Goal: Transaction & Acquisition: Register for event/course

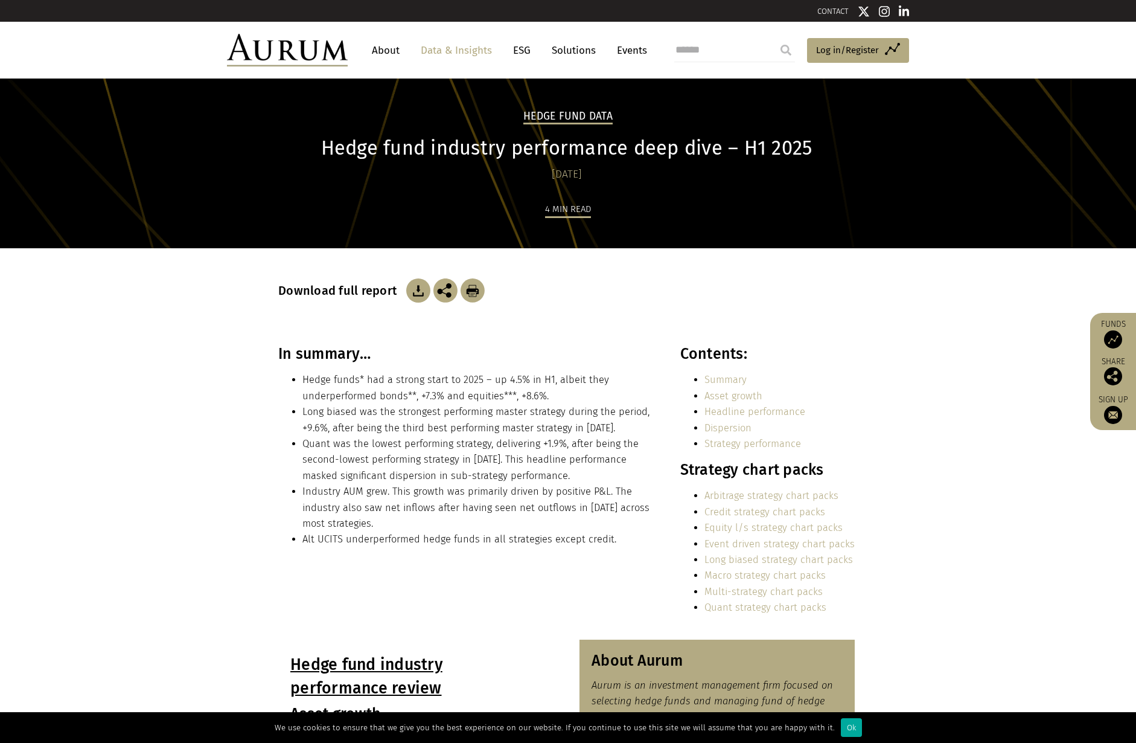
click at [434, 53] on link "Data & Insights" at bounding box center [456, 50] width 83 height 22
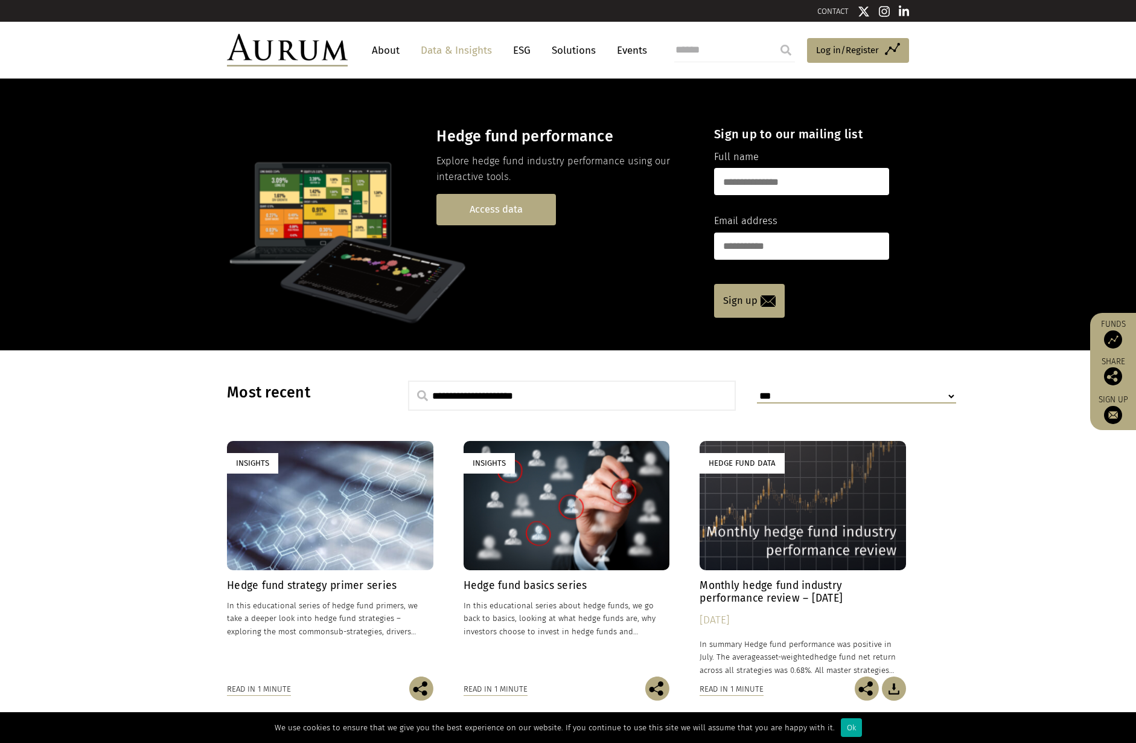
click at [516, 216] on link "Access data" at bounding box center [497, 209] width 120 height 31
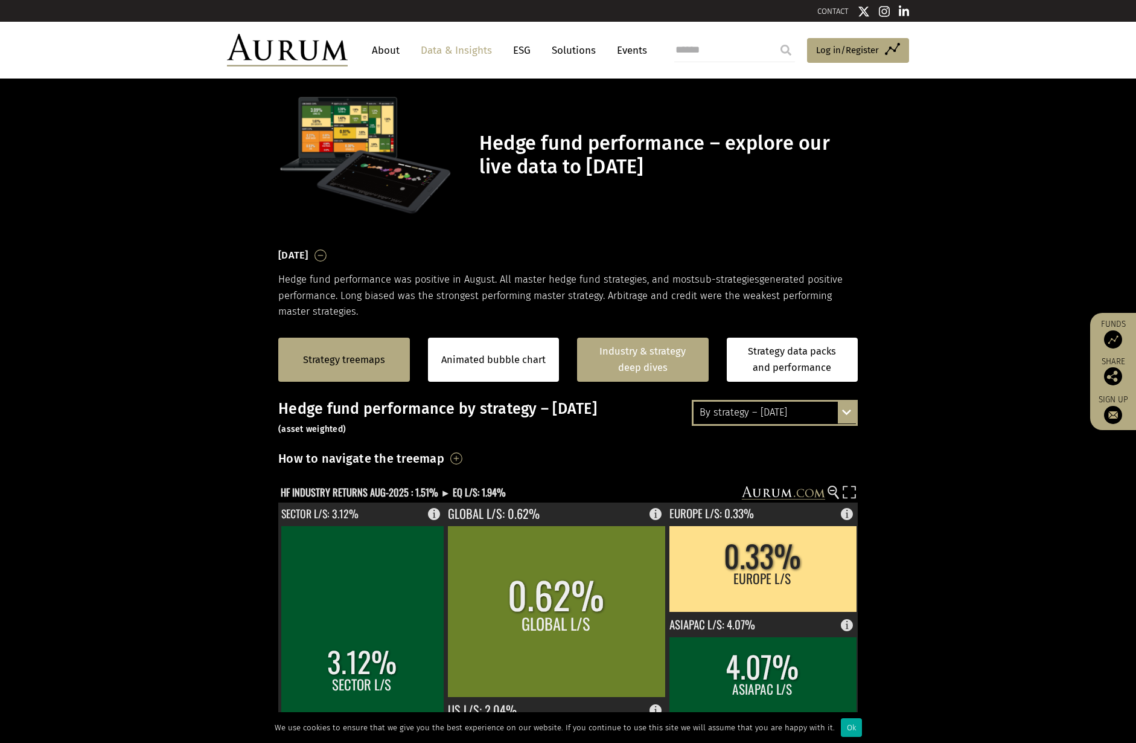
click at [610, 359] on link "Industry & strategy deep dives" at bounding box center [643, 360] width 132 height 44
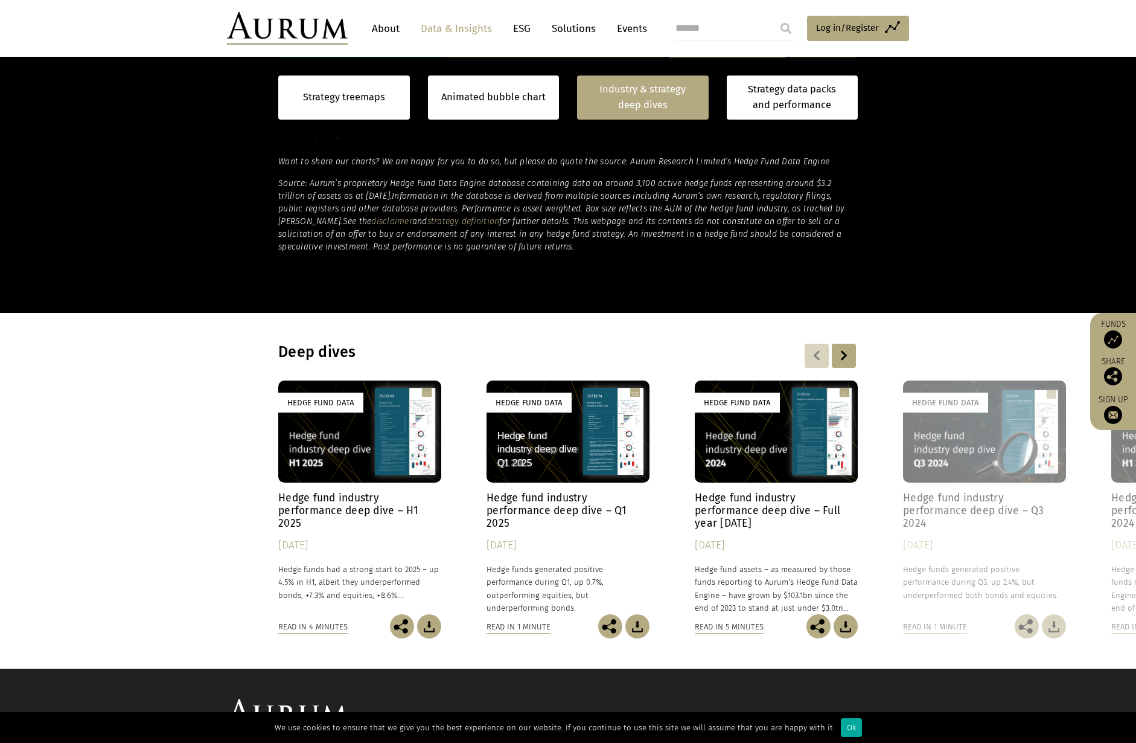
scroll to position [848, 0]
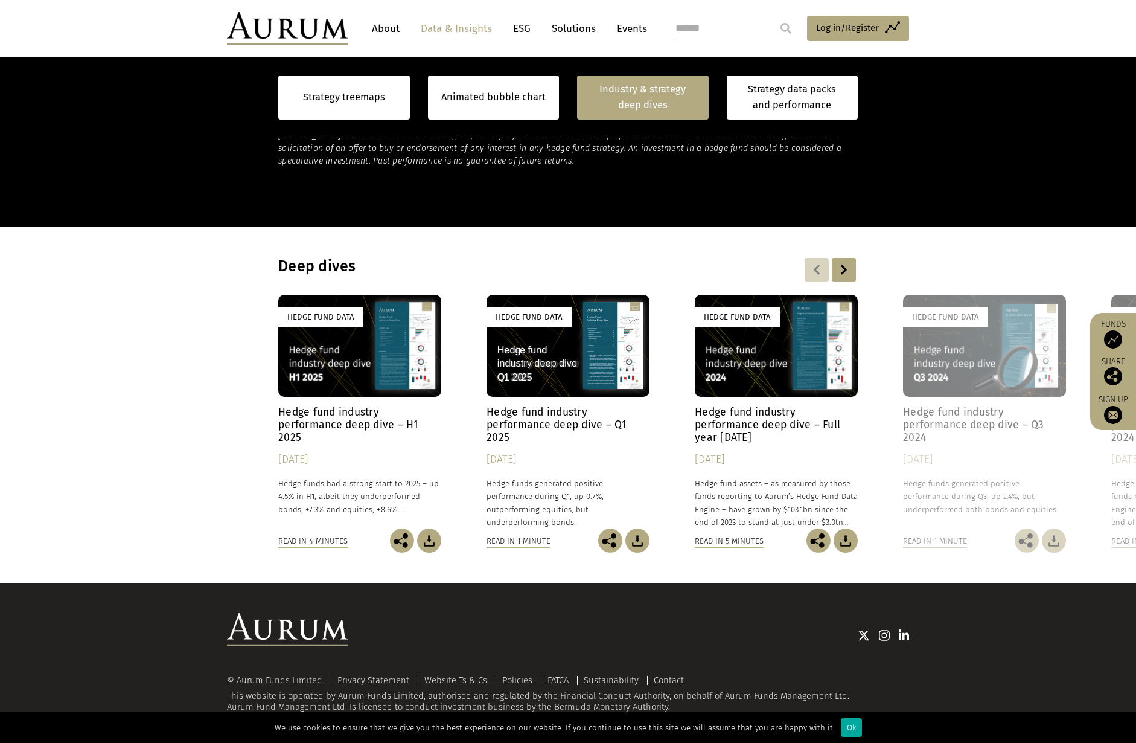
click at [556, 29] on link "Solutions" at bounding box center [574, 29] width 56 height 22
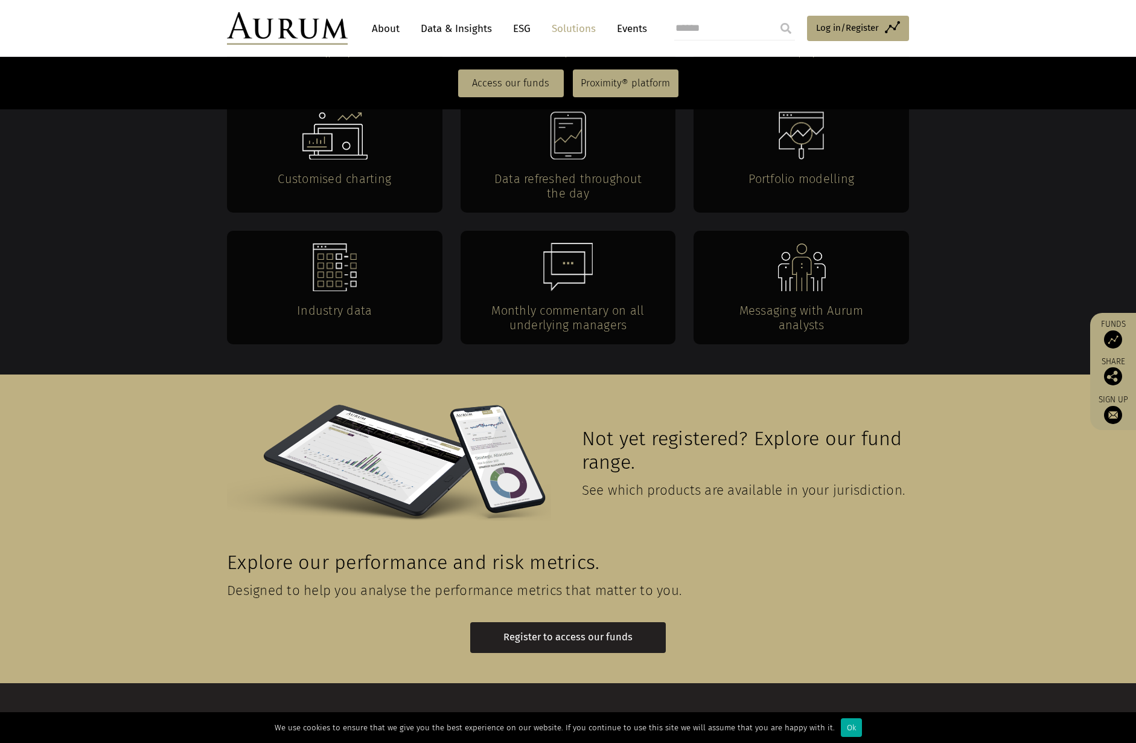
scroll to position [2458, 0]
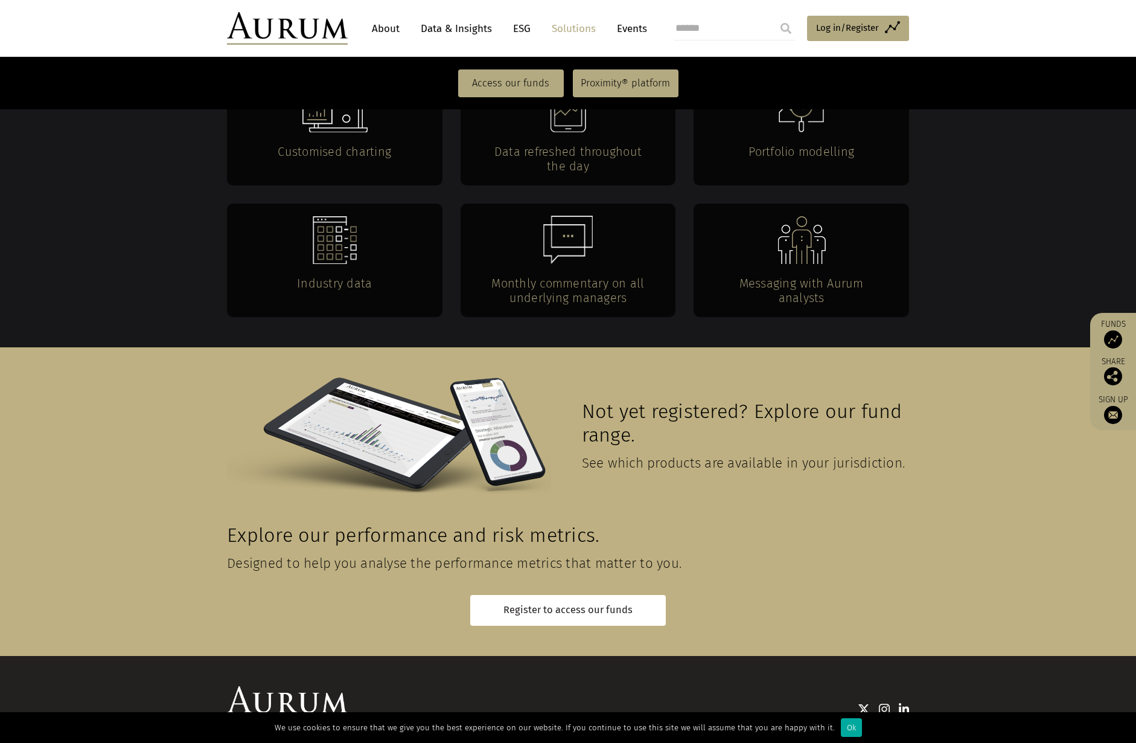
click at [489, 27] on link "Data & Insights" at bounding box center [456, 29] width 83 height 22
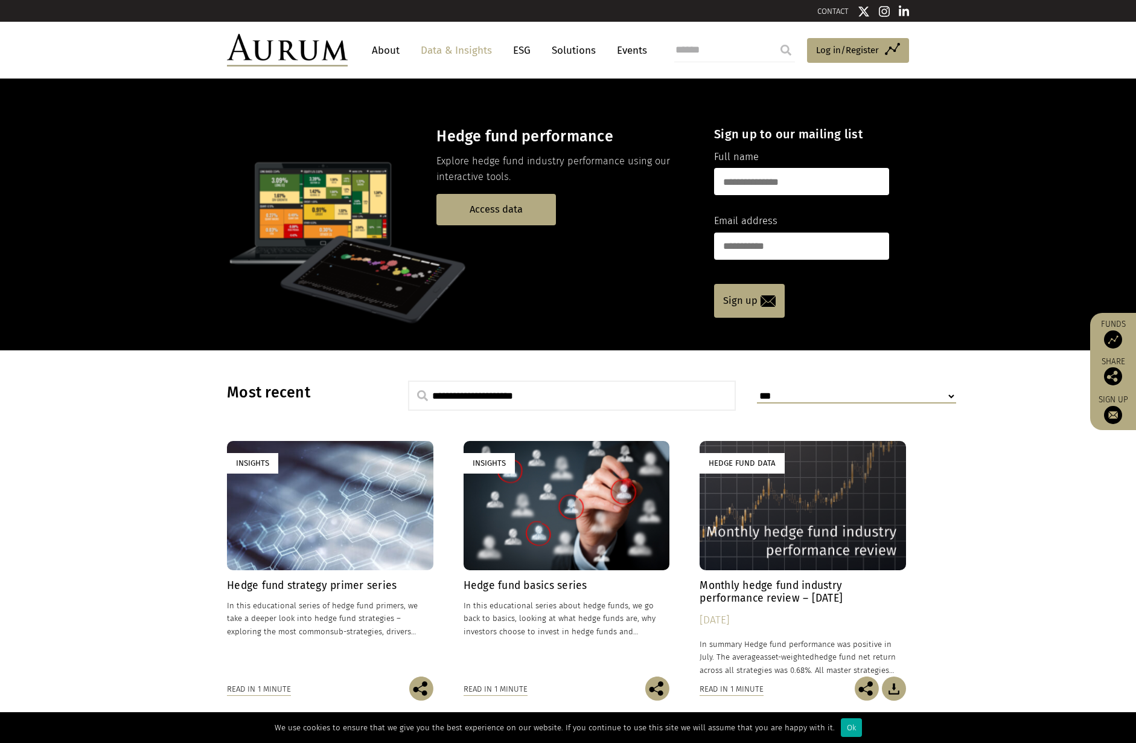
click at [350, 49] on nav "About Data & Insights ESG Solutions Events" at bounding box center [507, 50] width 318 height 33
click at [325, 51] on img at bounding box center [287, 50] width 121 height 33
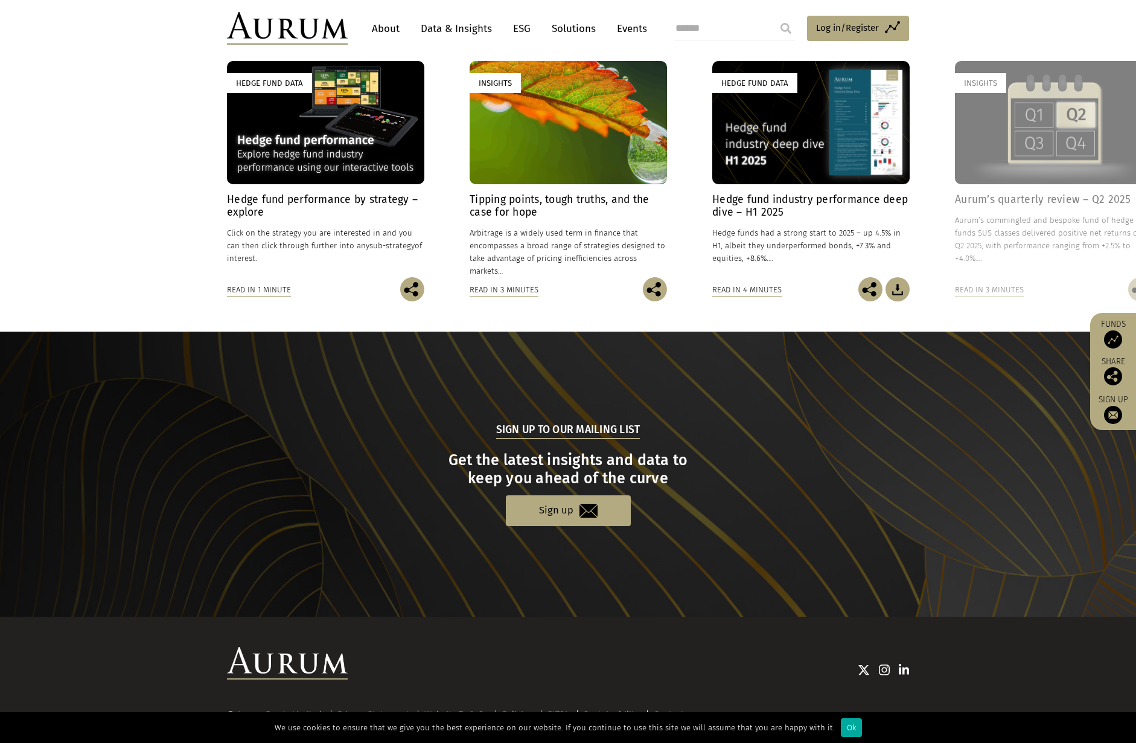
scroll to position [996, 0]
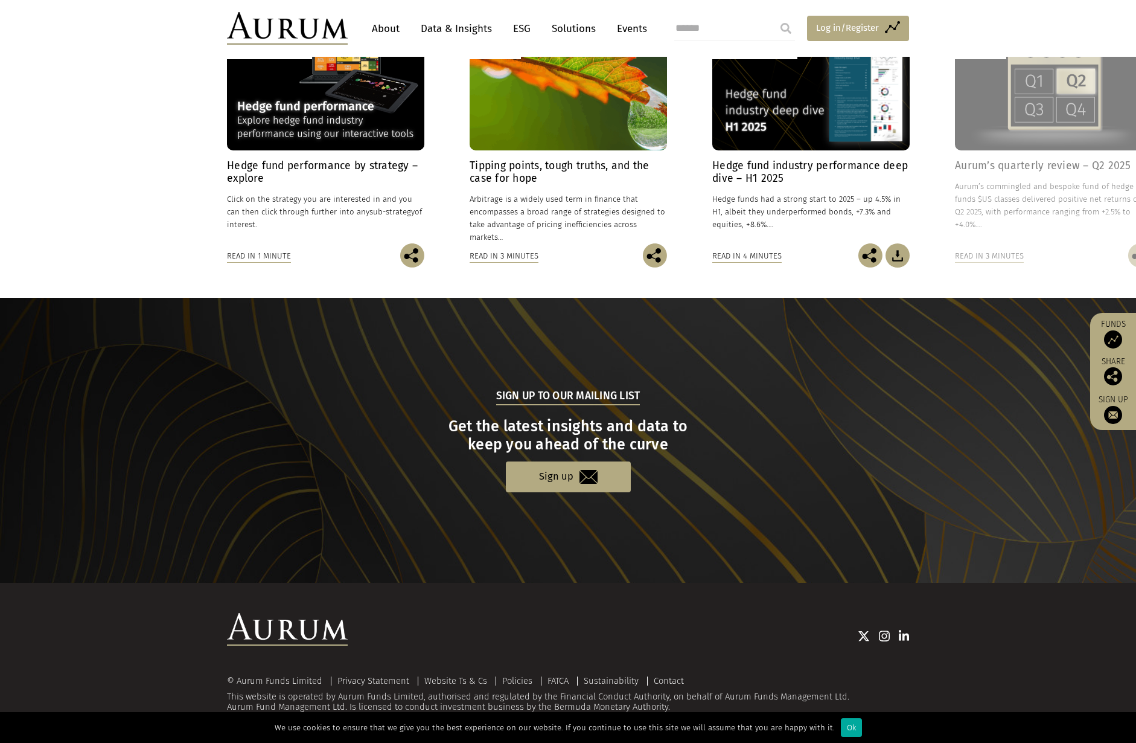
click at [854, 28] on span "Log in/Register" at bounding box center [847, 28] width 63 height 14
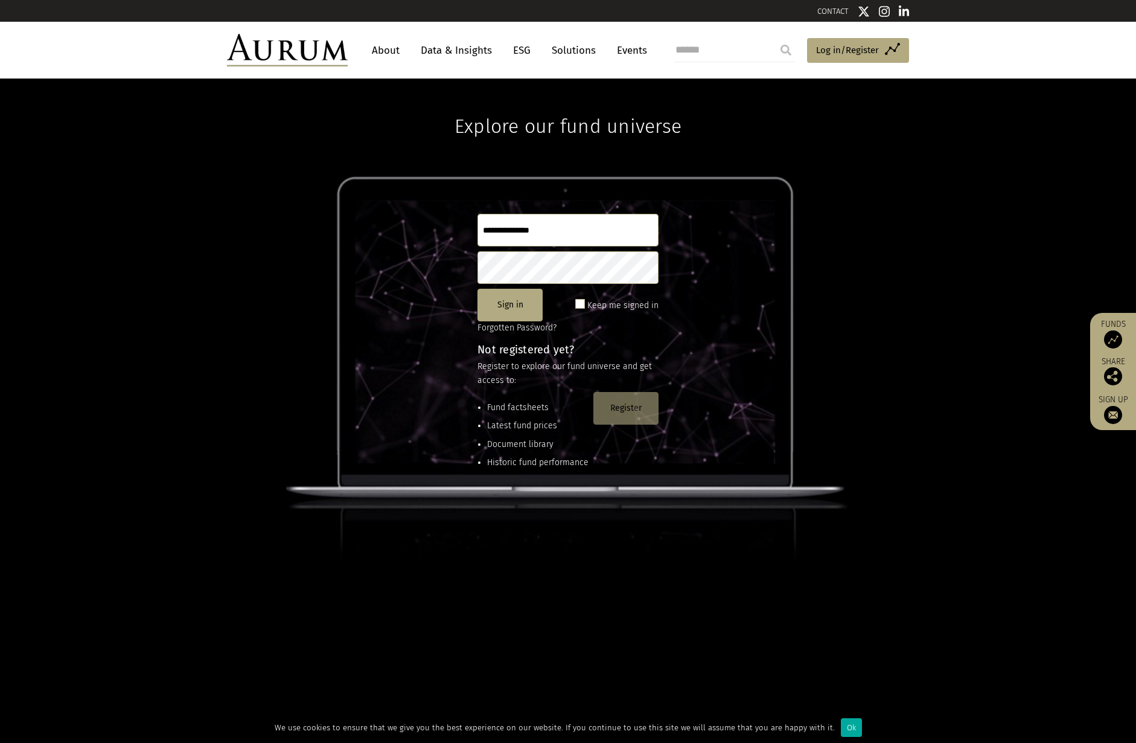
click at [624, 410] on button "Register" at bounding box center [626, 408] width 65 height 33
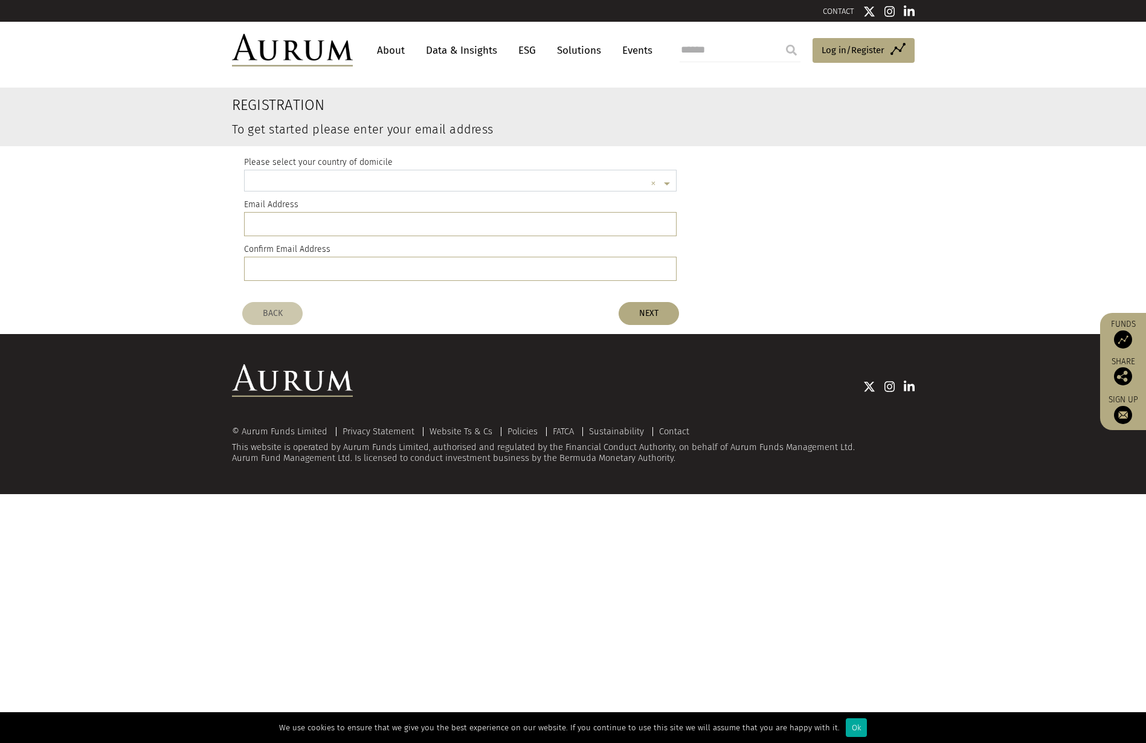
scroll to position [3, 0]
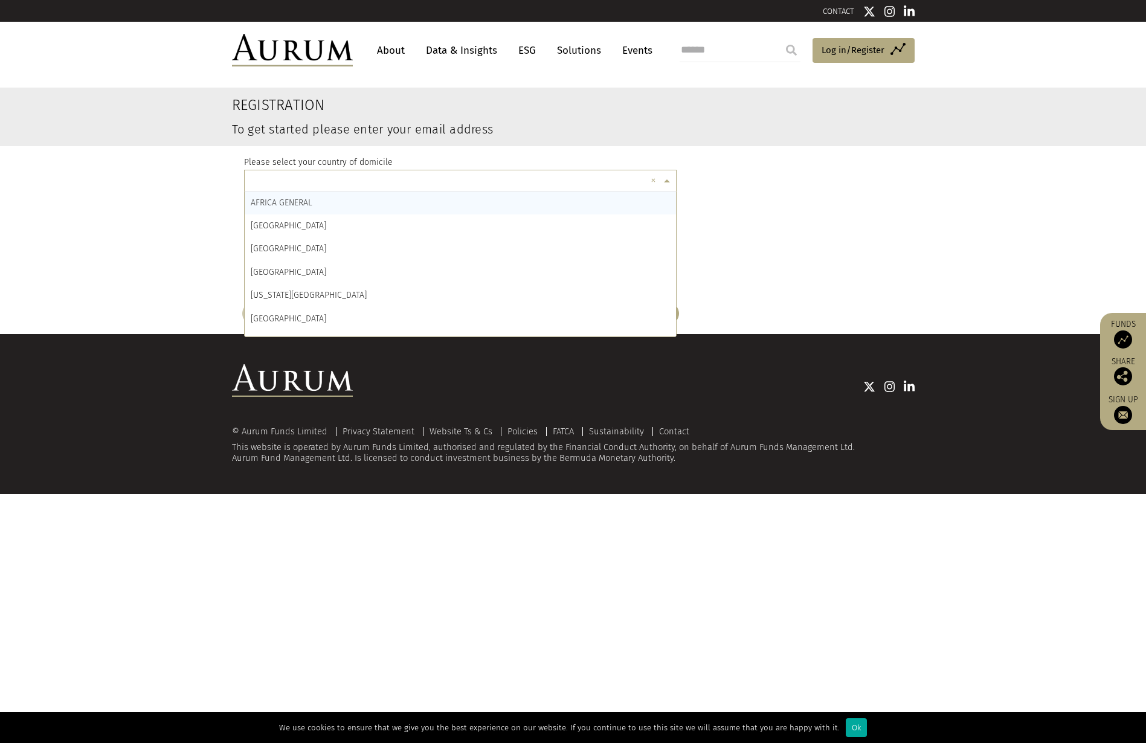
click at [670, 183] on span at bounding box center [668, 181] width 15 height 13
click at [369, 289] on div "RUSSIAN FEDERATION" at bounding box center [461, 291] width 432 height 23
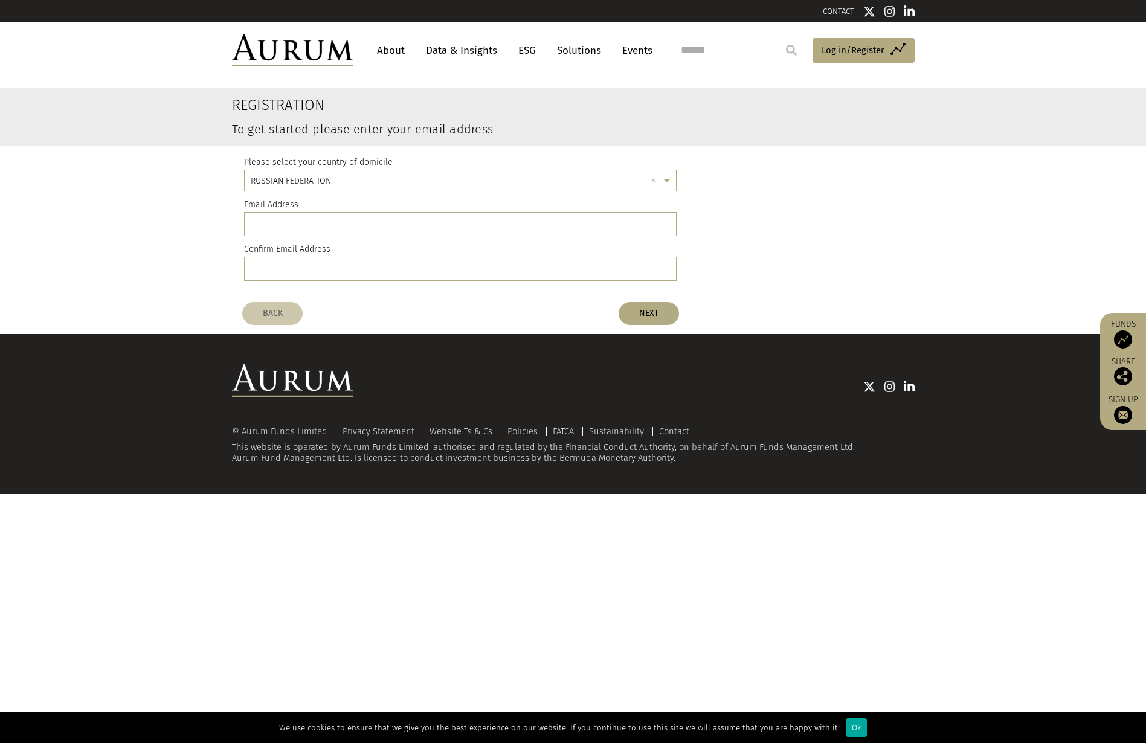
click at [581, 236] on div "Please select your country of domicile × RUSSIAN FEDERATION × Email Address Con…" at bounding box center [460, 221] width 433 height 150
click at [588, 228] on input "email" at bounding box center [460, 224] width 433 height 24
drag, startPoint x: 413, startPoint y: 225, endPoint x: 181, endPoint y: 225, distance: 232.5
click at [181, 225] on register-email-address "**********" at bounding box center [573, 192] width 1146 height 208
type input "**********"
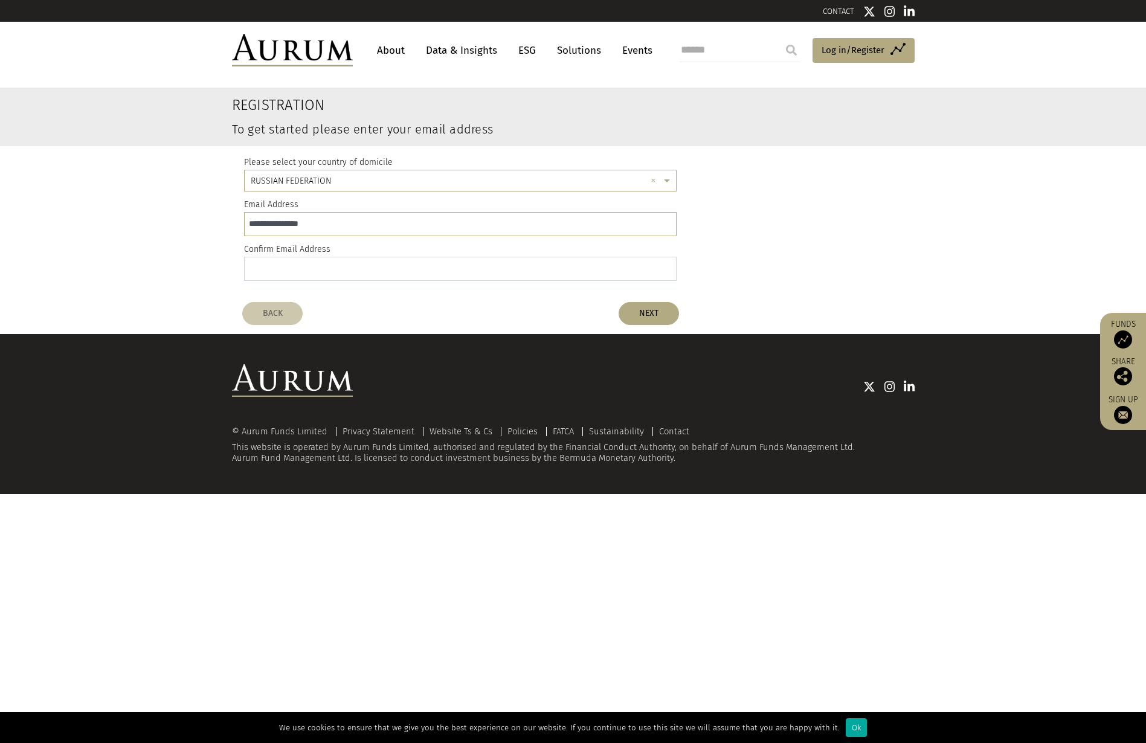
click at [330, 268] on input "email" at bounding box center [460, 269] width 433 height 24
paste input "**********"
type input "**********"
click at [642, 317] on button "NEXT" at bounding box center [648, 313] width 60 height 23
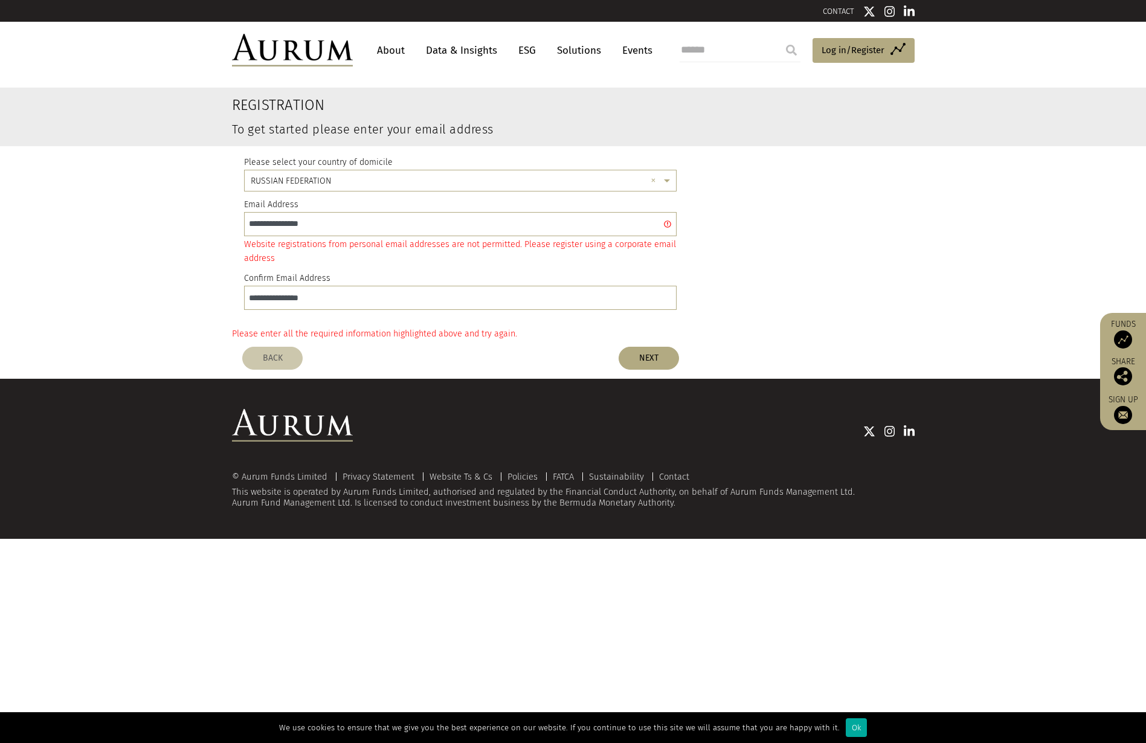
click at [445, 57] on link "Data & Insights" at bounding box center [461, 50] width 83 height 22
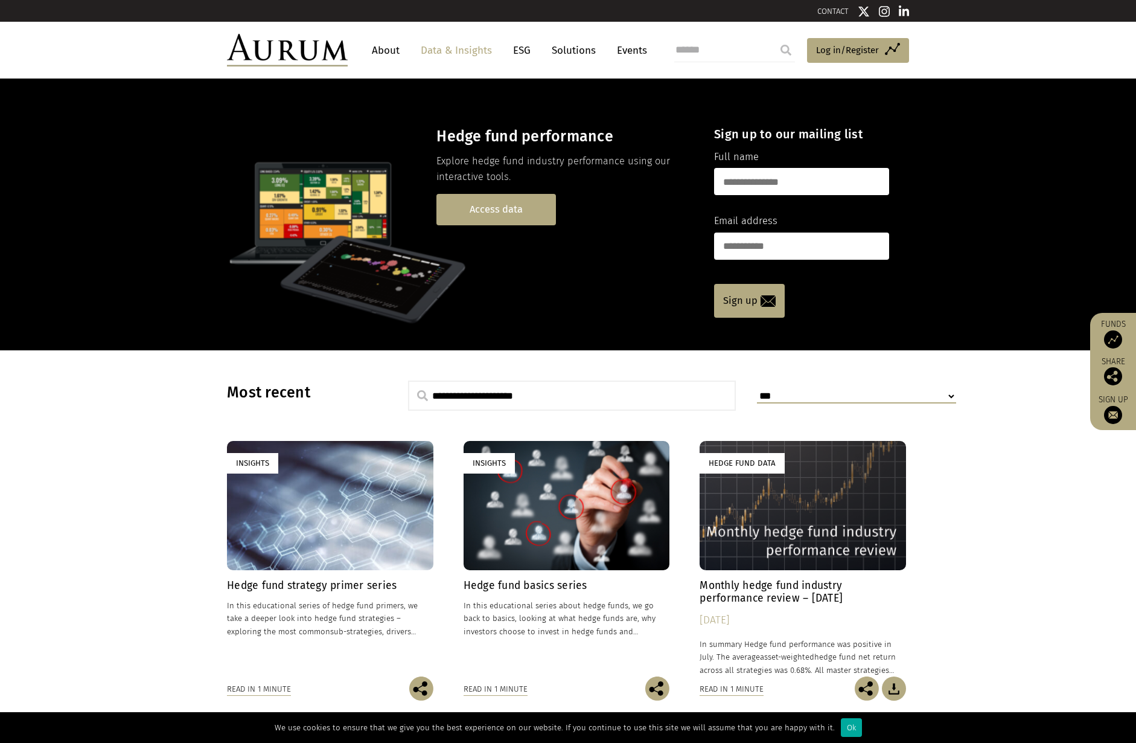
click at [482, 206] on link "Access data" at bounding box center [497, 209] width 120 height 31
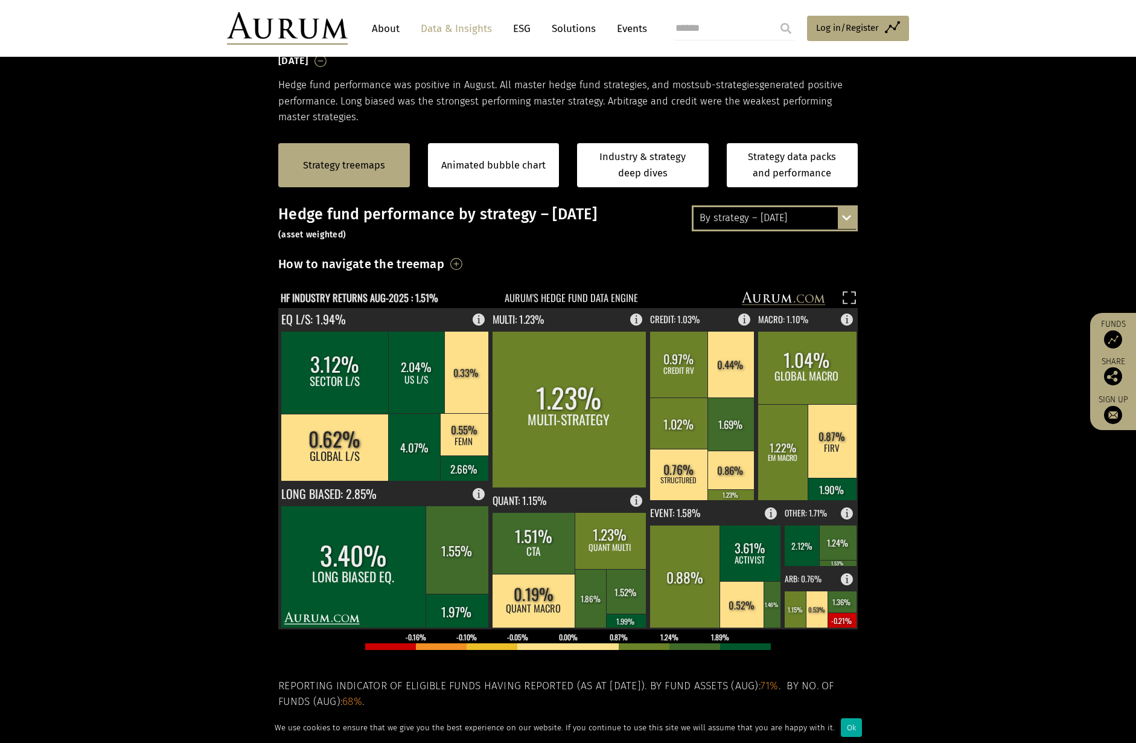
scroll to position [242, 0]
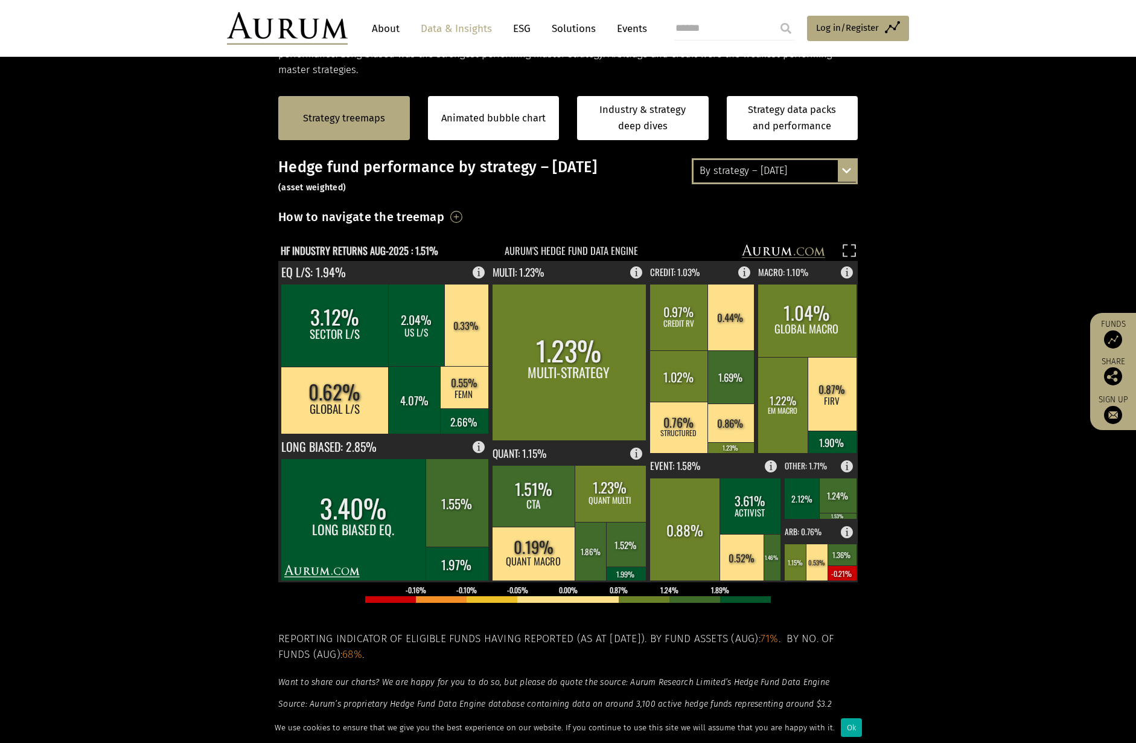
click at [444, 216] on h3 "How to navigate the treemap" at bounding box center [361, 217] width 166 height 21
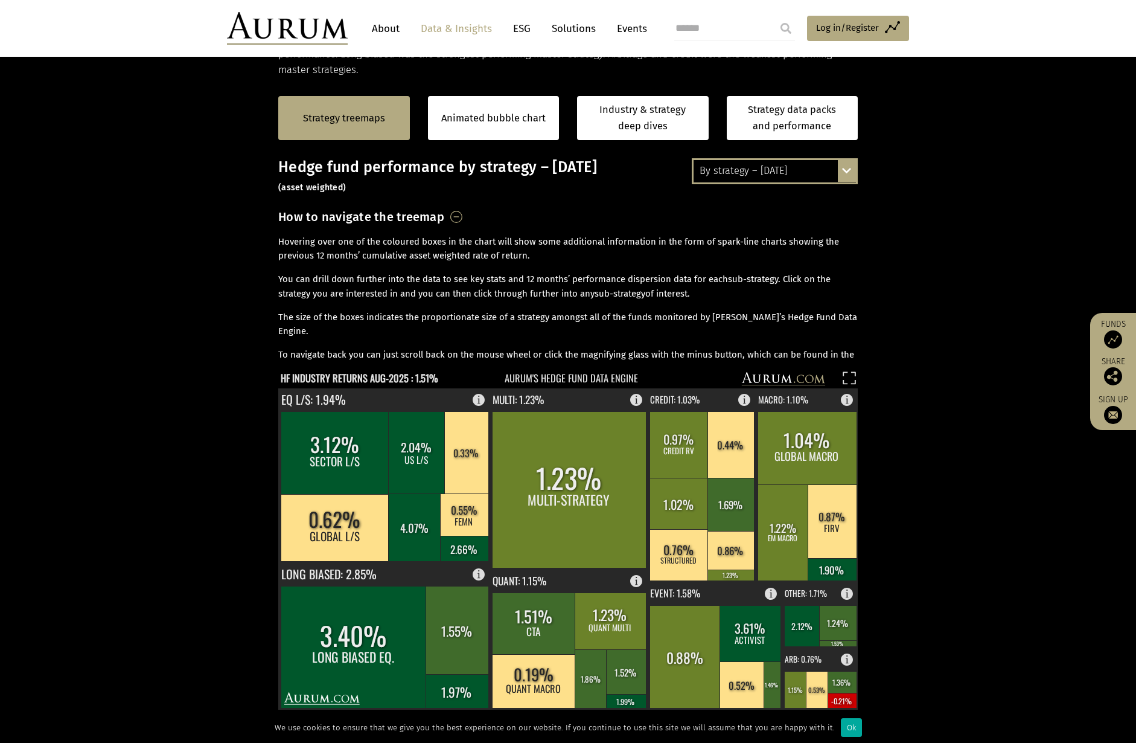
click at [444, 216] on h3 "How to navigate the treemap" at bounding box center [361, 217] width 166 height 21
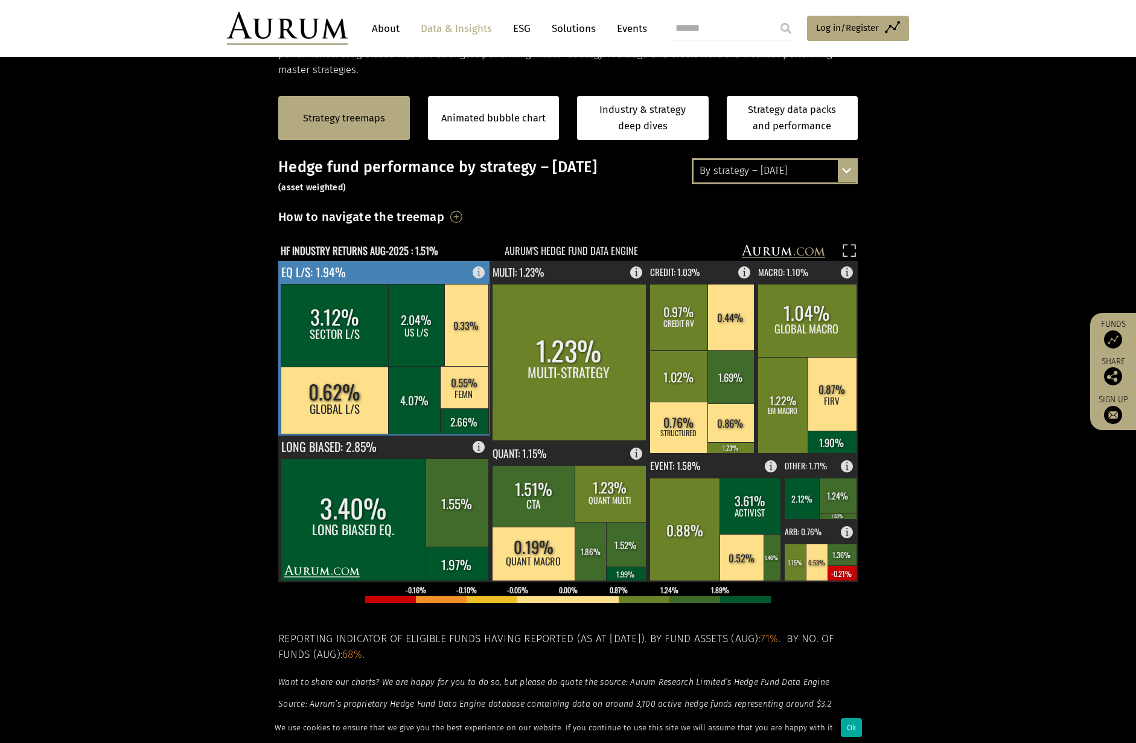
click at [421, 279] on rect at bounding box center [384, 348] width 213 height 175
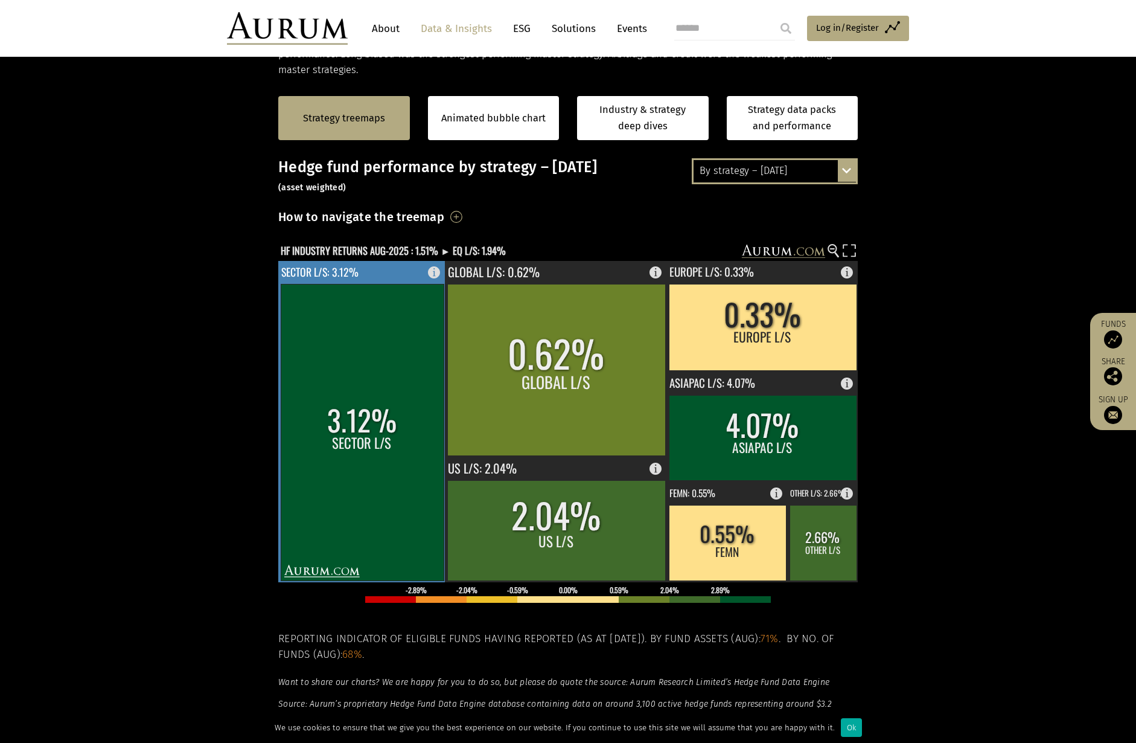
click at [386, 369] on rect at bounding box center [362, 432] width 163 height 297
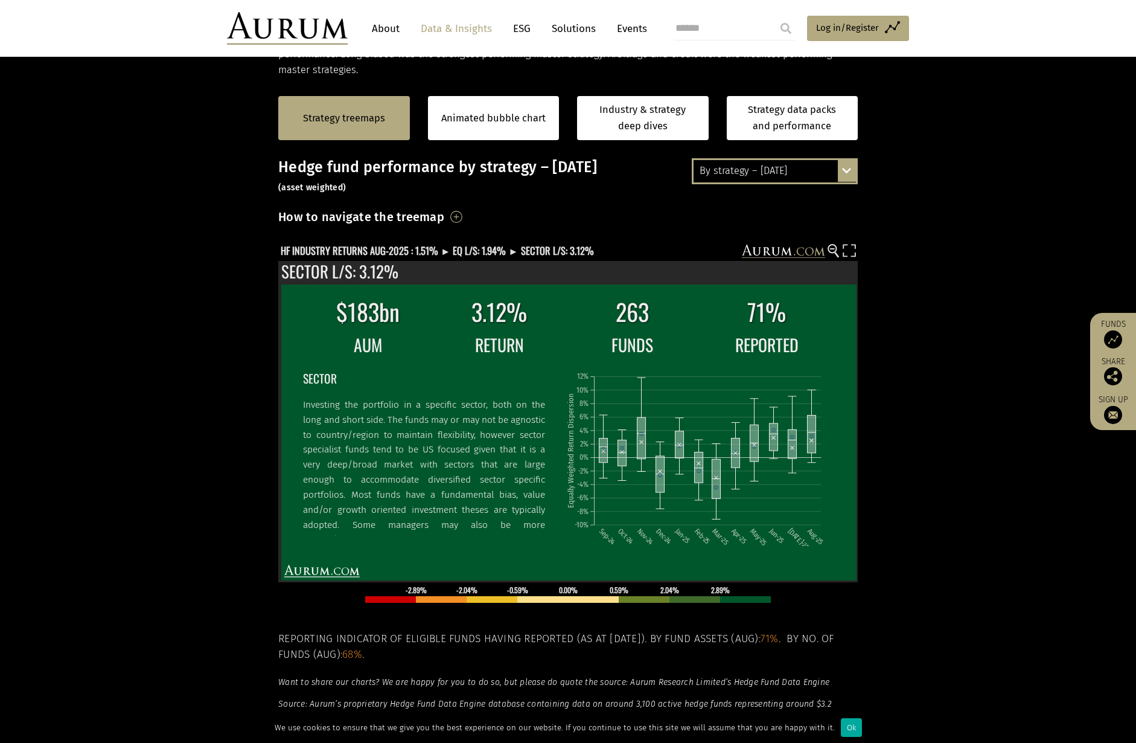
click at [757, 175] on div "By strategy – August 2025" at bounding box center [775, 171] width 162 height 22
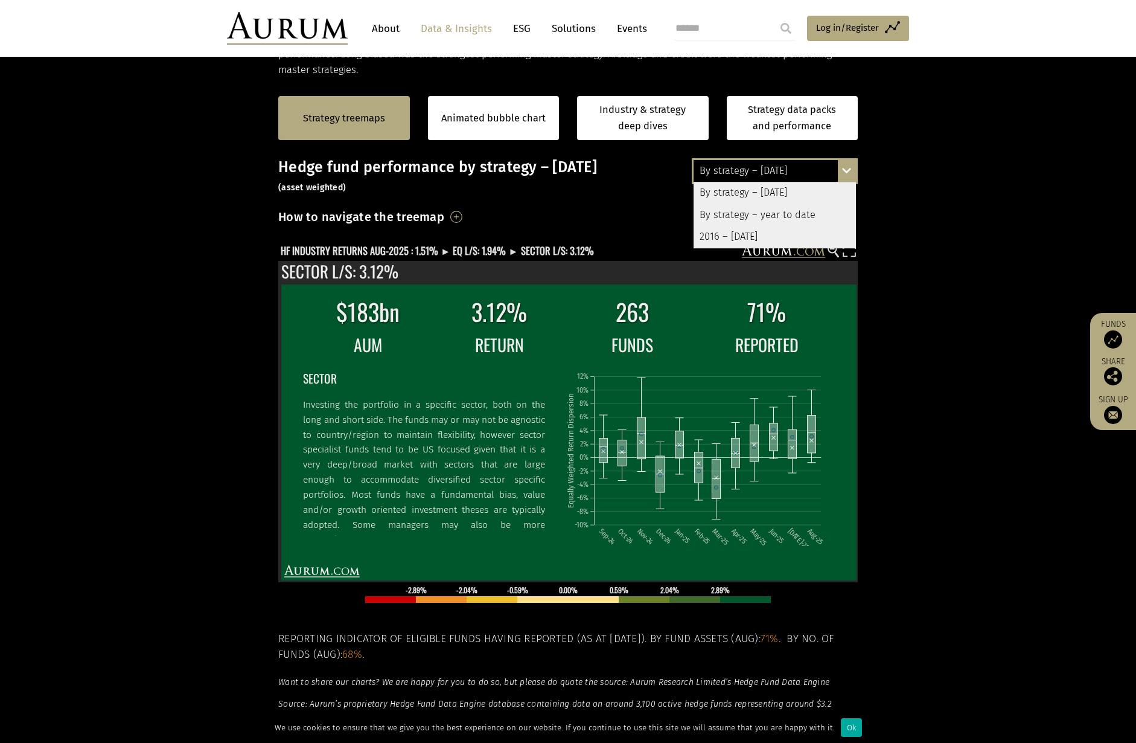
click at [746, 219] on div "By strategy – year to date" at bounding box center [775, 215] width 162 height 22
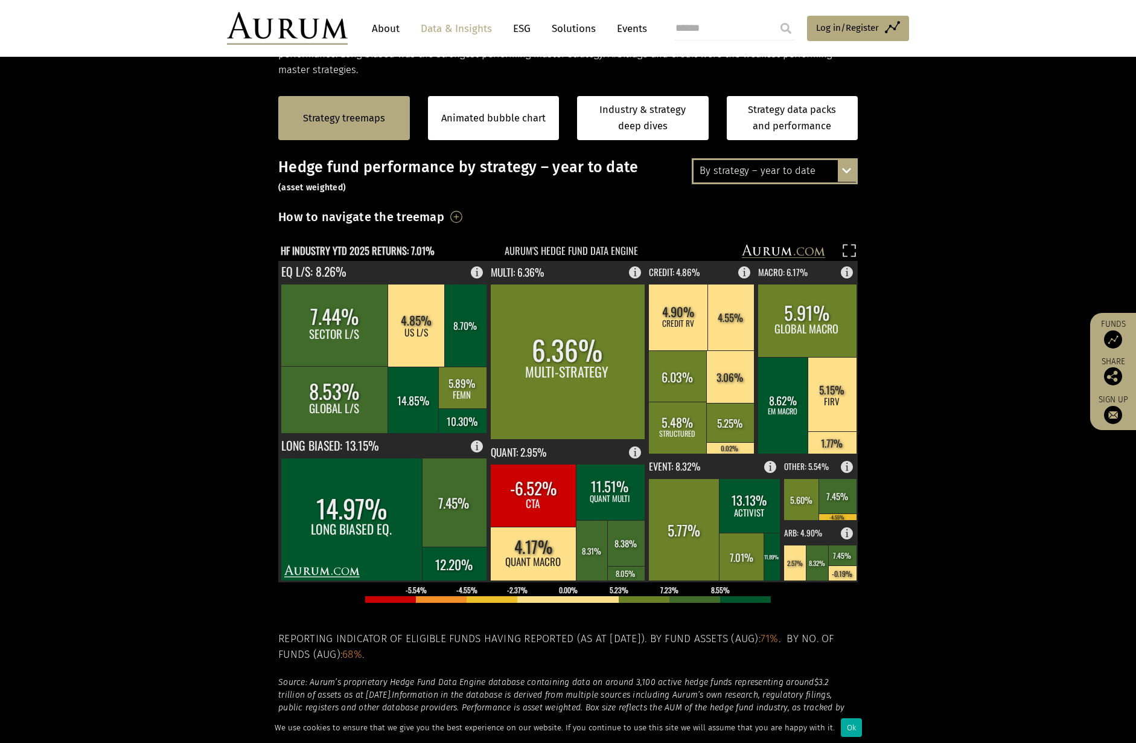
click at [772, 177] on div "By strategy – year to date" at bounding box center [775, 171] width 162 height 22
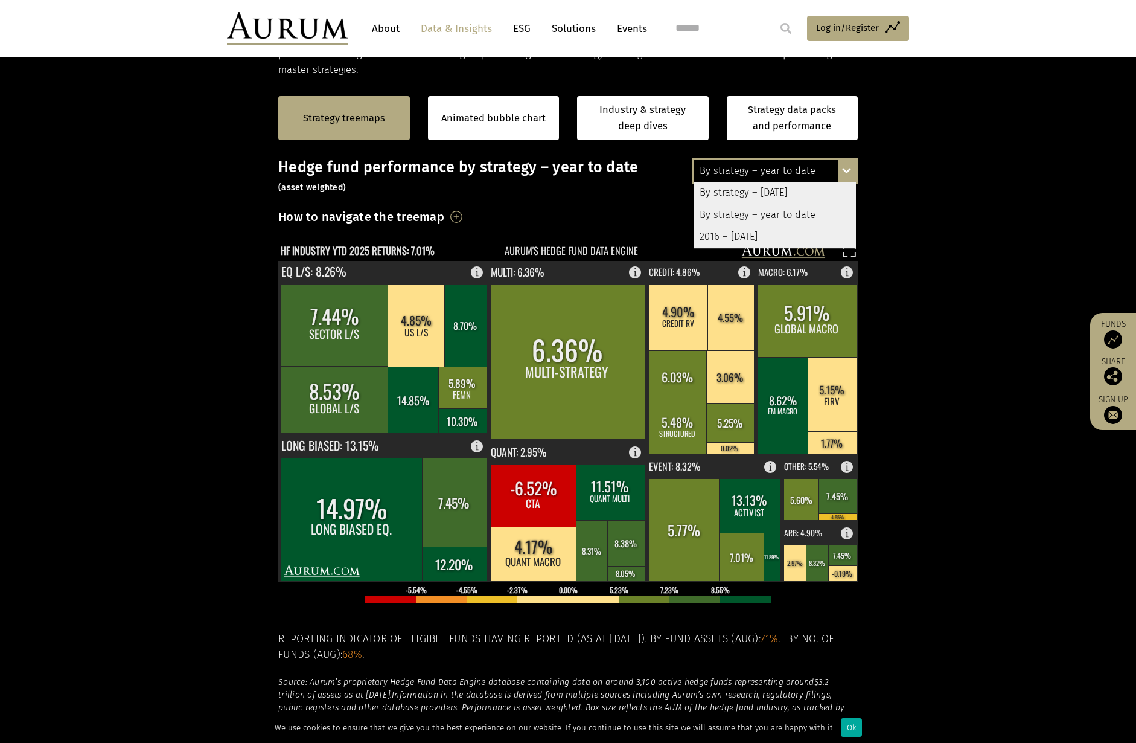
click at [750, 240] on div "2016 – August 2025" at bounding box center [775, 237] width 162 height 22
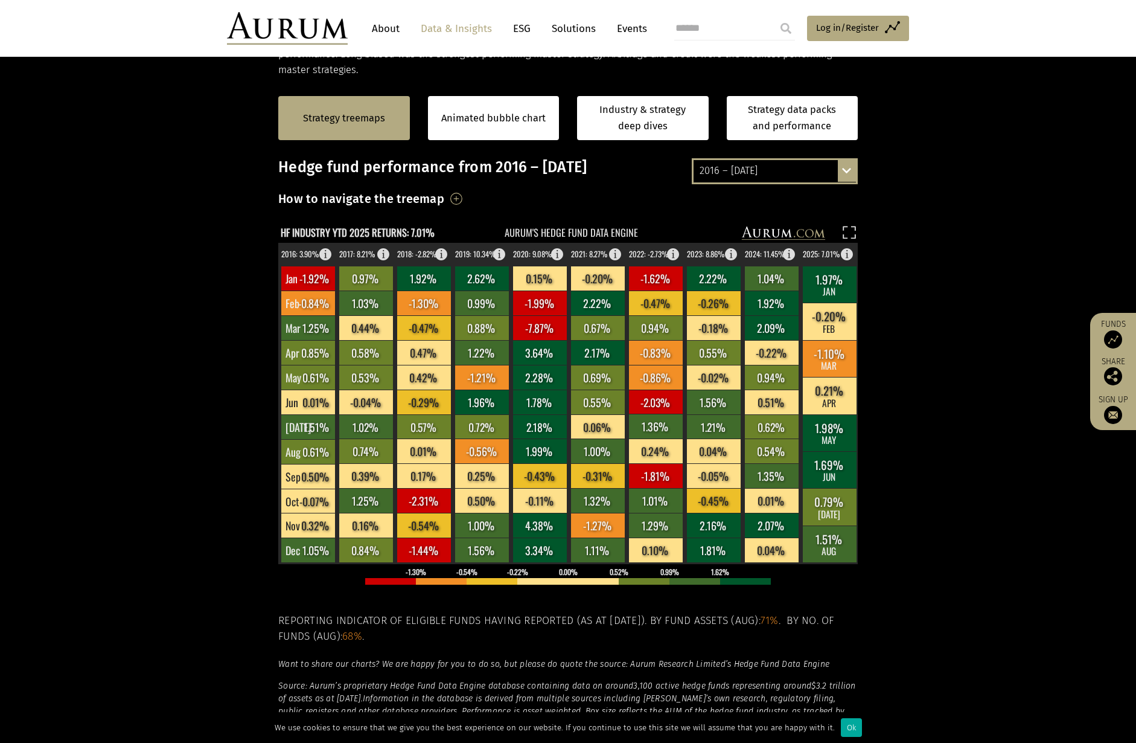
click at [781, 176] on div "2016 – August 2025" at bounding box center [775, 171] width 162 height 22
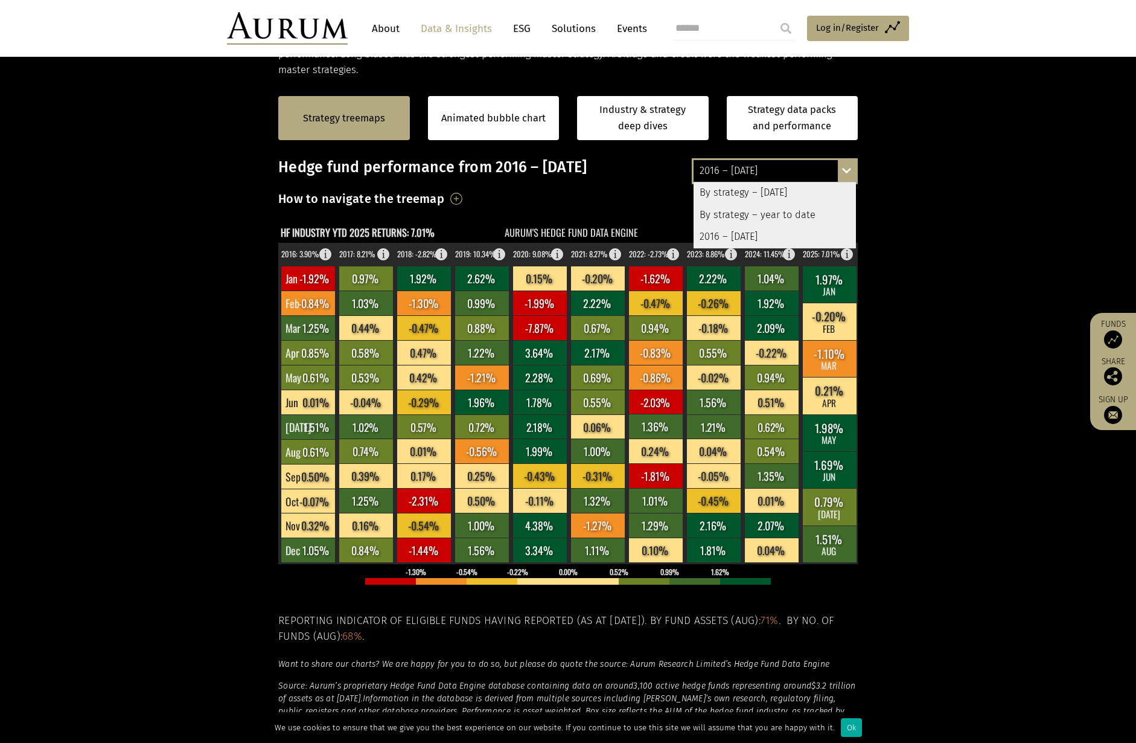
click at [769, 196] on div "By strategy – August 2025" at bounding box center [775, 193] width 162 height 22
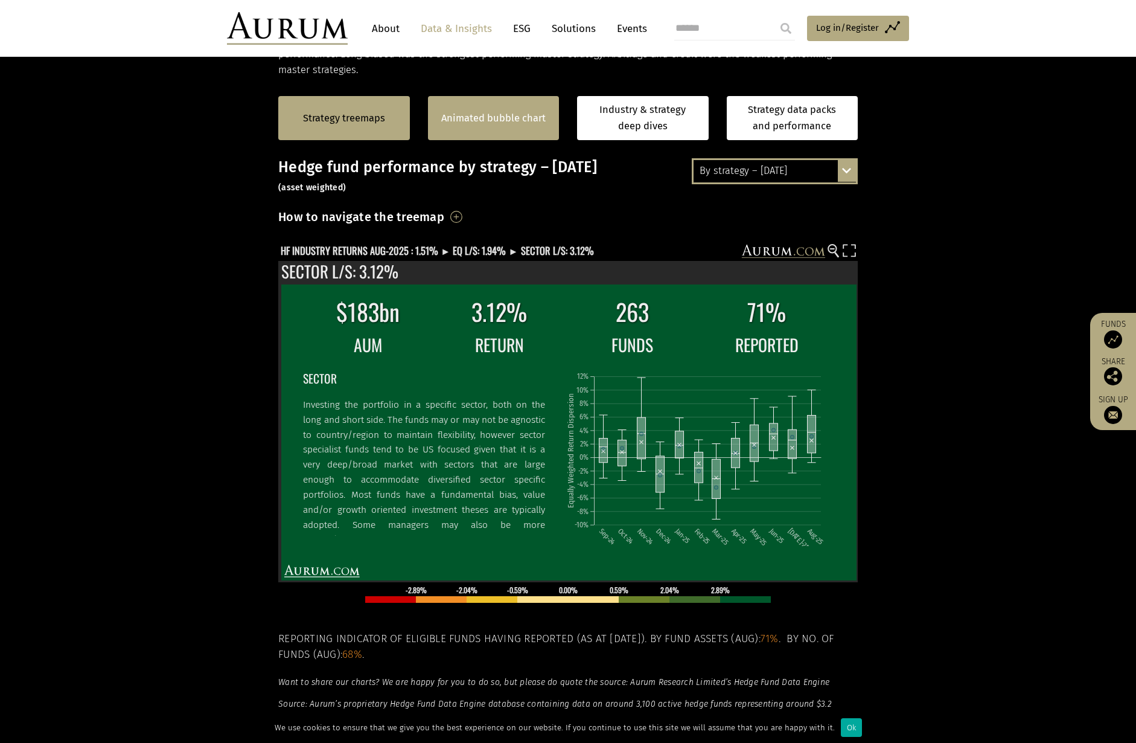
click at [553, 135] on div "Animated bubble chart" at bounding box center [494, 118] width 132 height 44
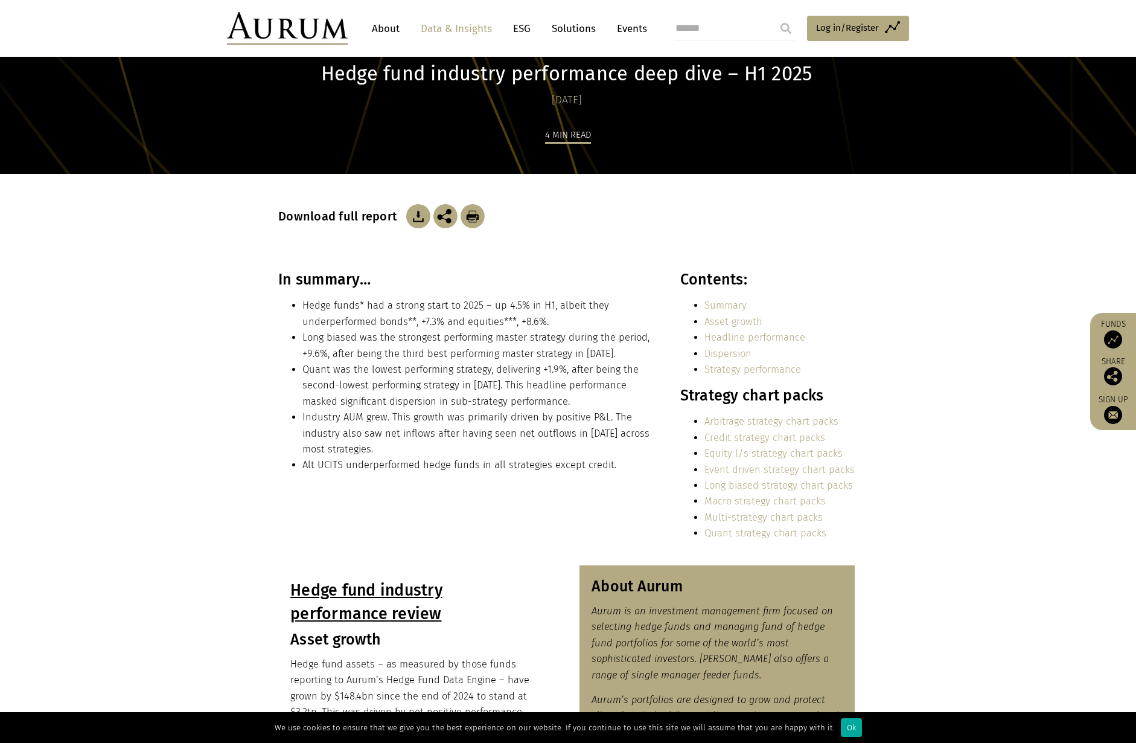
scroll to position [60, 0]
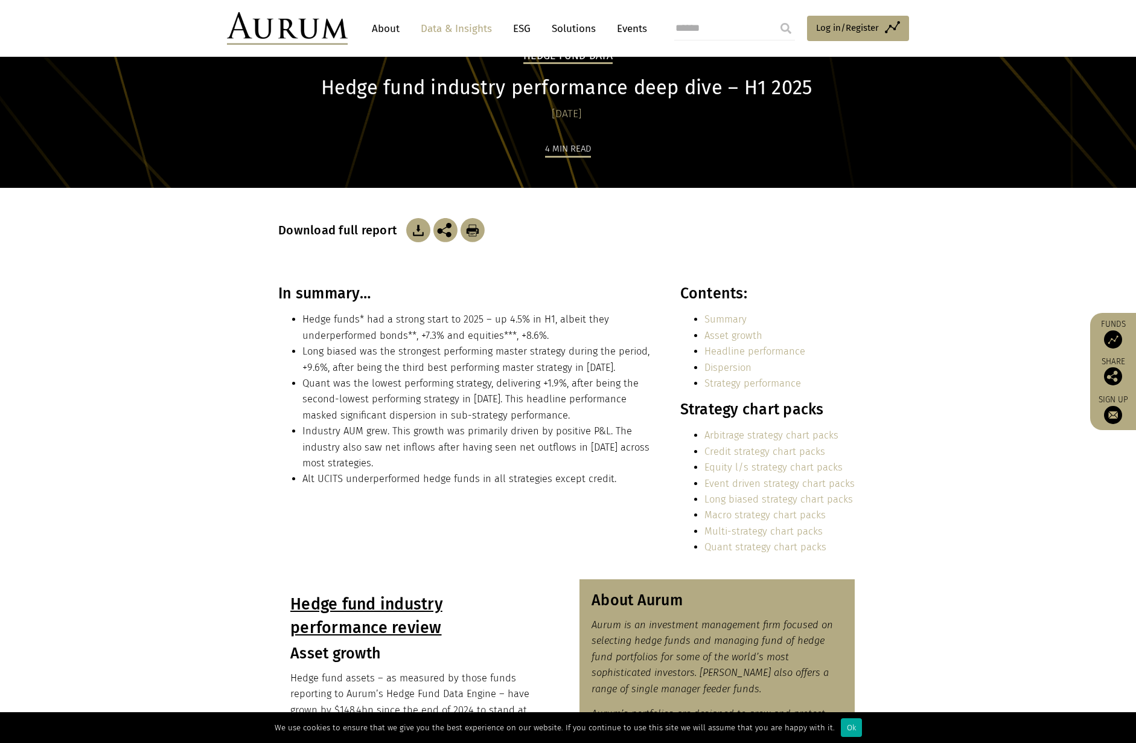
click at [742, 469] on link "Equity l/s strategy chart packs" at bounding box center [774, 466] width 138 height 11
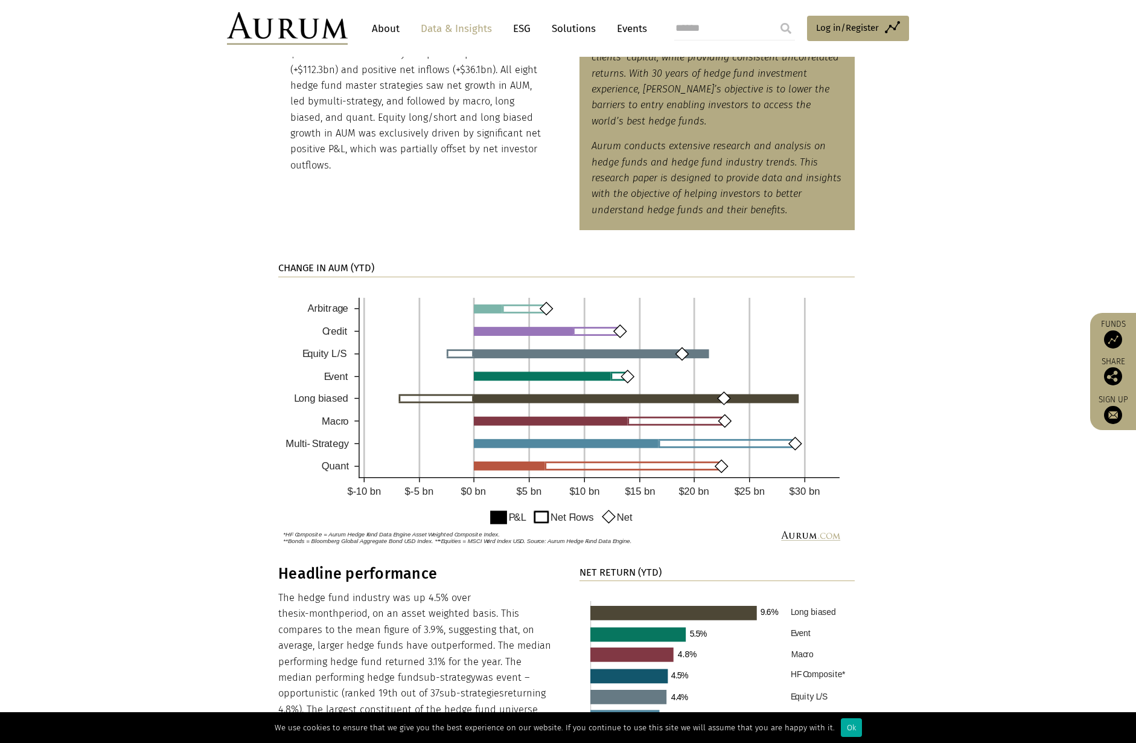
scroll to position [785, 0]
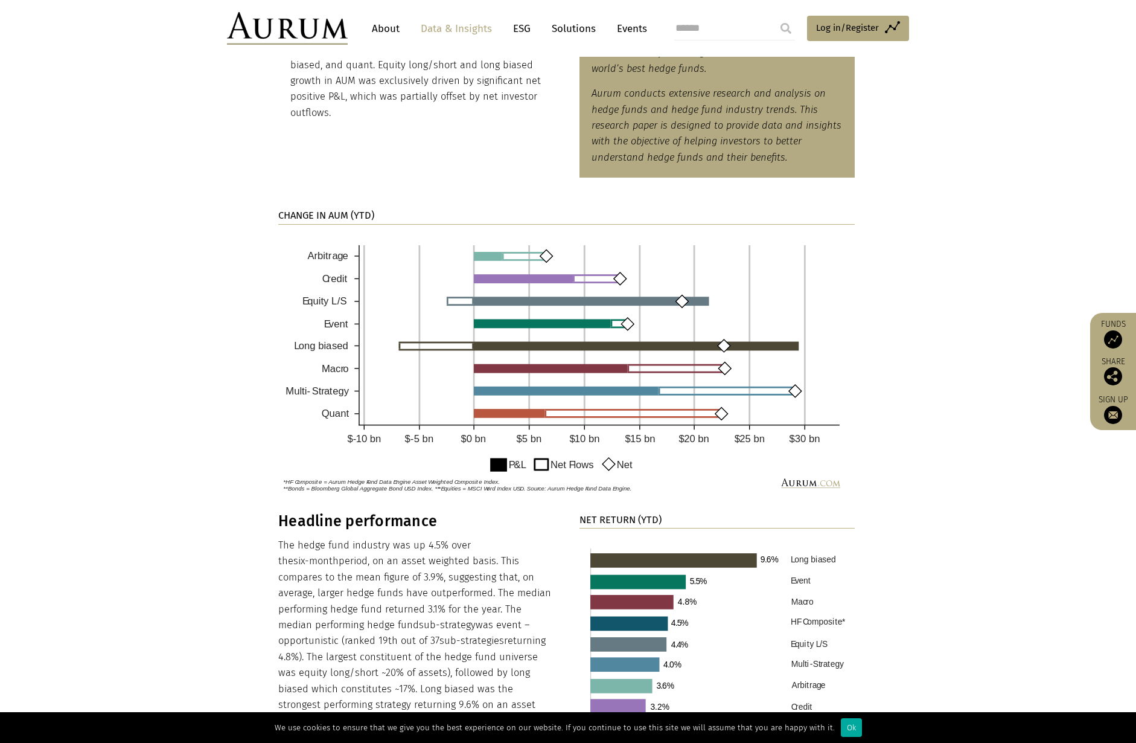
click at [549, 255] on img at bounding box center [566, 365] width 577 height 263
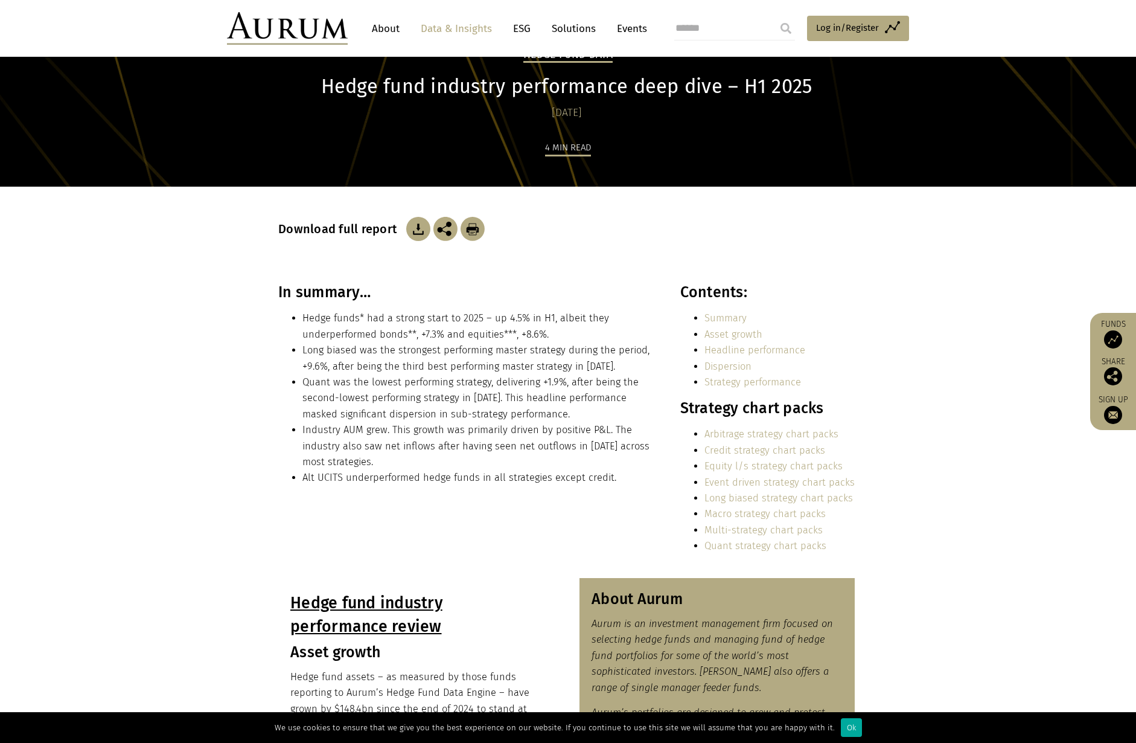
scroll to position [0, 0]
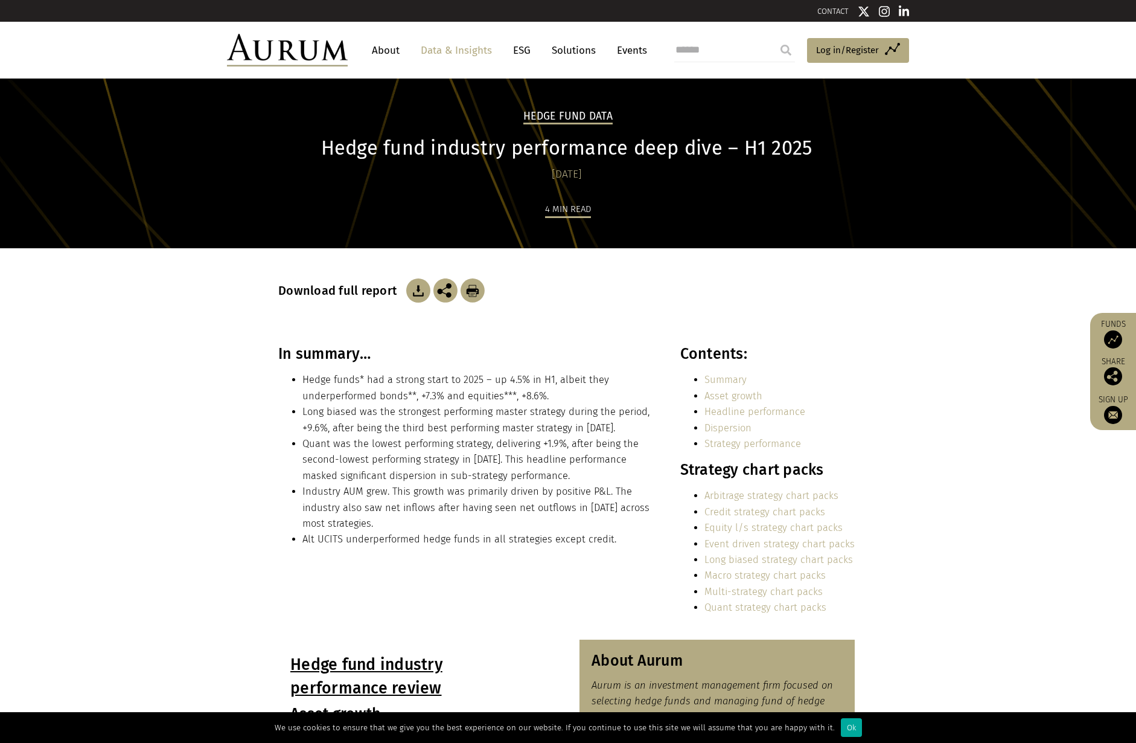
click at [318, 52] on img at bounding box center [287, 50] width 121 height 33
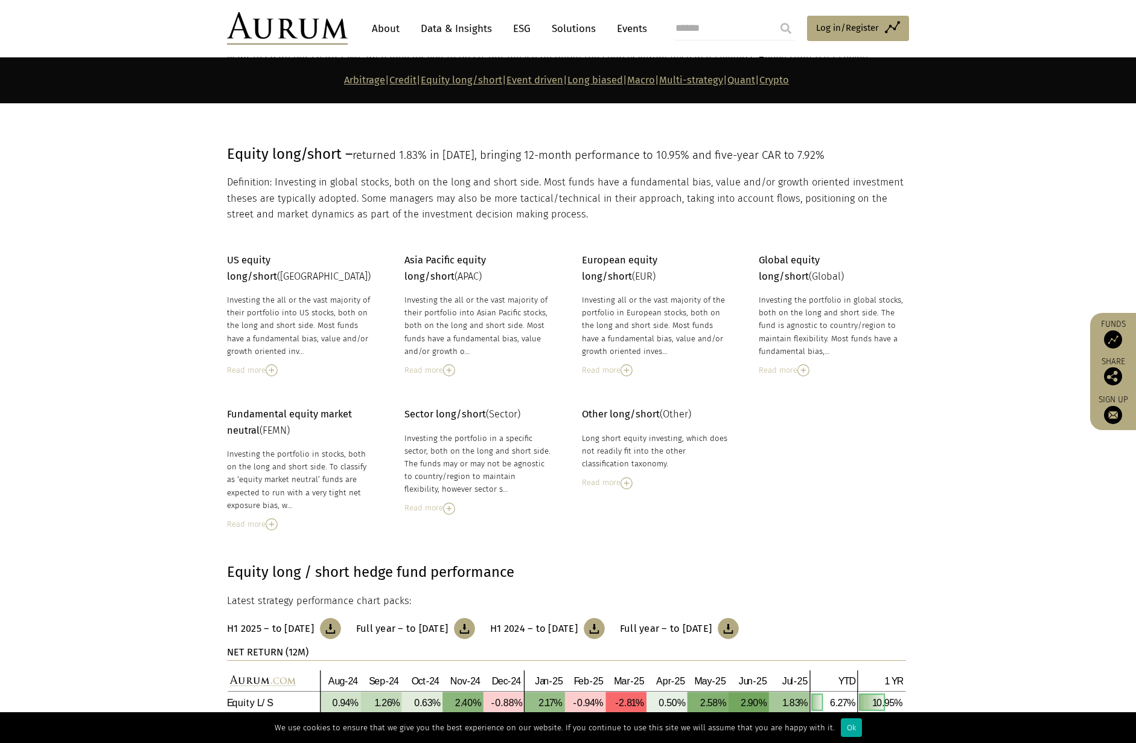
scroll to position [1778, 0]
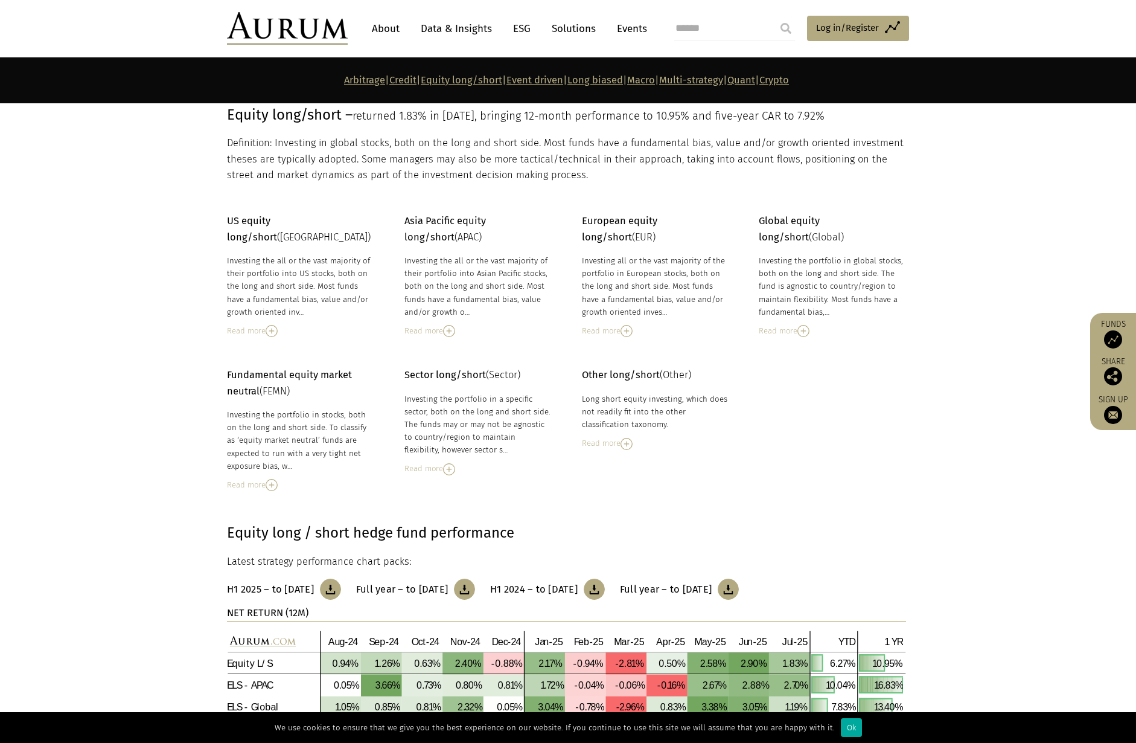
click at [450, 466] on img at bounding box center [449, 469] width 12 height 12
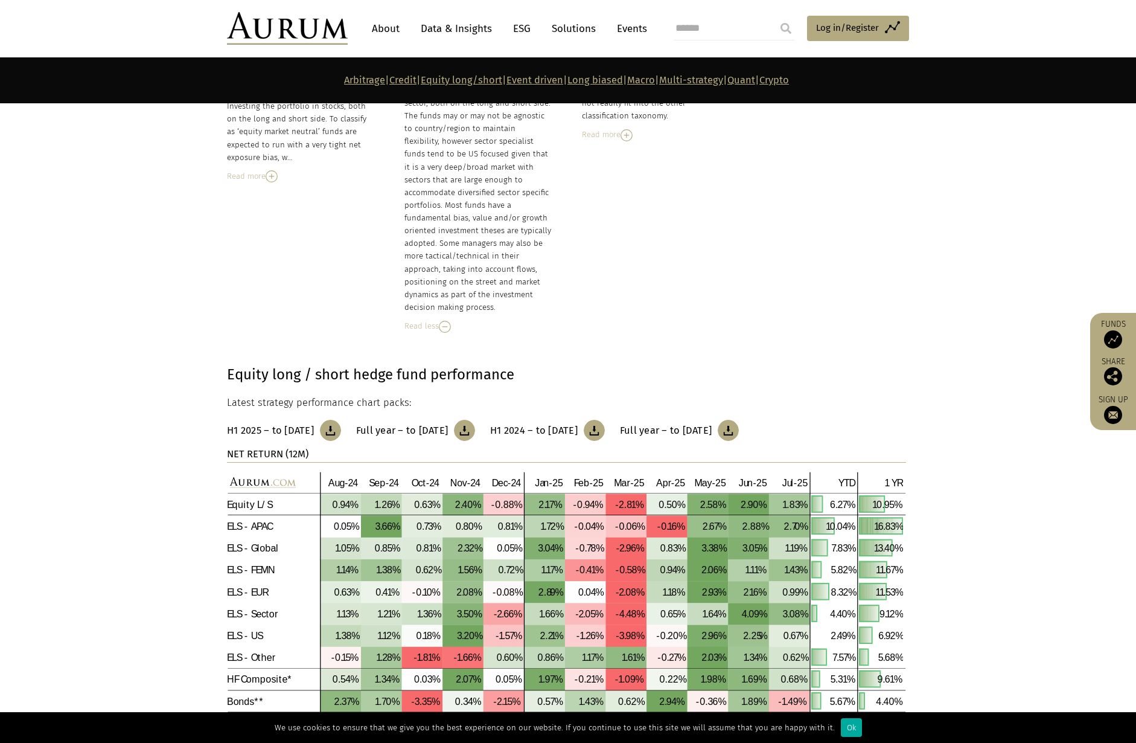
scroll to position [2080, 0]
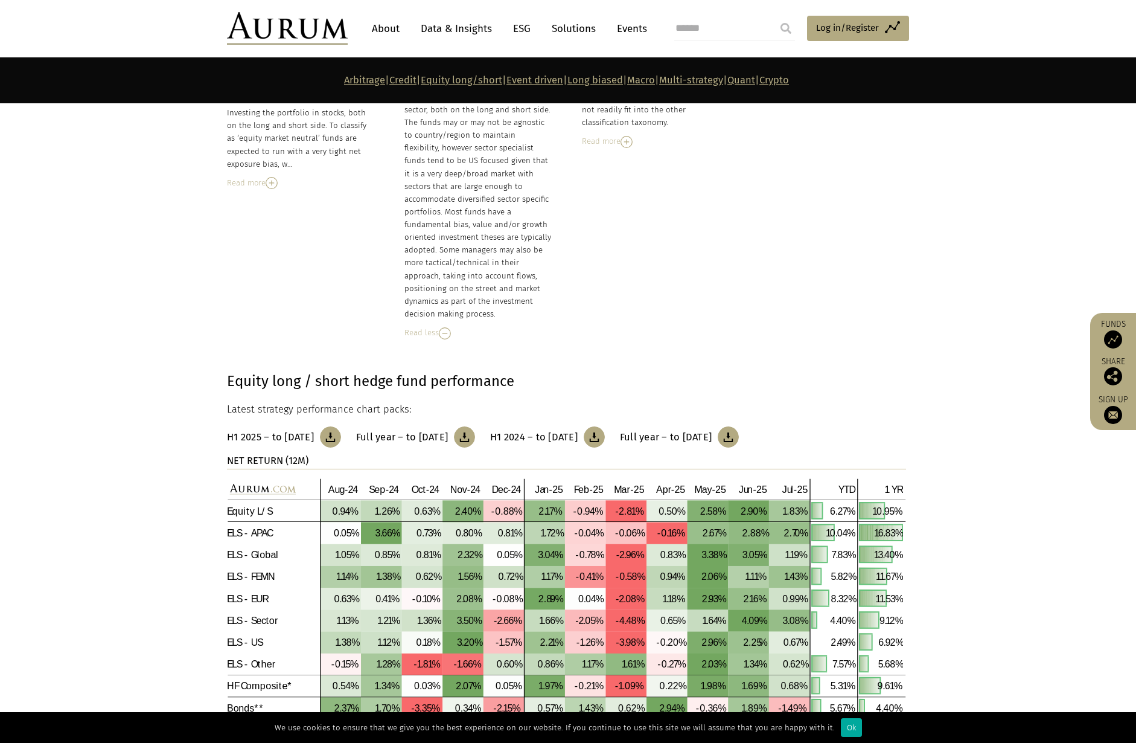
click at [755, 82] on link "Quant" at bounding box center [742, 79] width 28 height 11
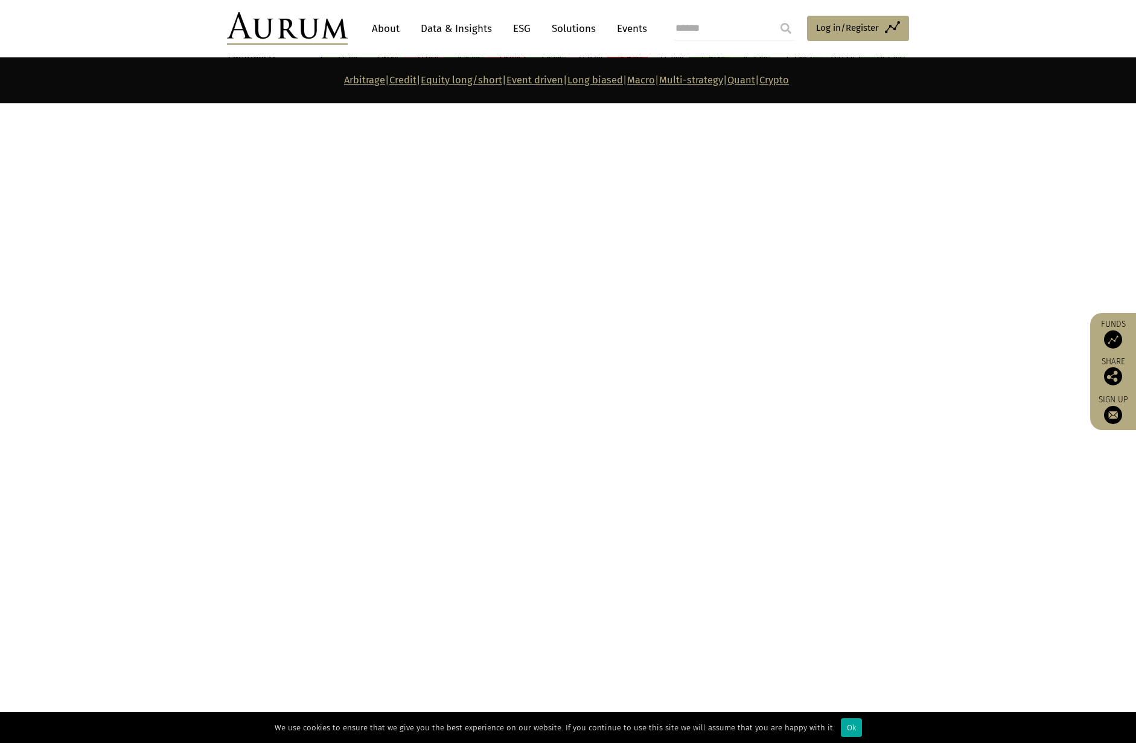
scroll to position [5324, 0]
click at [834, 86] on p "Arbitrage | Credit | Equity long/short | Event driven | Long biased | Macro | M…" at bounding box center [566, 80] width 679 height 16
click at [789, 83] on link "Crypto" at bounding box center [775, 79] width 30 height 11
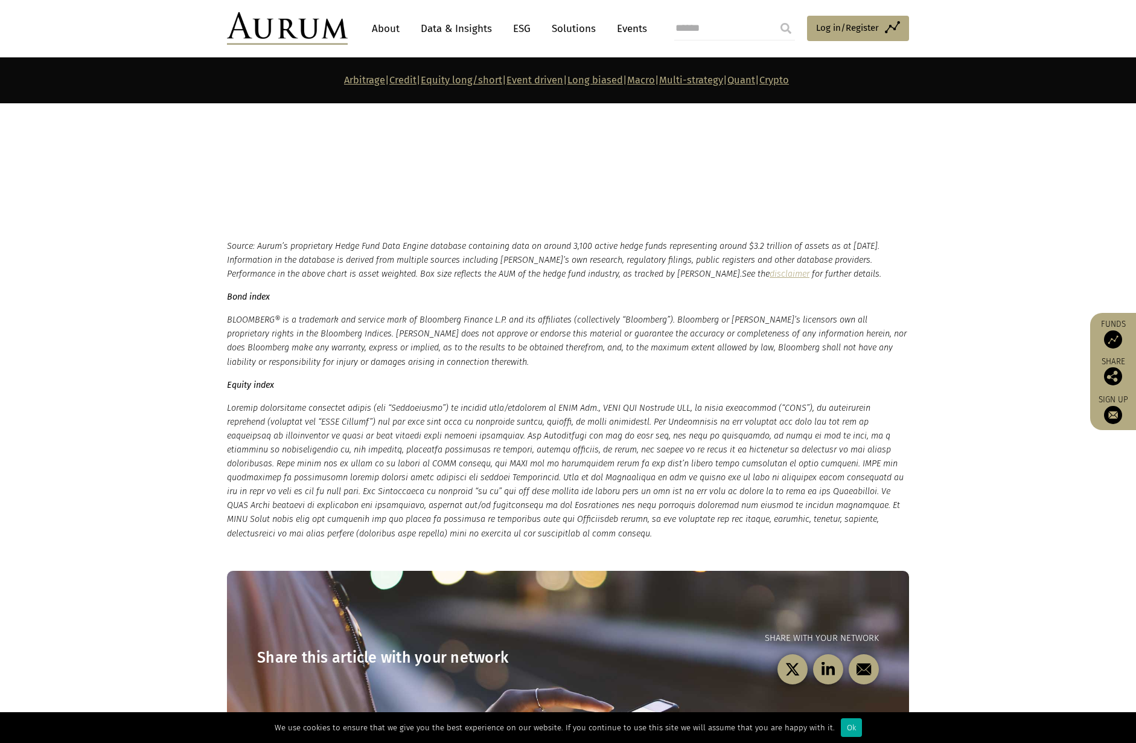
scroll to position [6200, 0]
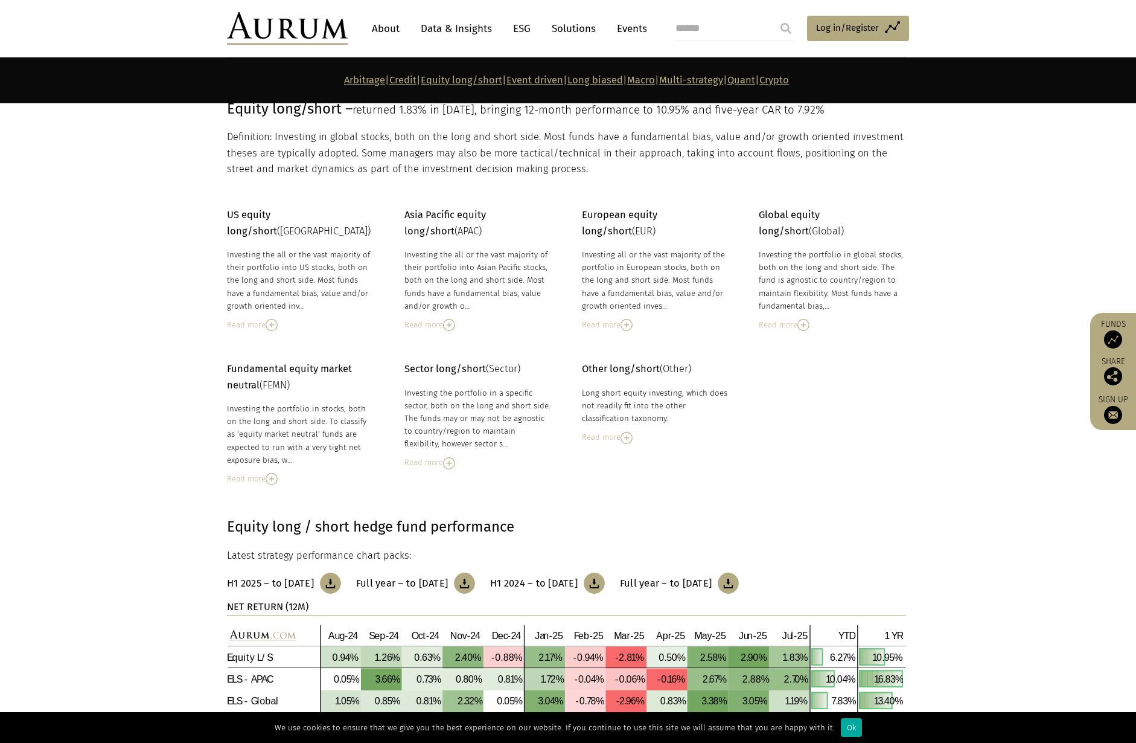
scroll to position [1778, 0]
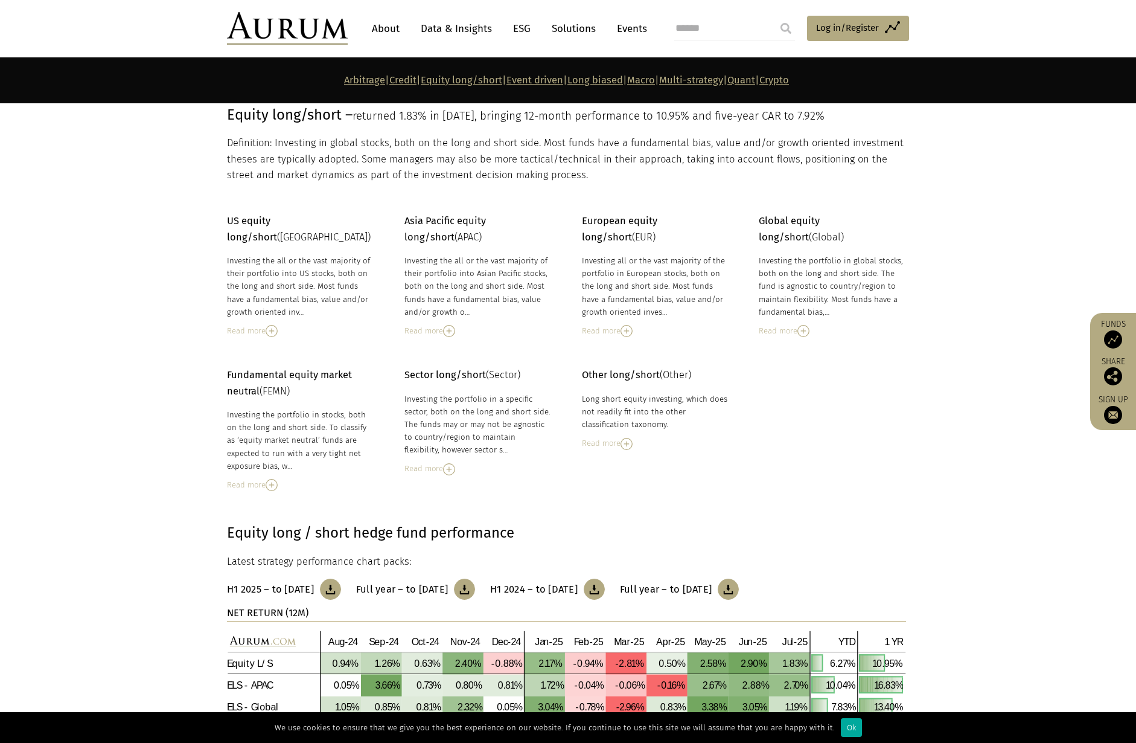
click at [755, 82] on link "Quant" at bounding box center [742, 79] width 28 height 11
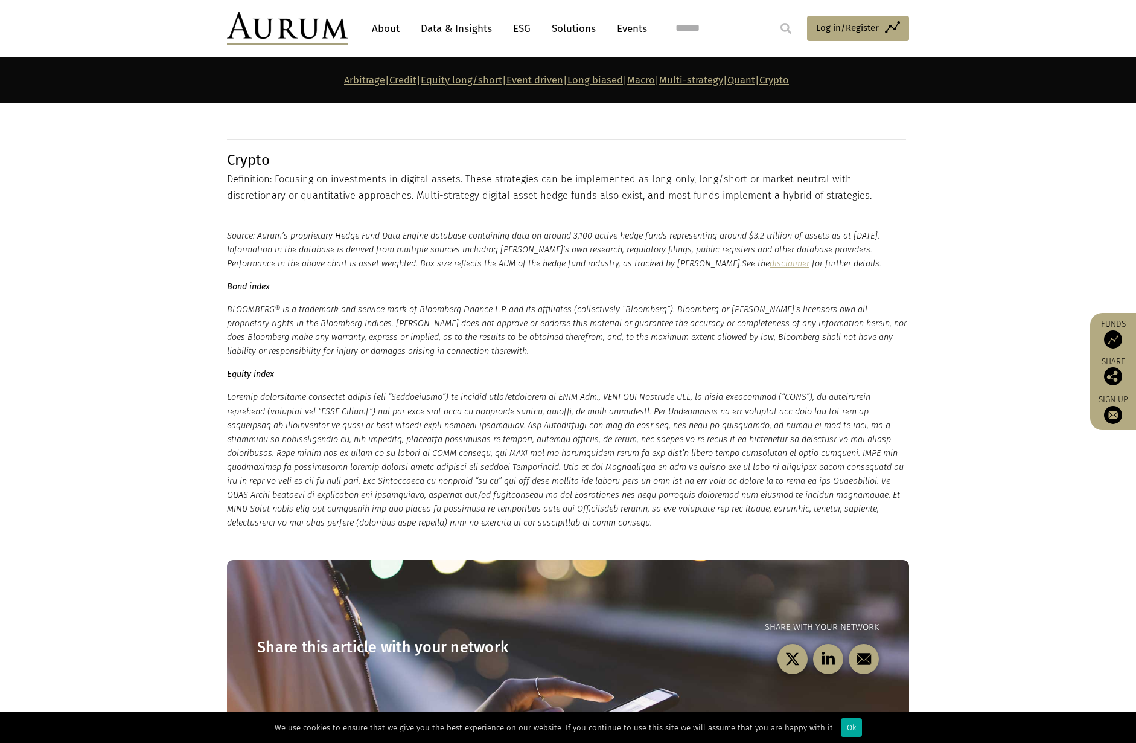
scroll to position [5990, 0]
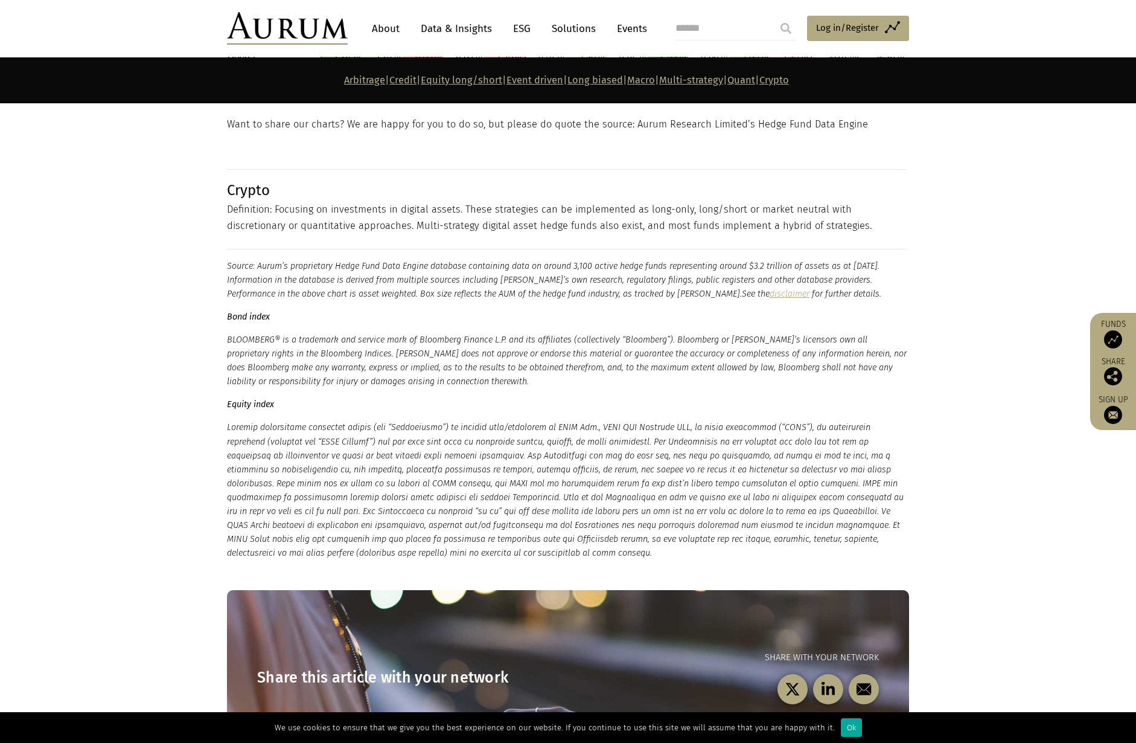
click at [789, 77] on link "Crypto" at bounding box center [775, 79] width 30 height 11
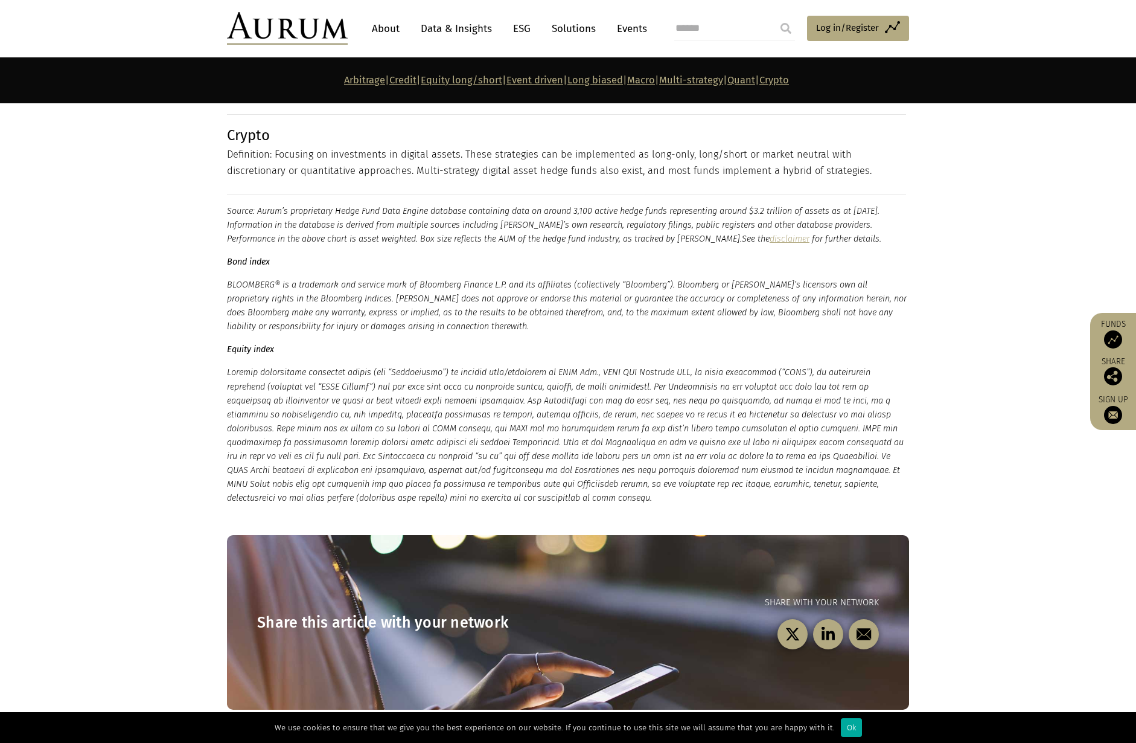
scroll to position [6050, 0]
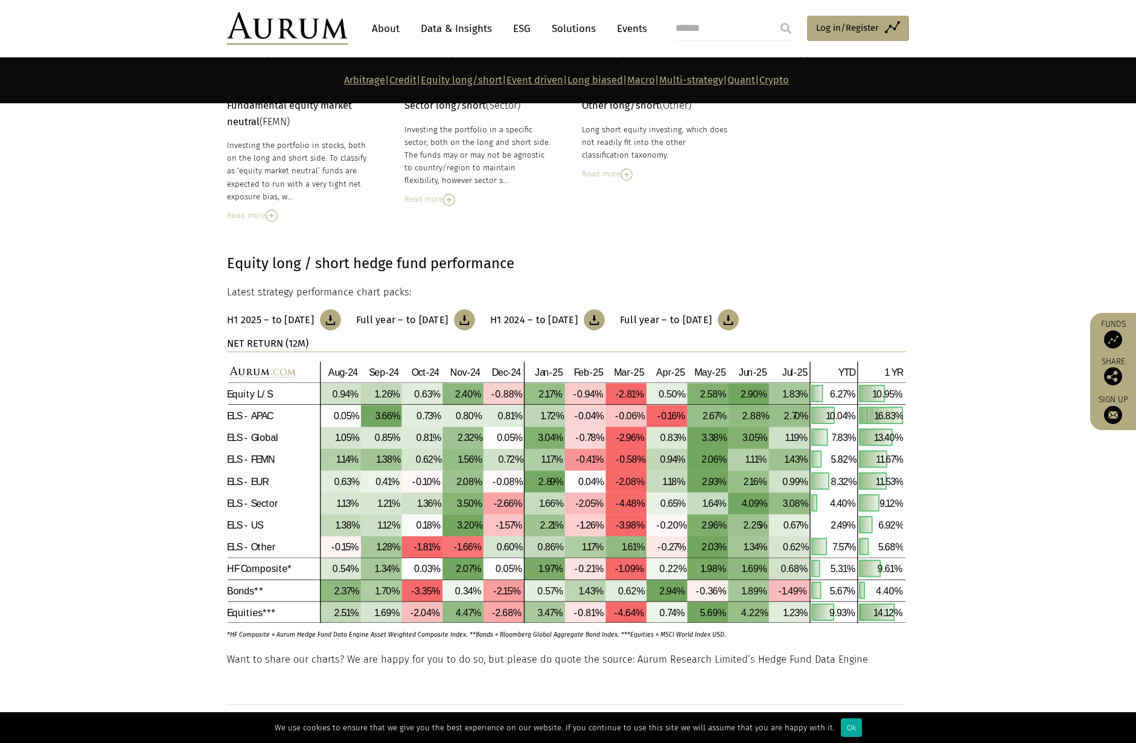
scroll to position [1778, 0]
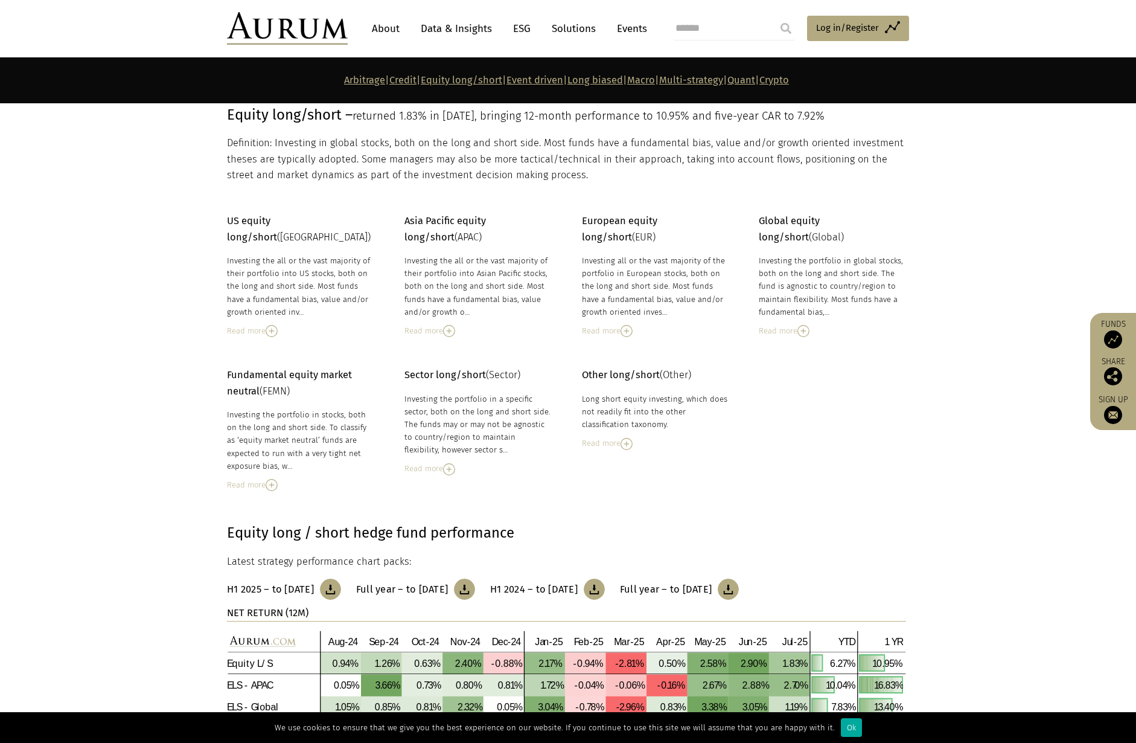
click at [789, 78] on link "Crypto" at bounding box center [775, 79] width 30 height 11
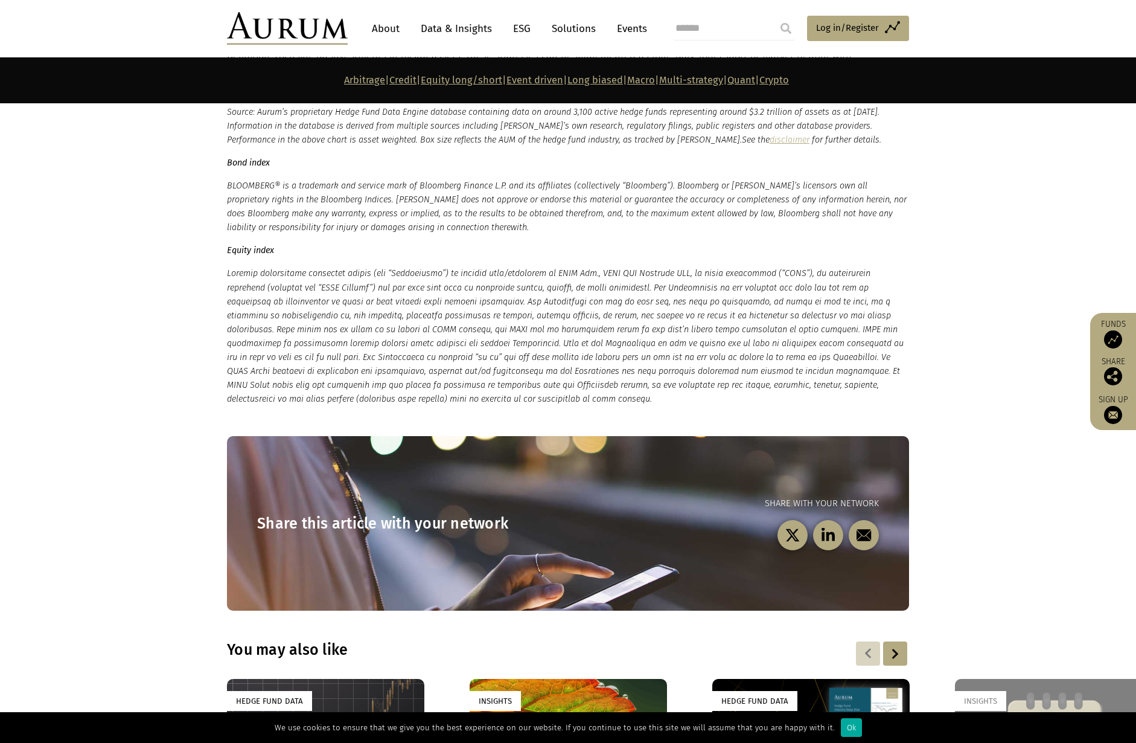
scroll to position [6110, 0]
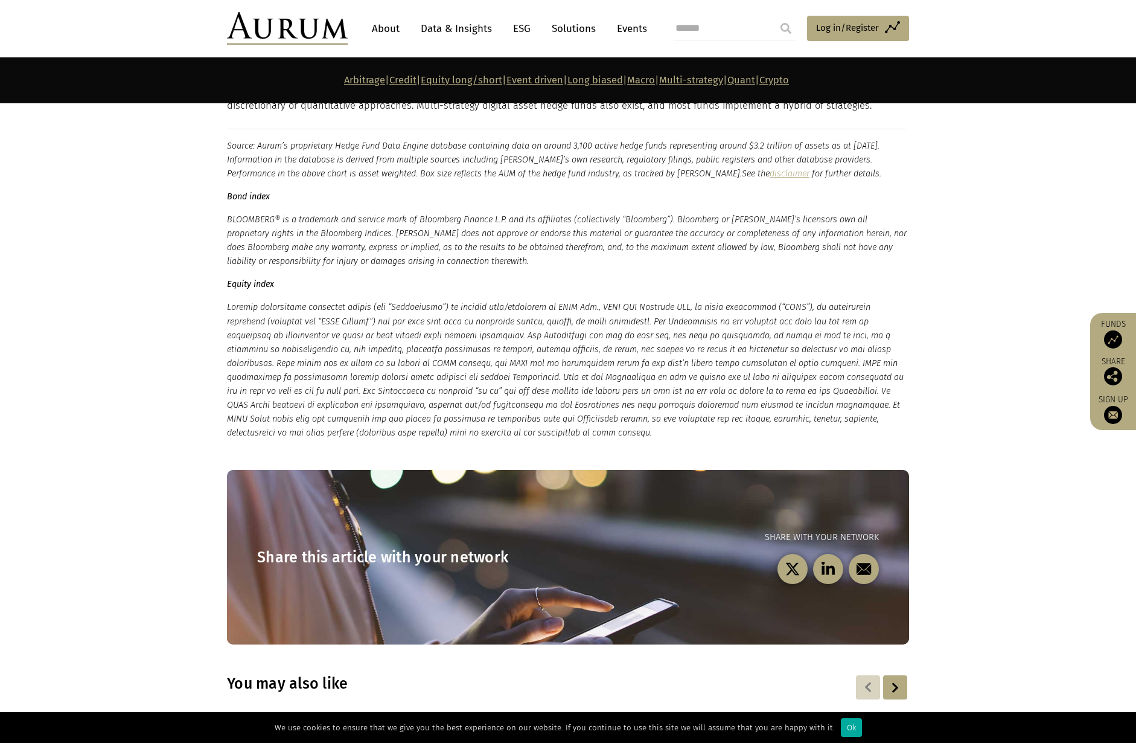
click at [755, 79] on link "Quant" at bounding box center [742, 79] width 28 height 11
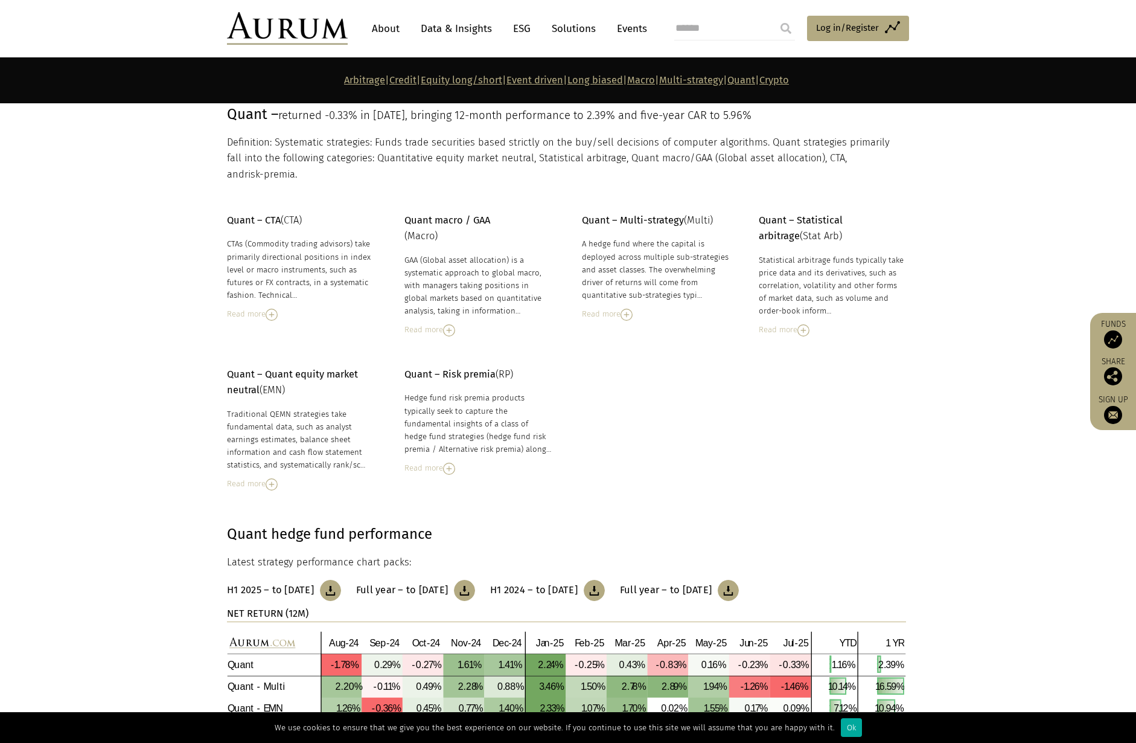
scroll to position [5205, 0]
click at [789, 81] on link "Crypto" at bounding box center [775, 79] width 30 height 11
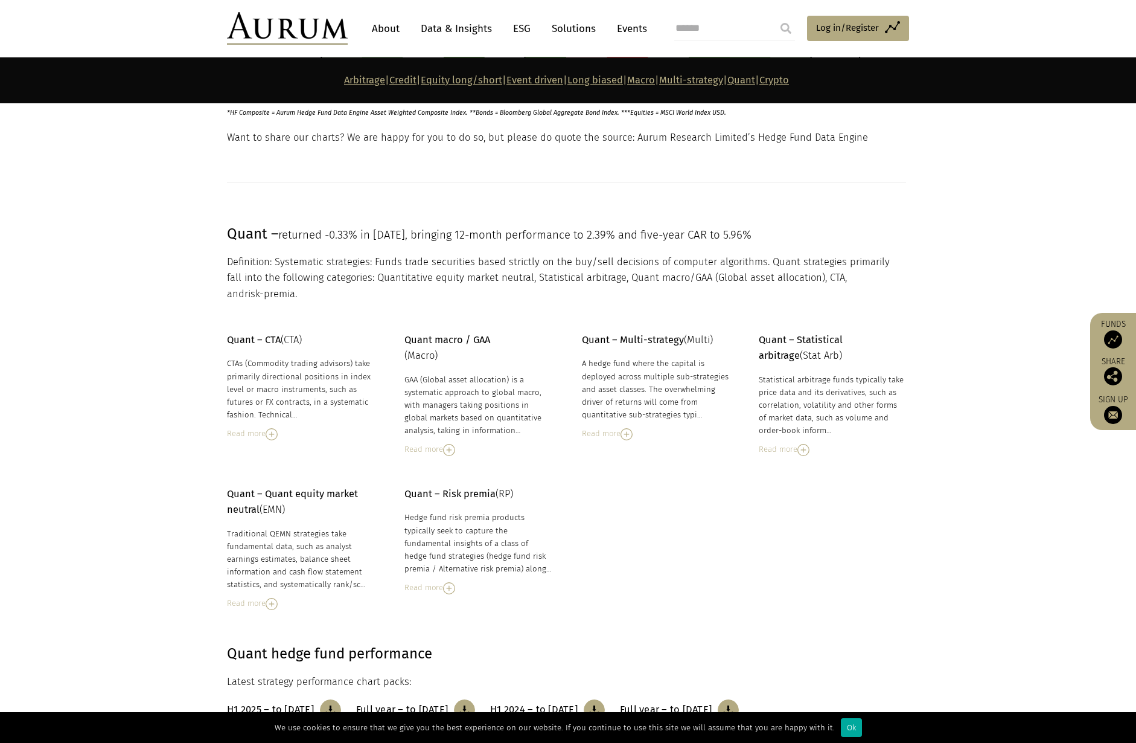
scroll to position [5023, 0]
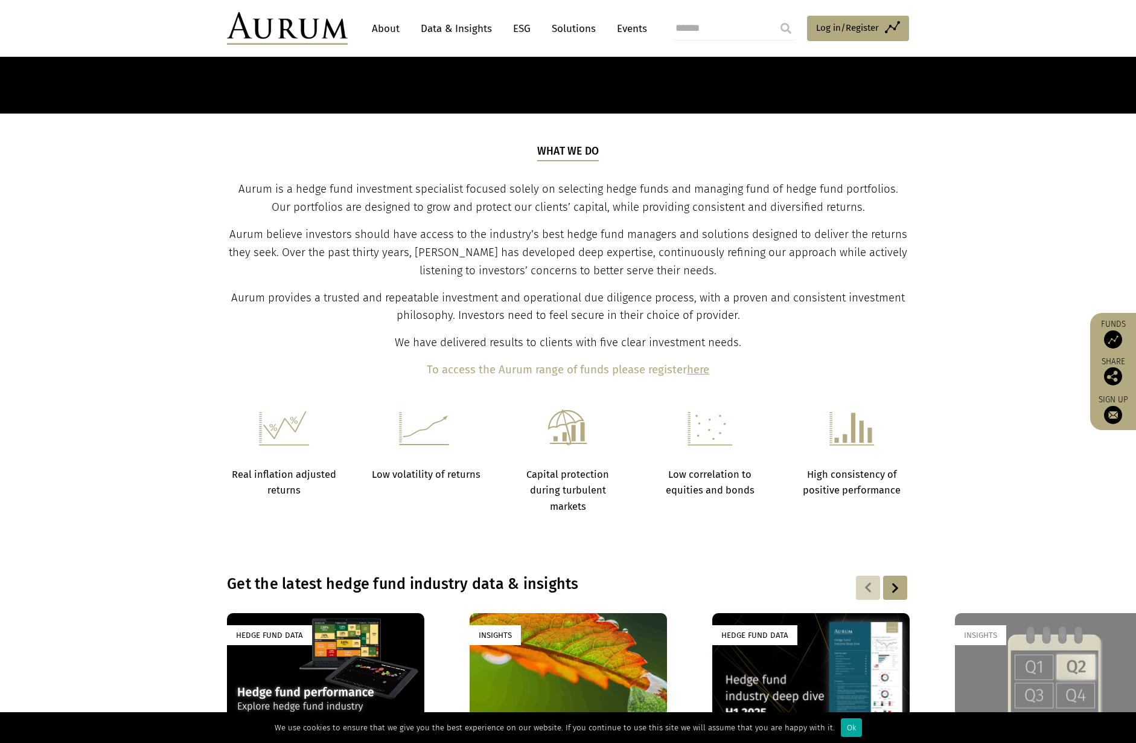
scroll to position [423, 0]
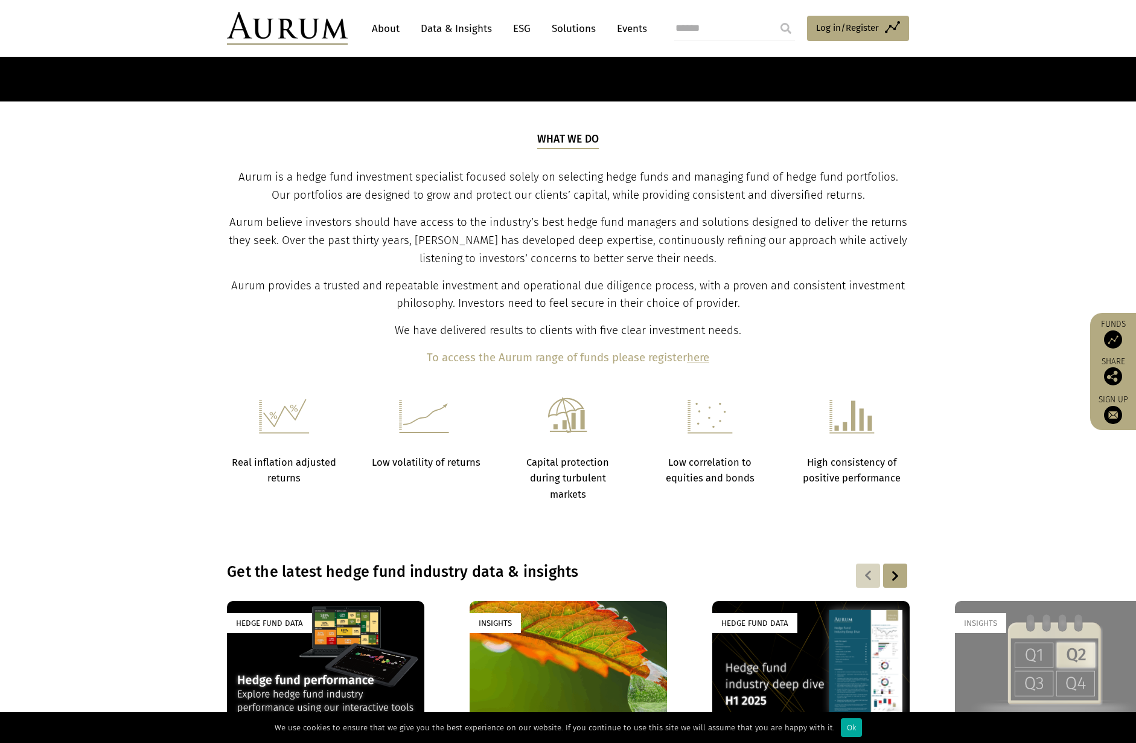
click at [702, 359] on b "here" at bounding box center [698, 357] width 22 height 13
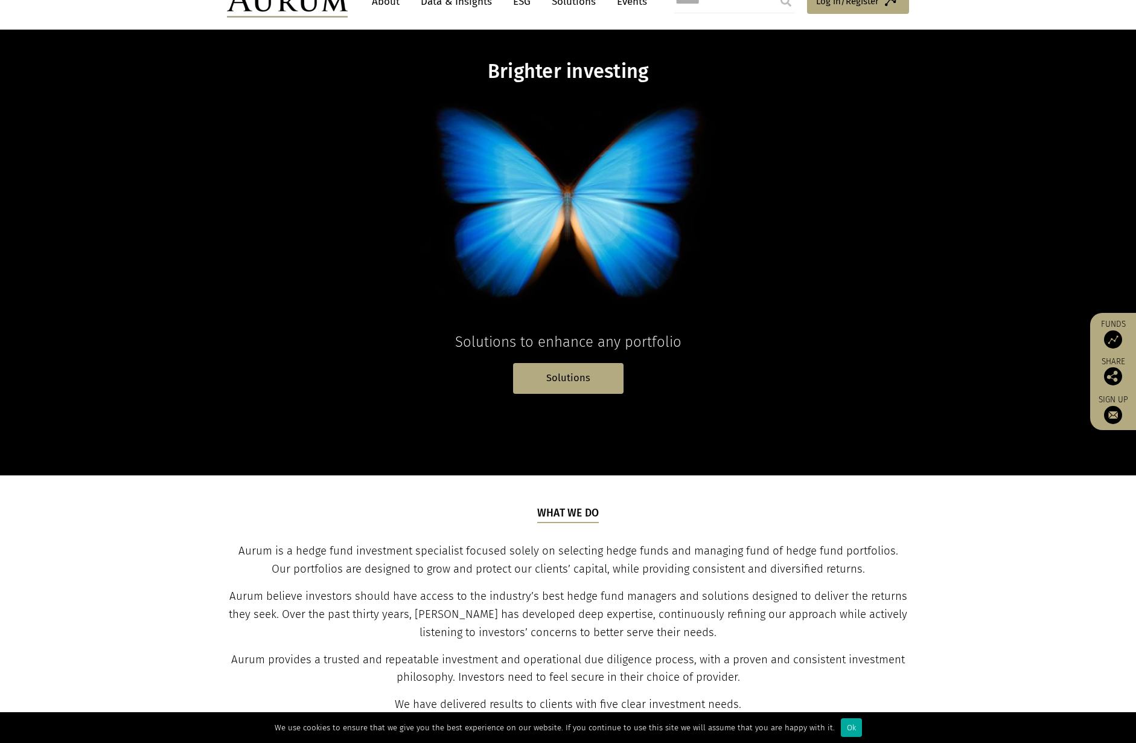
scroll to position [0, 0]
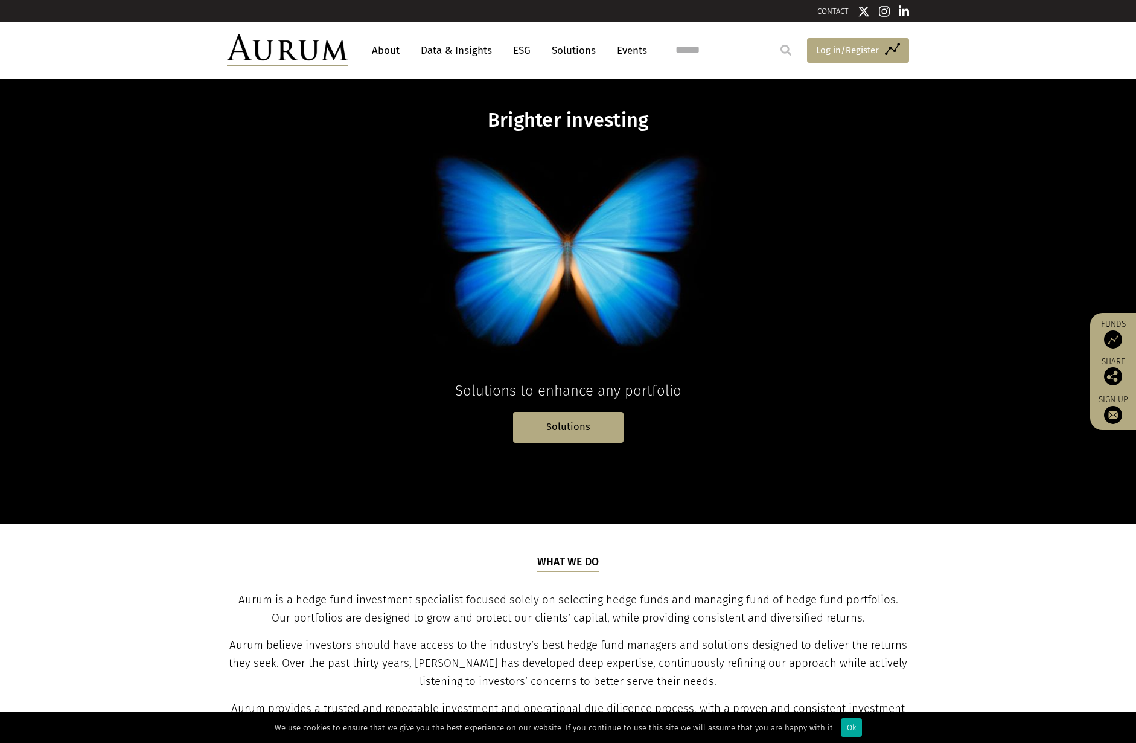
click at [838, 49] on span "Log in/Register" at bounding box center [847, 50] width 63 height 14
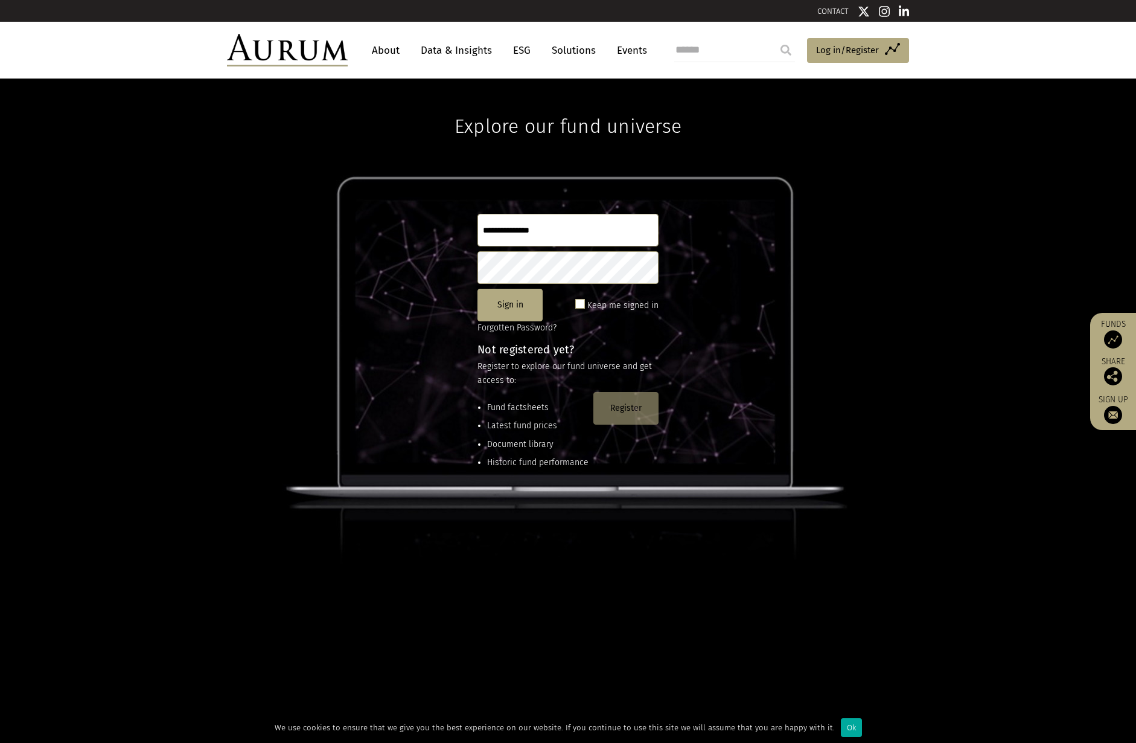
click at [612, 406] on button "Register" at bounding box center [626, 408] width 65 height 33
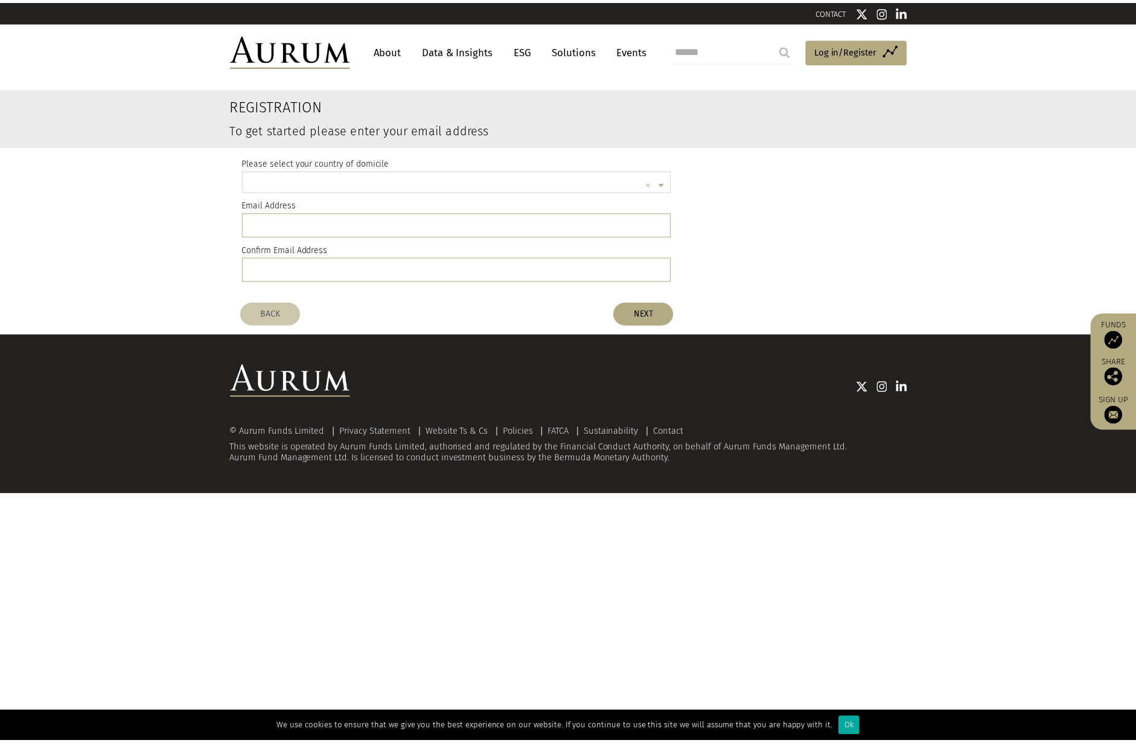
scroll to position [3, 0]
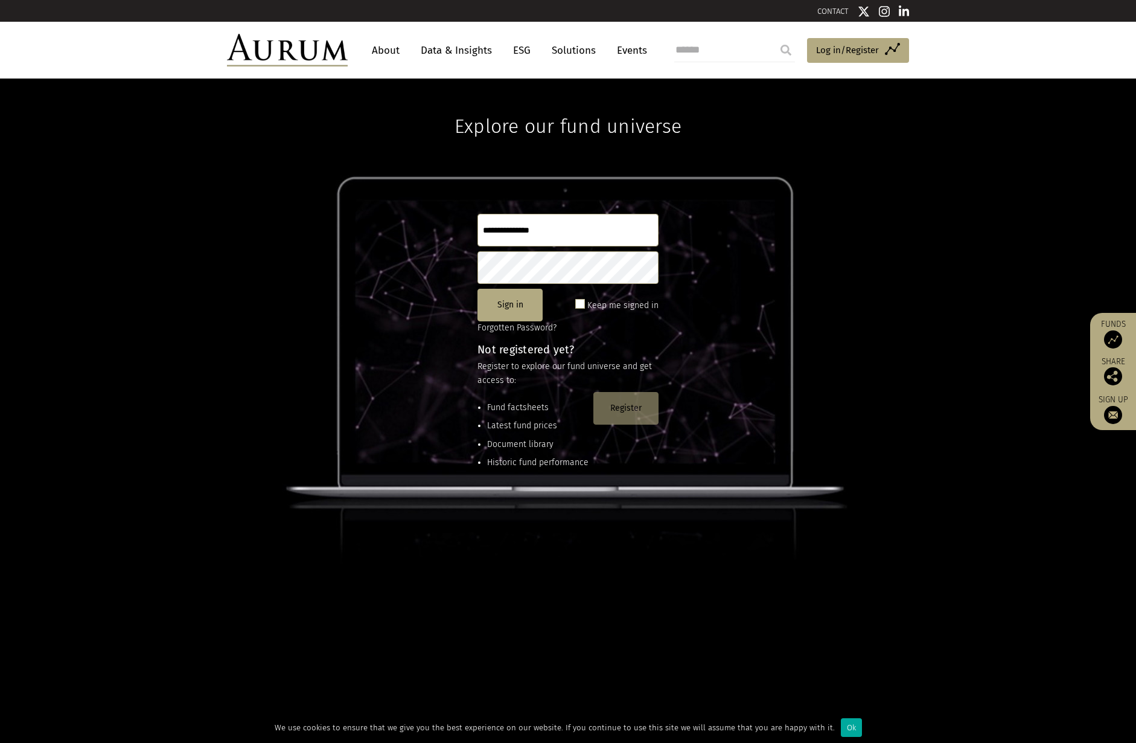
click at [624, 411] on button "Register" at bounding box center [626, 408] width 65 height 33
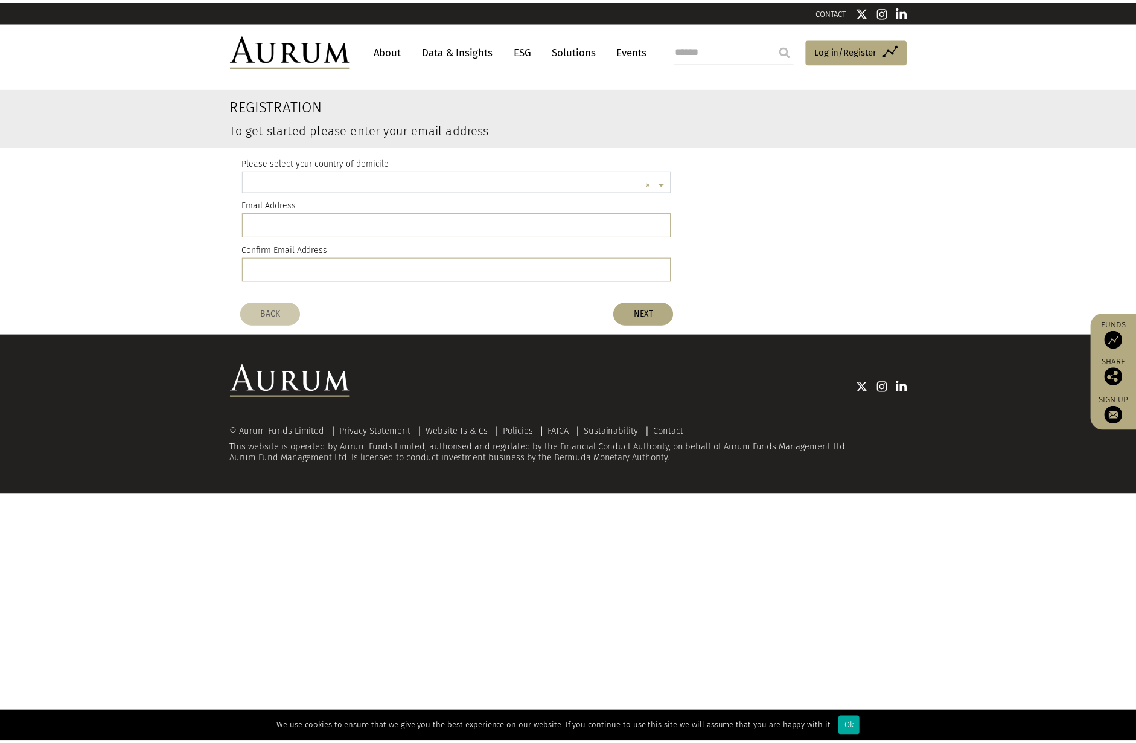
scroll to position [3, 0]
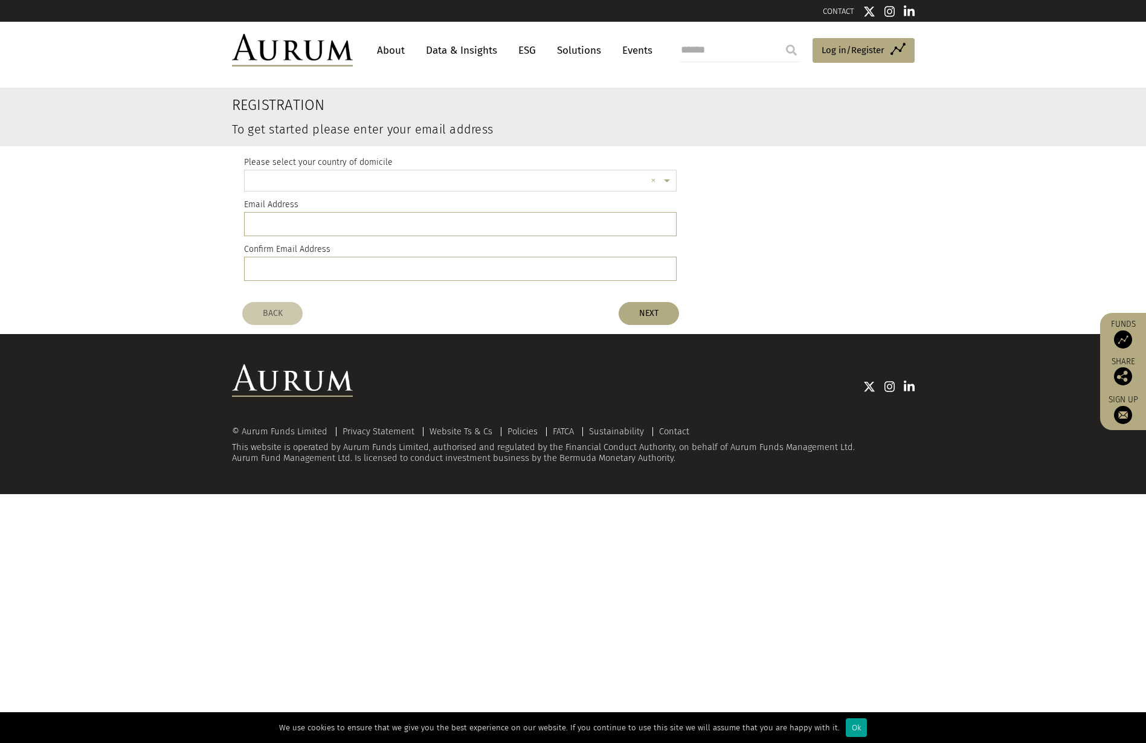
click at [849, 728] on div "Ok" at bounding box center [855, 727] width 21 height 19
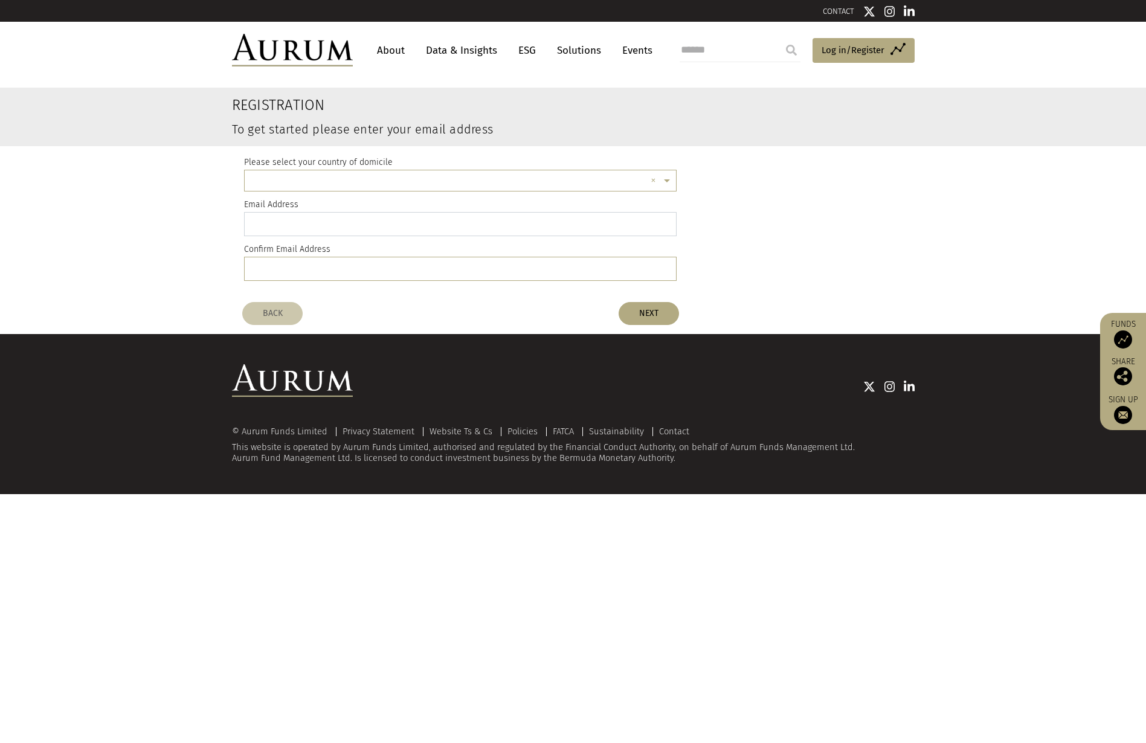
click at [376, 223] on input "email" at bounding box center [460, 224] width 433 height 24
drag, startPoint x: 376, startPoint y: 223, endPoint x: 224, endPoint y: 219, distance: 151.7
click at [224, 219] on div "**********" at bounding box center [573, 221] width 700 height 150
type input "**********"
click at [290, 266] on input "email" at bounding box center [460, 269] width 433 height 24
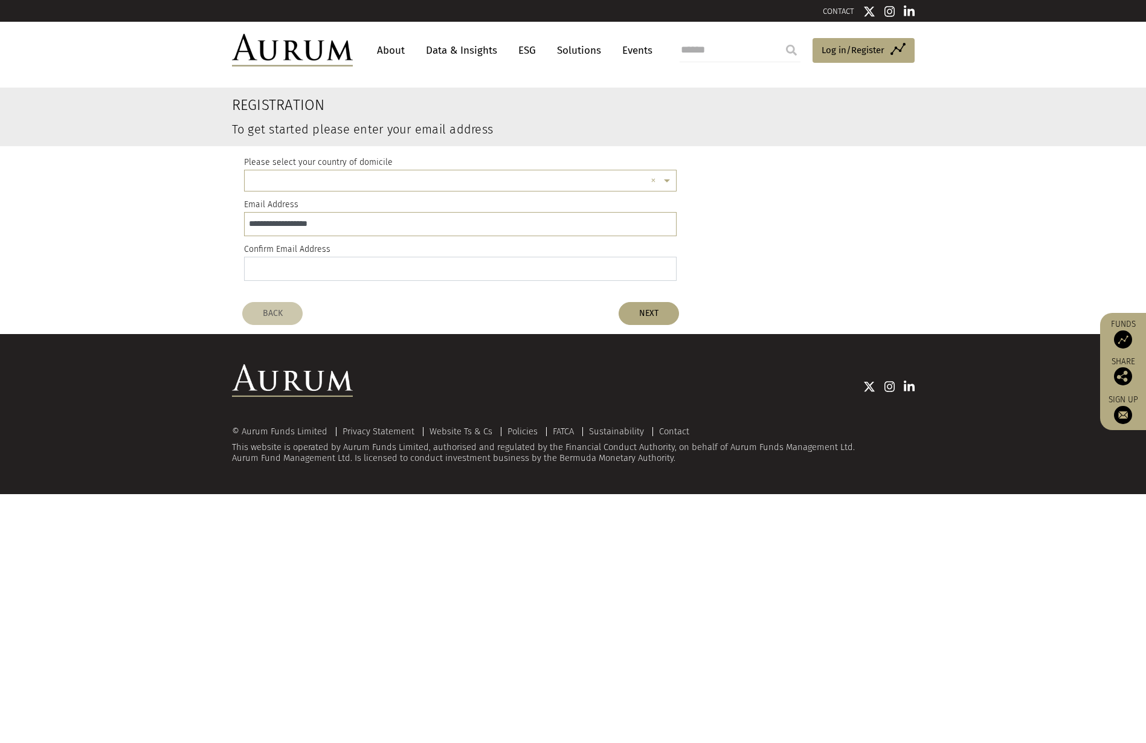
paste input "**********"
type input "**********"
click at [383, 182] on input "text" at bounding box center [449, 182] width 396 height 24
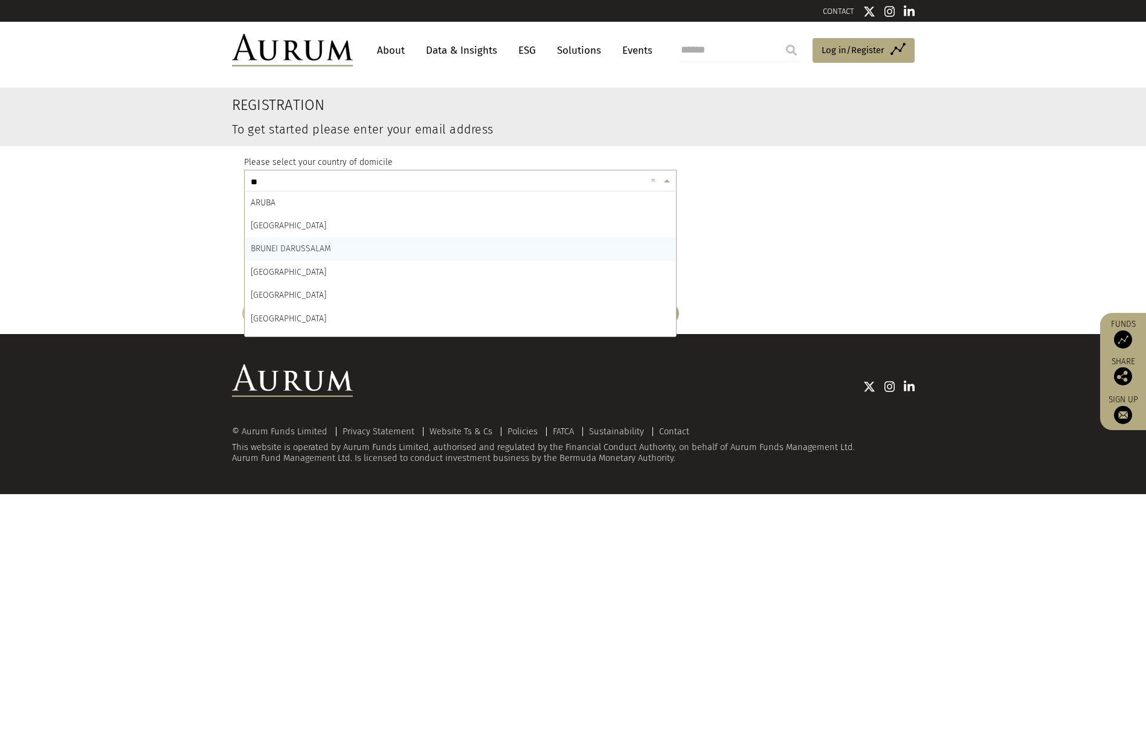
type input "***"
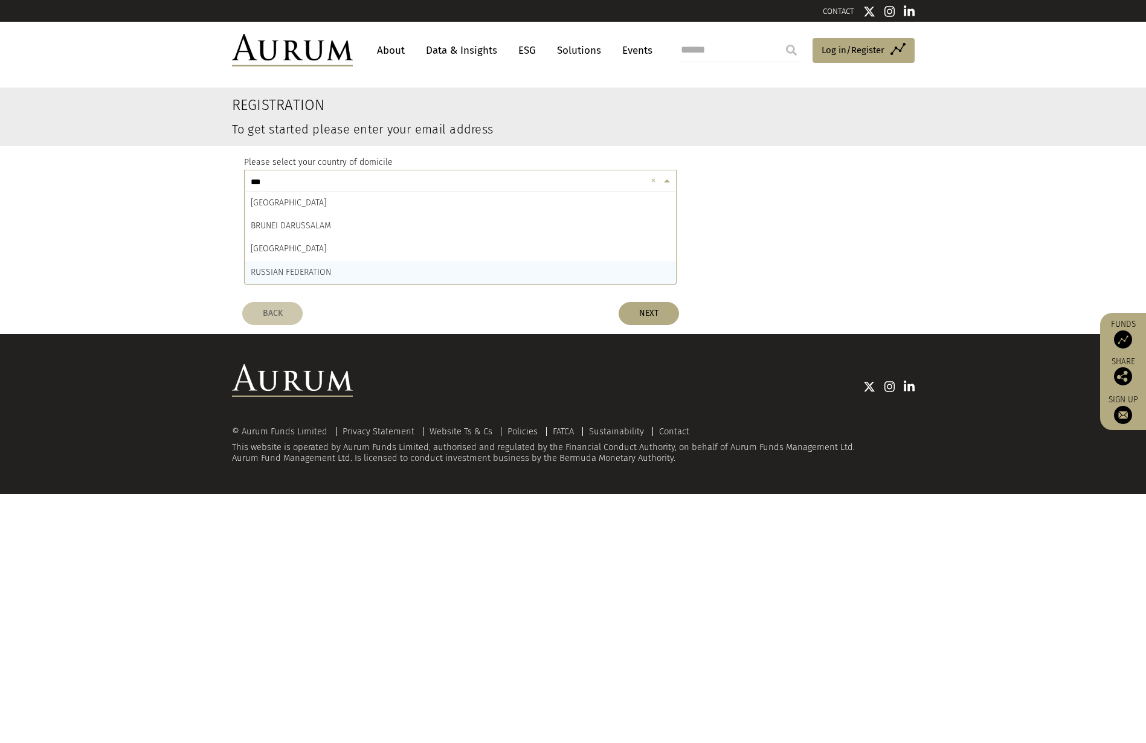
click at [315, 271] on span "RUSSIAN FEDERATION" at bounding box center [291, 272] width 80 height 10
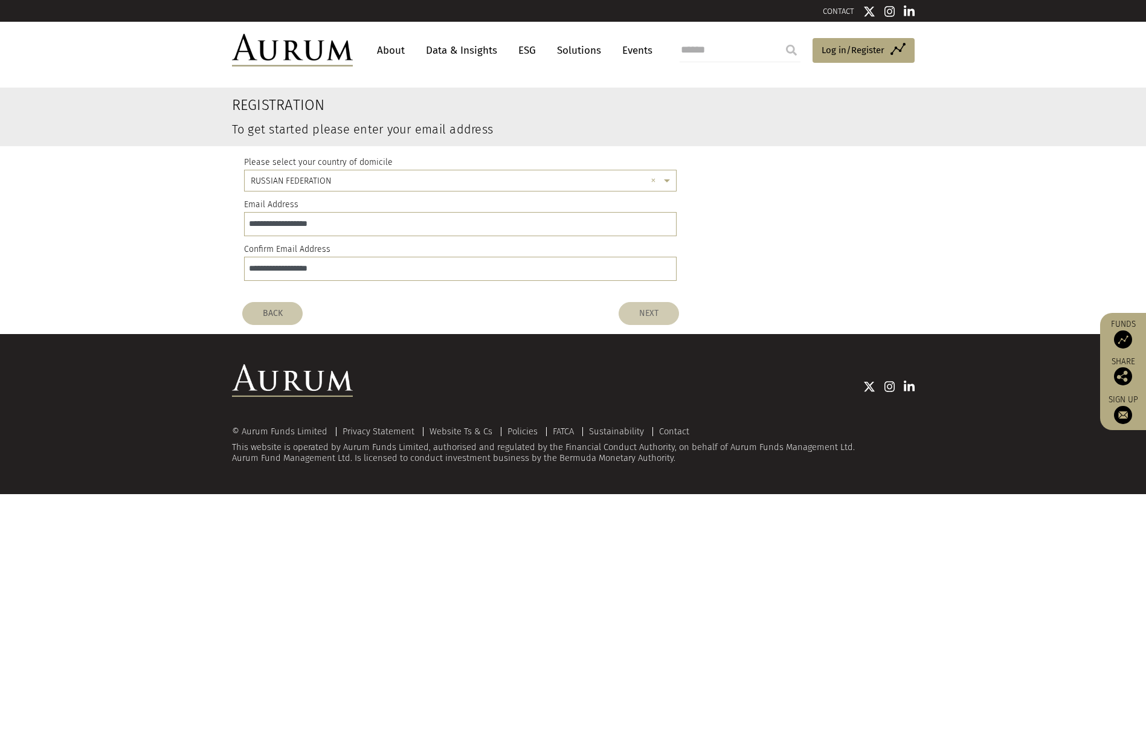
click at [667, 318] on button "NEXT" at bounding box center [648, 313] width 60 height 23
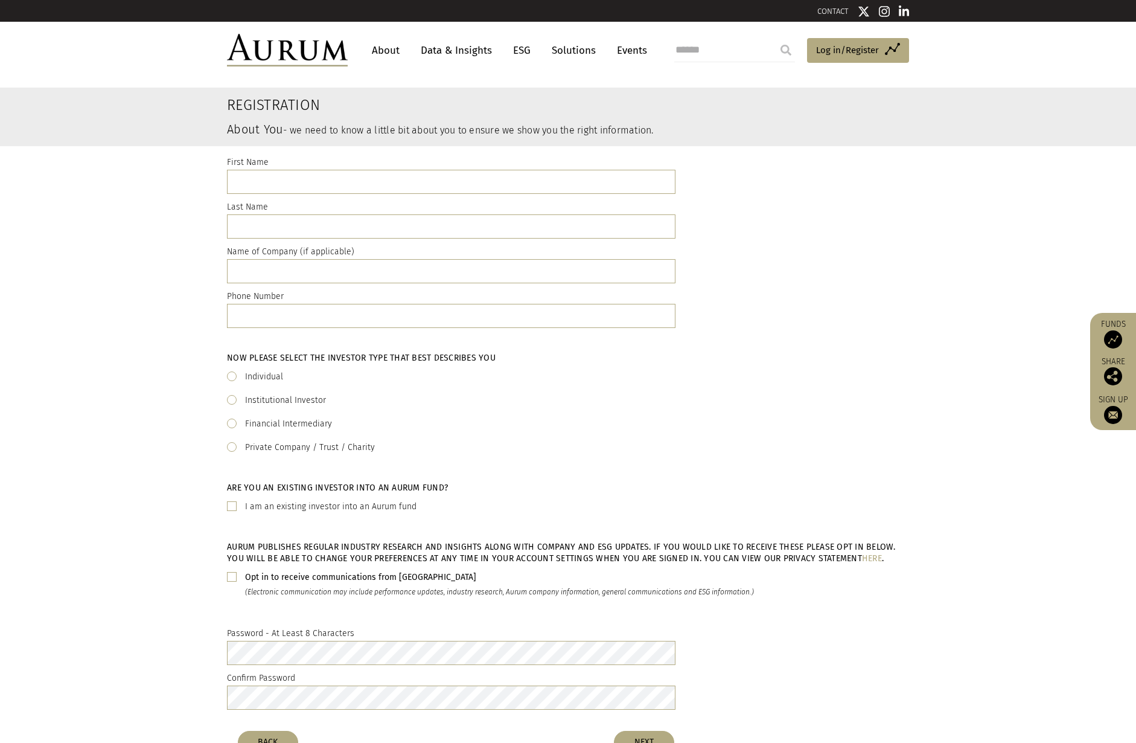
click at [275, 378] on label "Individual" at bounding box center [264, 377] width 38 height 14
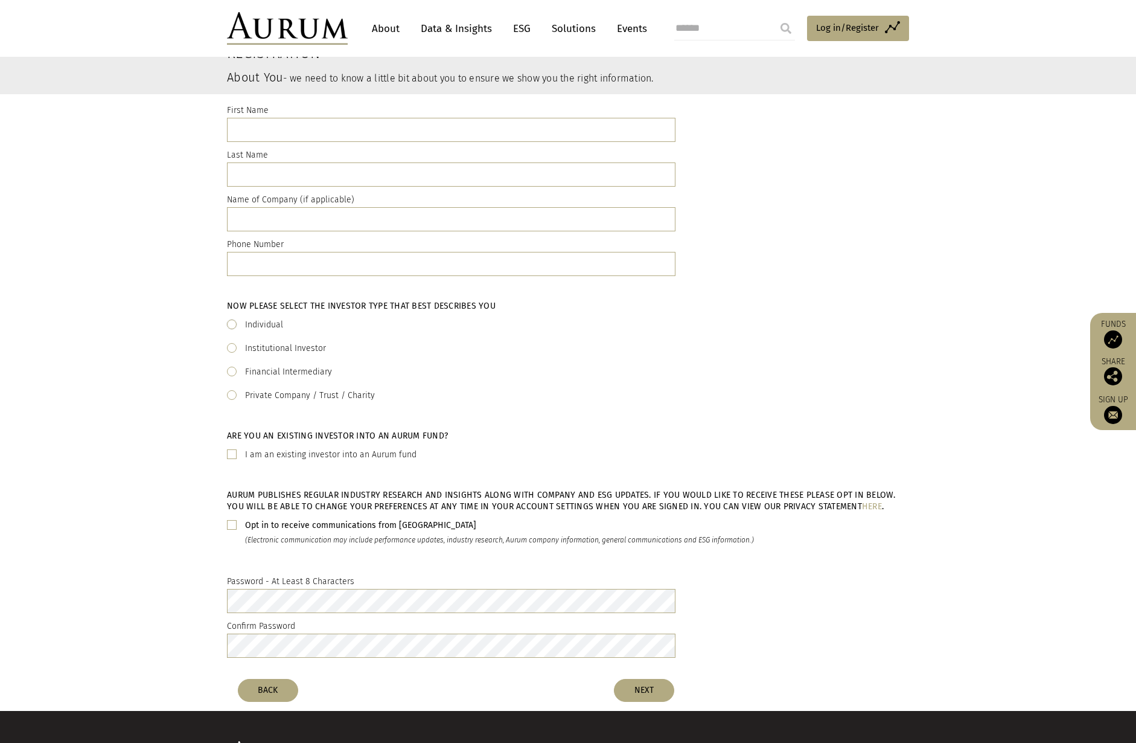
scroll to position [0, 0]
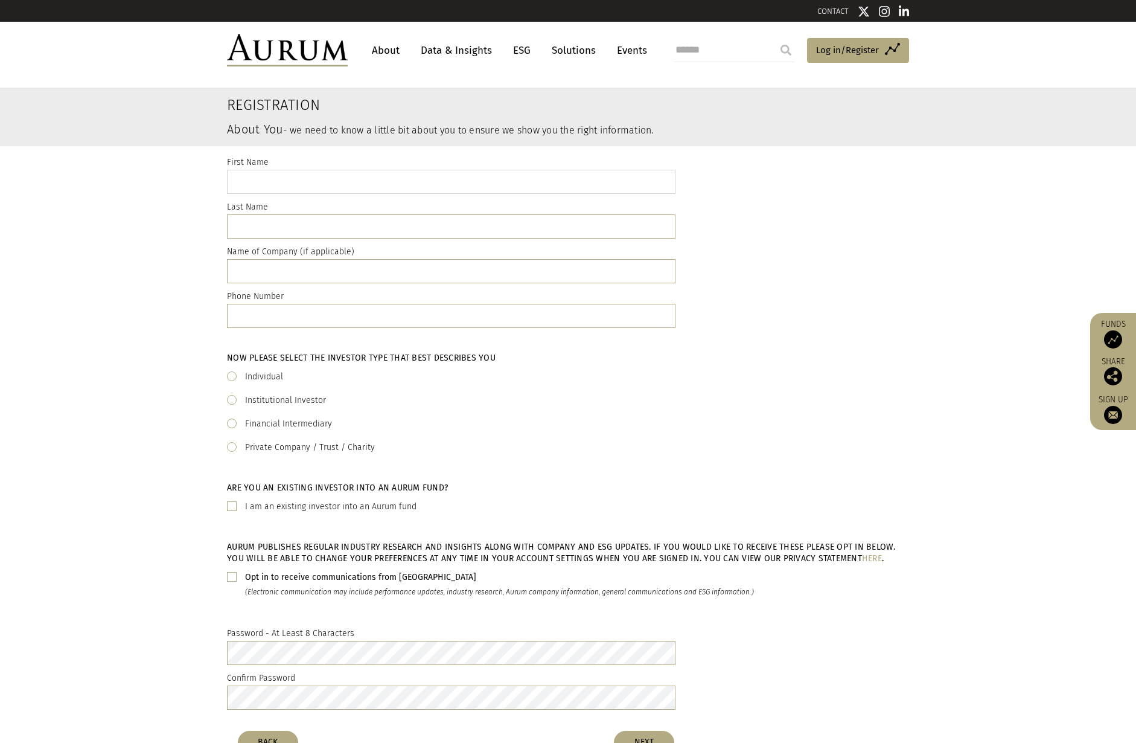
click at [316, 181] on input "text" at bounding box center [451, 182] width 449 height 24
type input "*****"
click at [311, 226] on input "text" at bounding box center [451, 226] width 449 height 24
type input "******"
click at [323, 316] on input "text" at bounding box center [451, 316] width 449 height 24
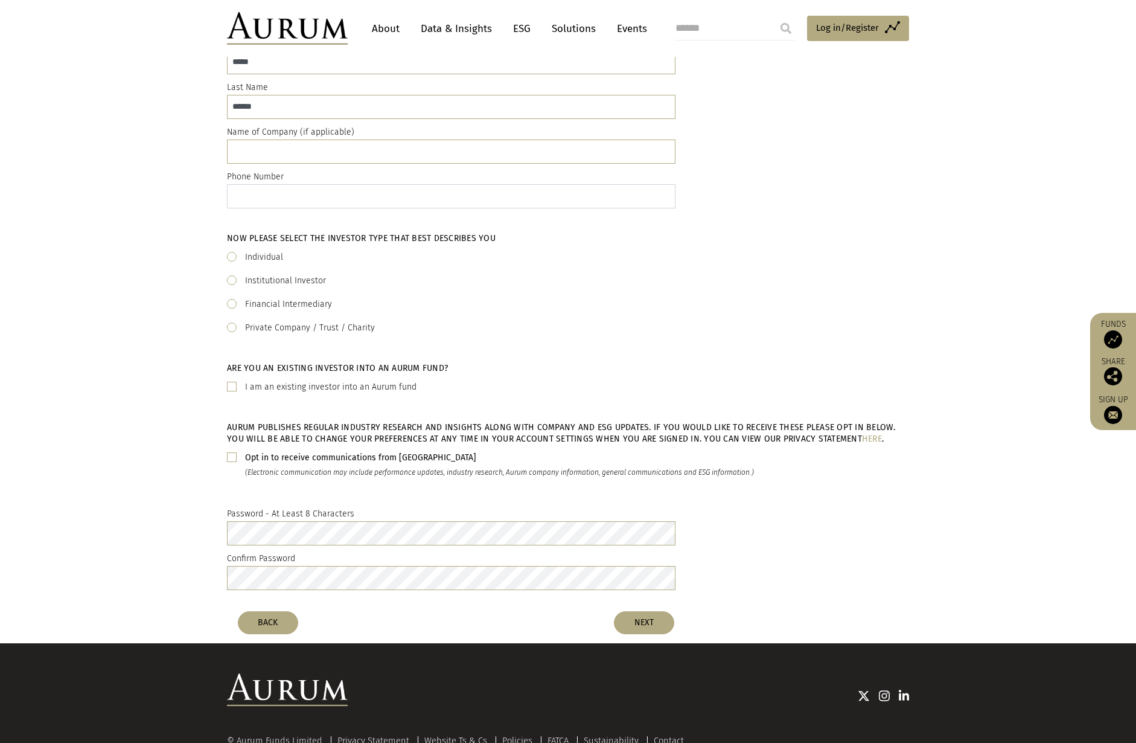
scroll to position [121, 0]
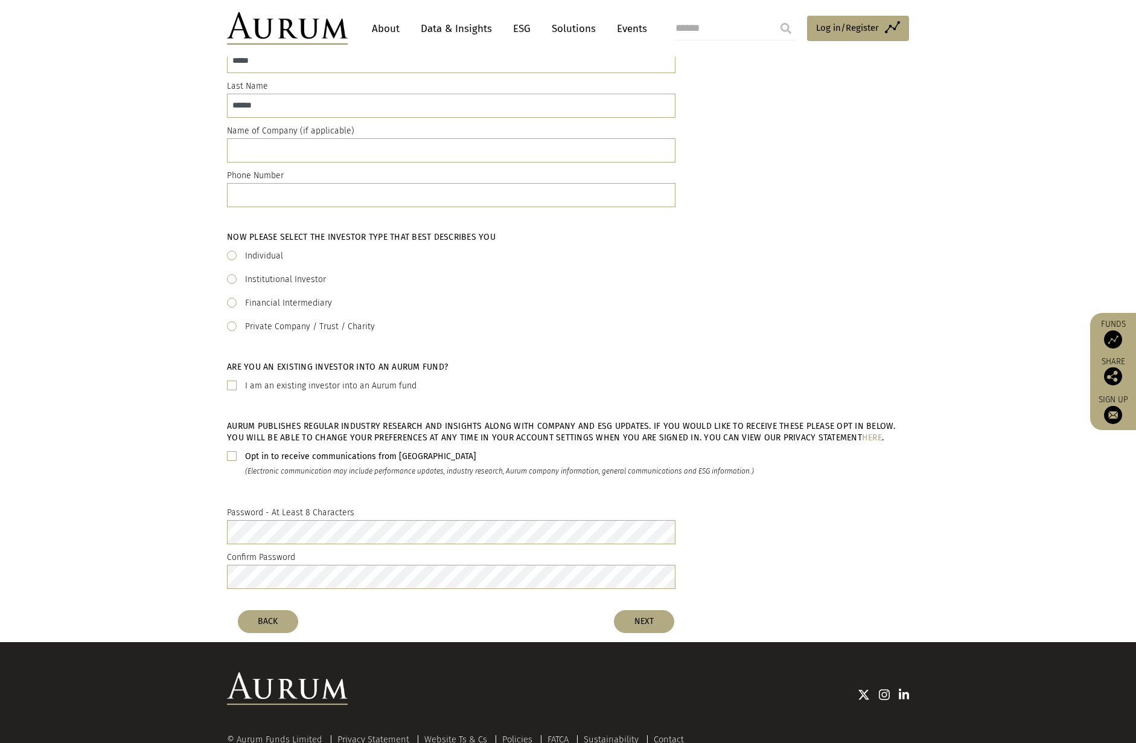
click at [230, 455] on span at bounding box center [232, 456] width 10 height 10
click at [188, 527] on div "Password - At Least 8 Characters Confirm Password" at bounding box center [568, 549] width 1136 height 107
click at [168, 530] on div "Password - At Least 8 Characters Confirm Password" at bounding box center [568, 549] width 1136 height 107
click at [652, 621] on button "NEXT" at bounding box center [644, 621] width 60 height 23
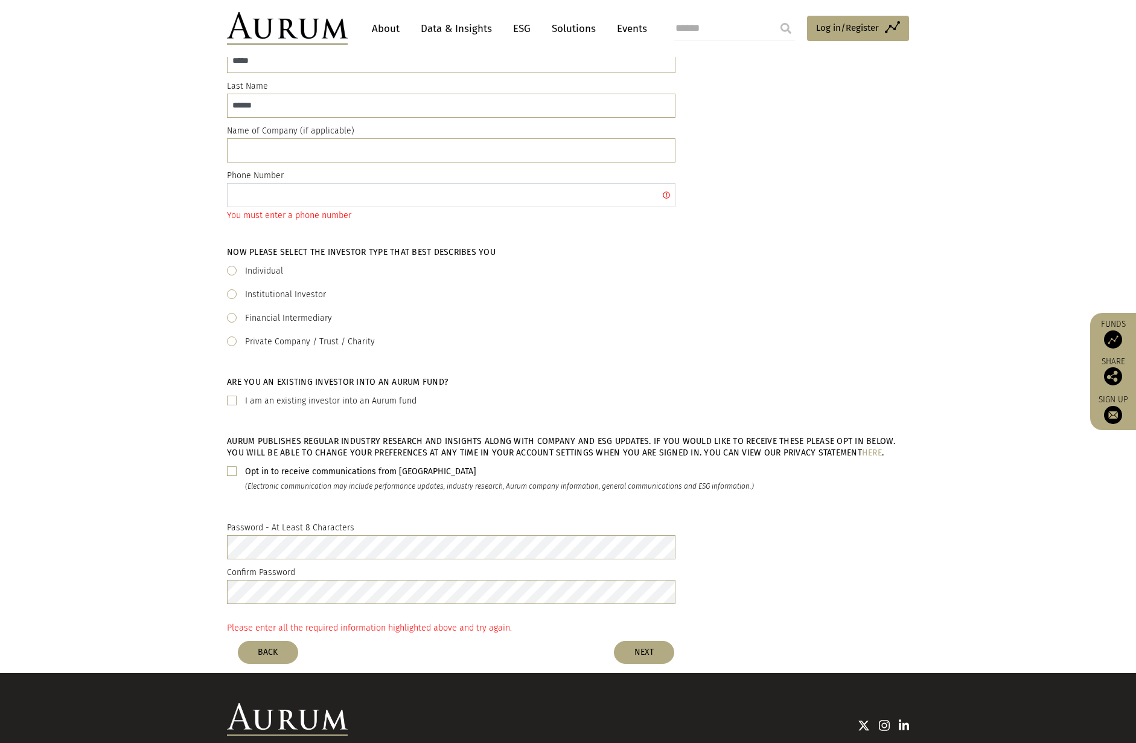
click at [431, 192] on input "text" at bounding box center [451, 195] width 449 height 24
click at [255, 194] on input "**********" at bounding box center [451, 195] width 449 height 24
click at [248, 193] on input "**********" at bounding box center [451, 195] width 449 height 24
click at [250, 194] on input "**********" at bounding box center [451, 195] width 449 height 24
click at [253, 195] on input "**********" at bounding box center [451, 195] width 449 height 24
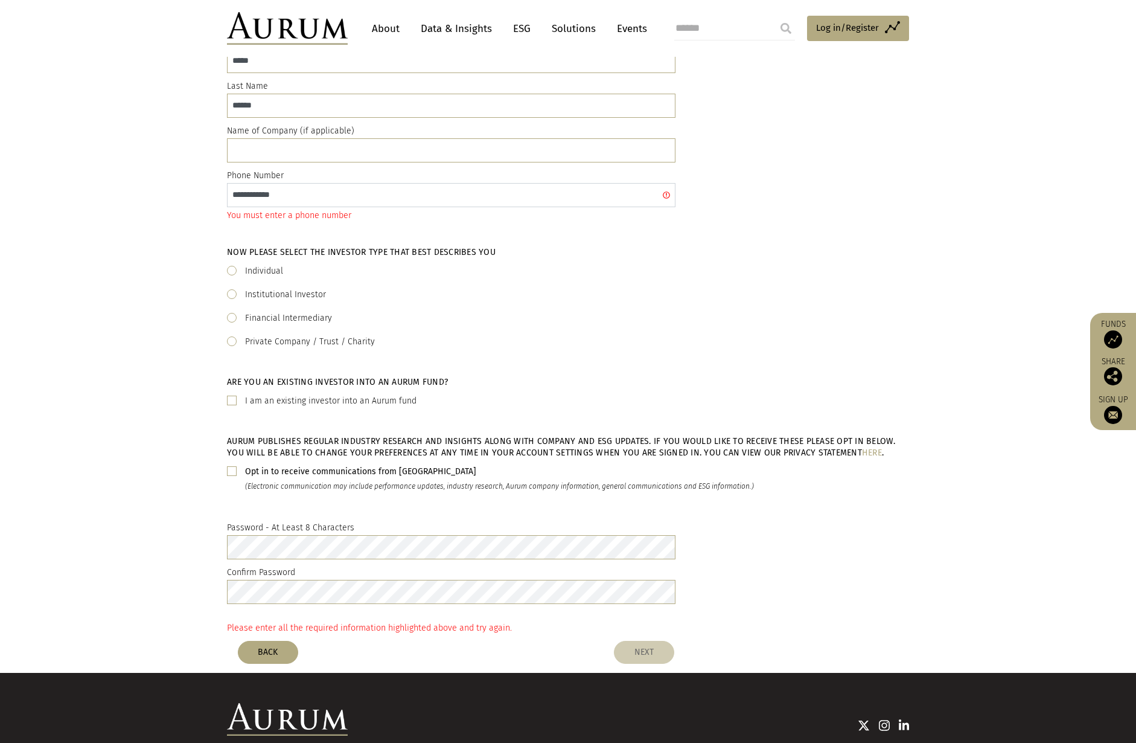
type input "**********"
drag, startPoint x: 648, startPoint y: 648, endPoint x: 597, endPoint y: 632, distance: 53.3
click at [597, 632] on div "Please enter all the required information highlighted above and try again." at bounding box center [568, 628] width 682 height 14
click at [641, 653] on button "NEXT" at bounding box center [644, 652] width 60 height 23
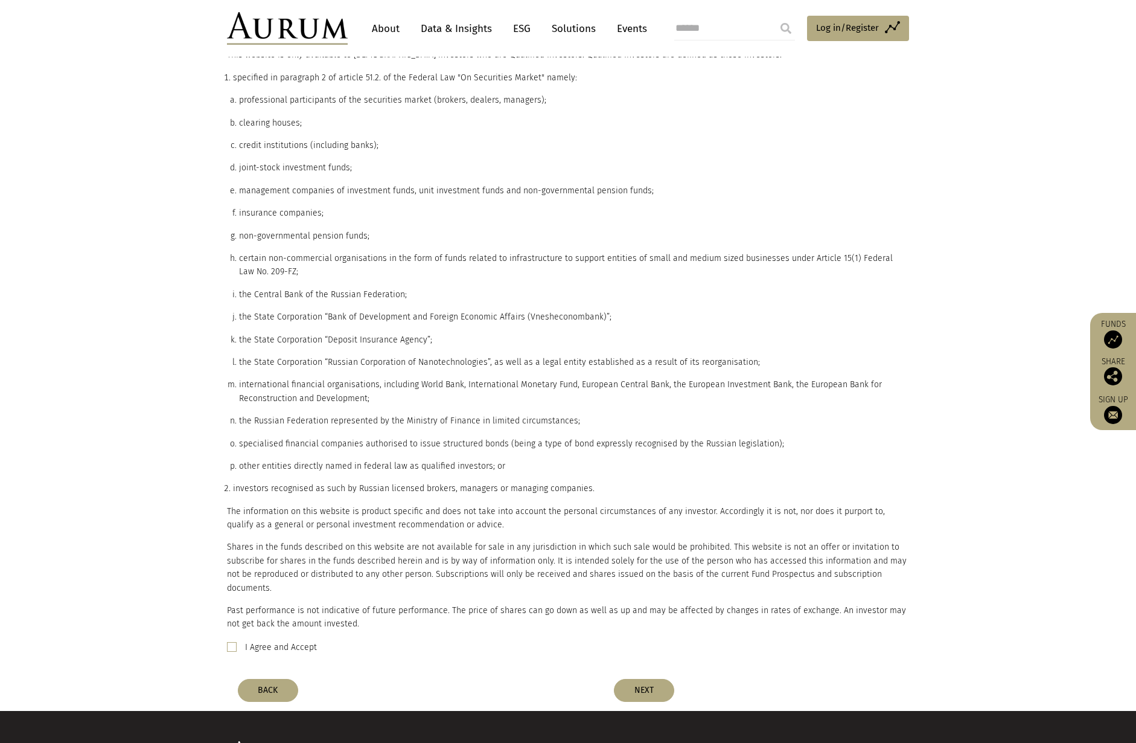
scroll to position [181, 0]
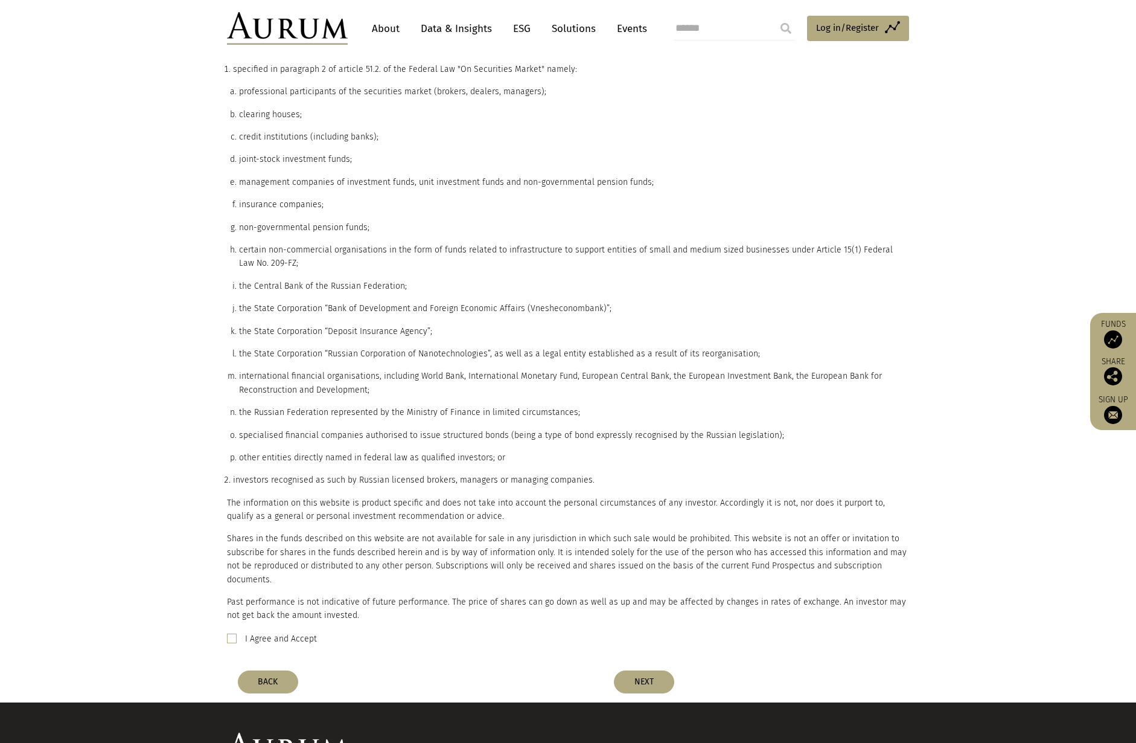
click at [296, 632] on label "I Agree and Accept" at bounding box center [281, 639] width 72 height 14
click at [651, 670] on button "NEXT" at bounding box center [644, 681] width 60 height 23
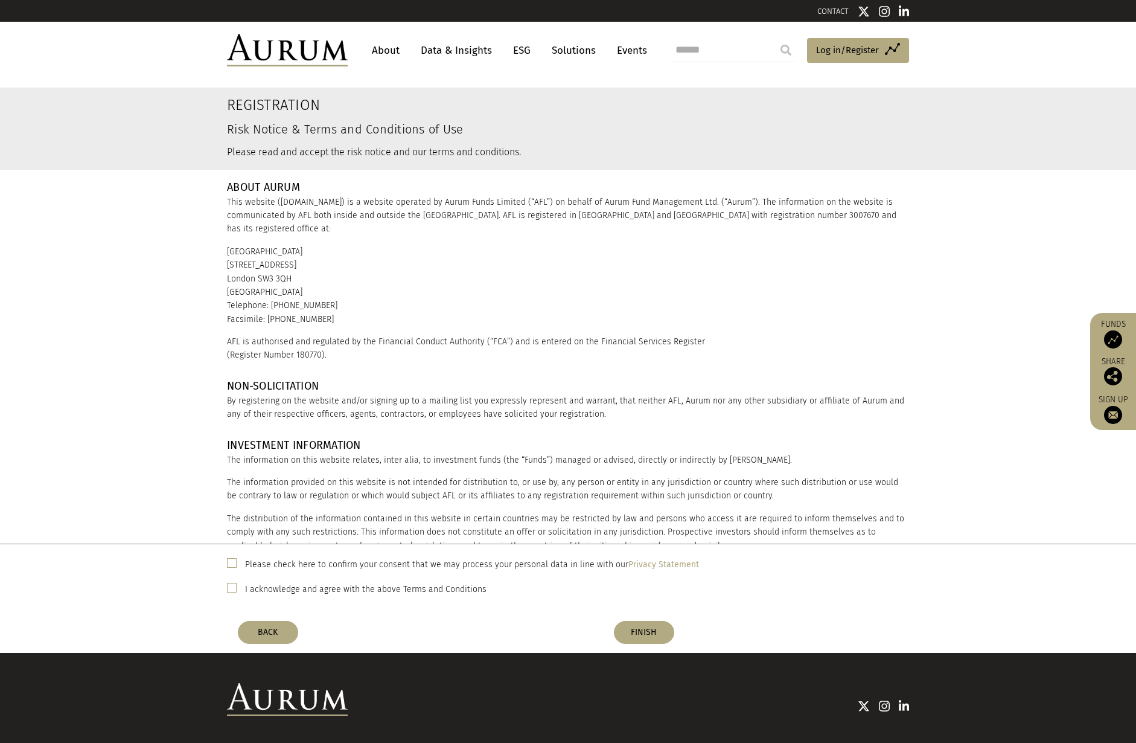
click at [406, 563] on label "Please check here to confirm your consent that we may process your personal dat…" at bounding box center [472, 564] width 454 height 14
click at [397, 589] on label "I acknowledge and agree with the above Terms and Conditions" at bounding box center [366, 589] width 242 height 14
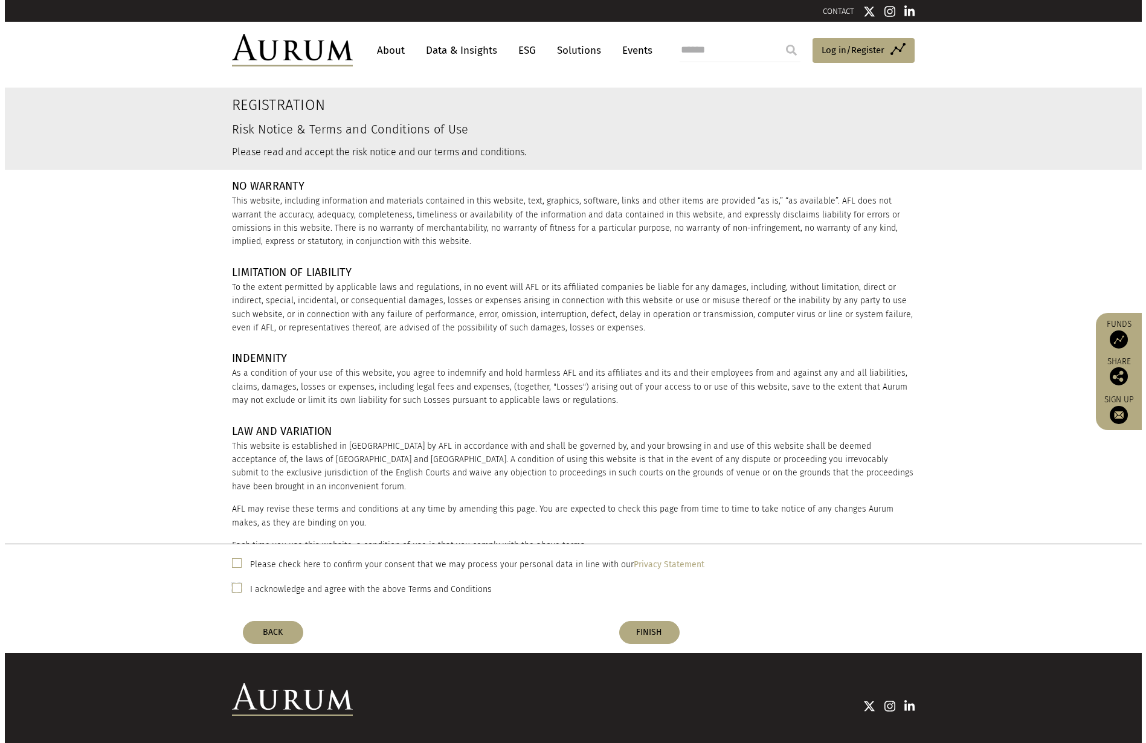
scroll to position [1480, 0]
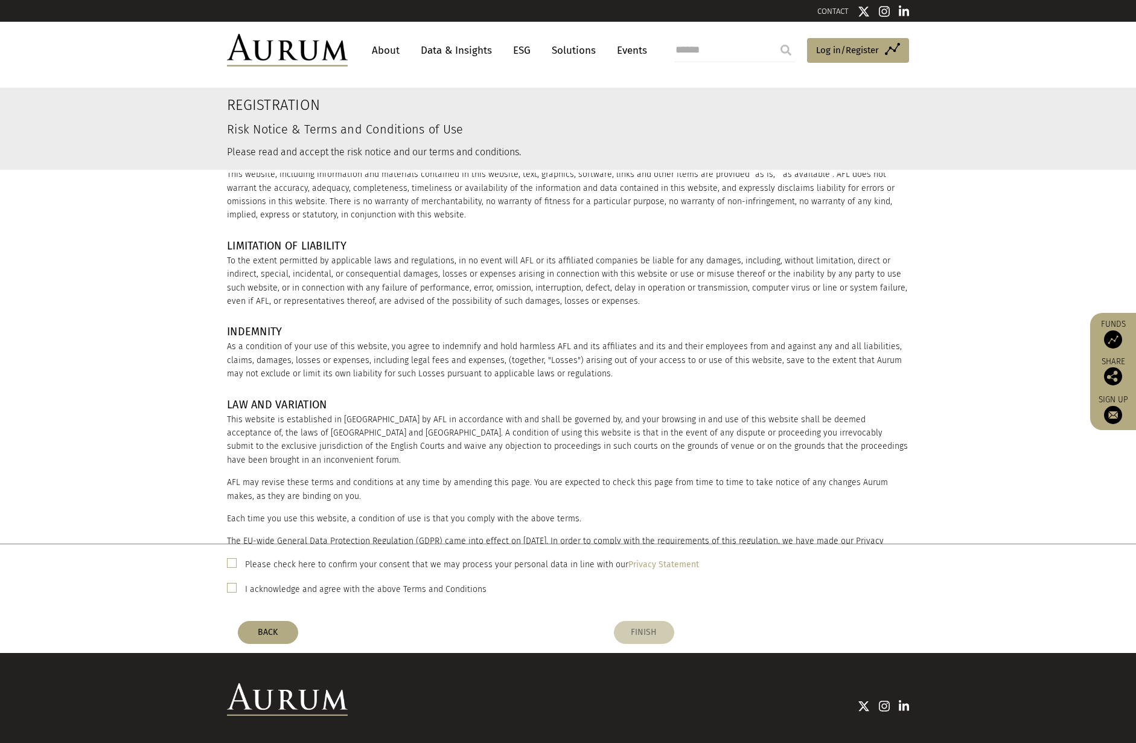
click at [654, 636] on button "FINISH" at bounding box center [644, 632] width 60 height 23
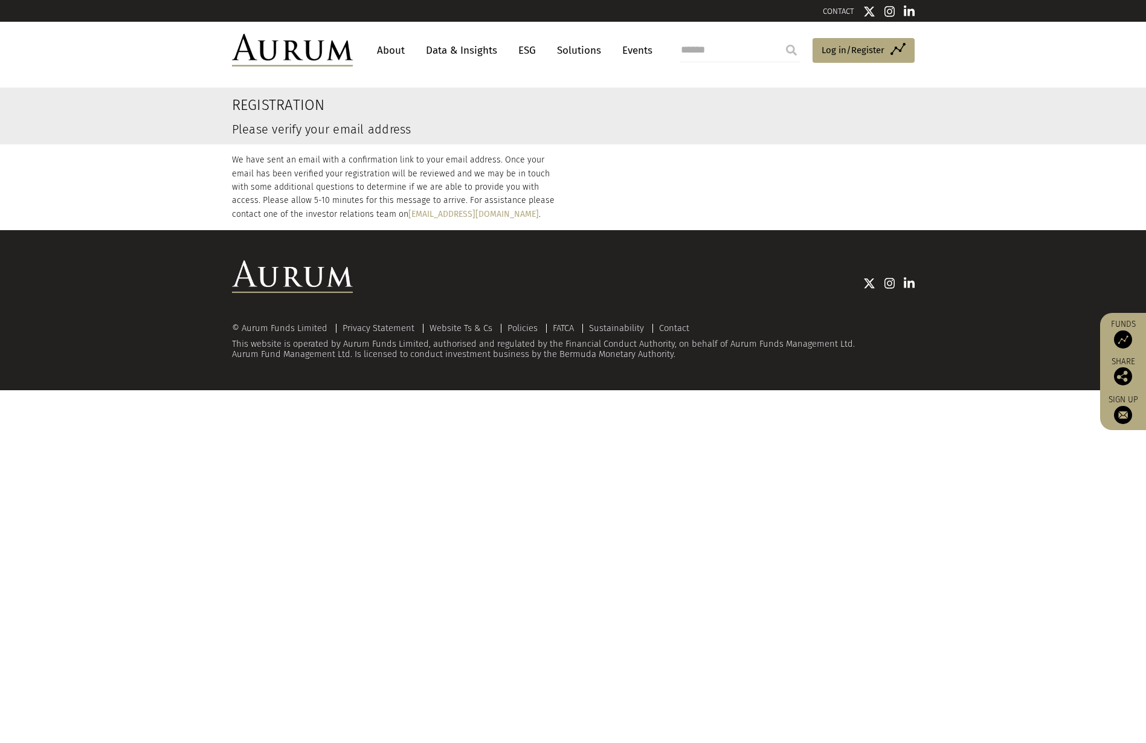
click at [804, 158] on div "We have sent an email with a confirmation link to your email address. Once your…" at bounding box center [573, 182] width 700 height 77
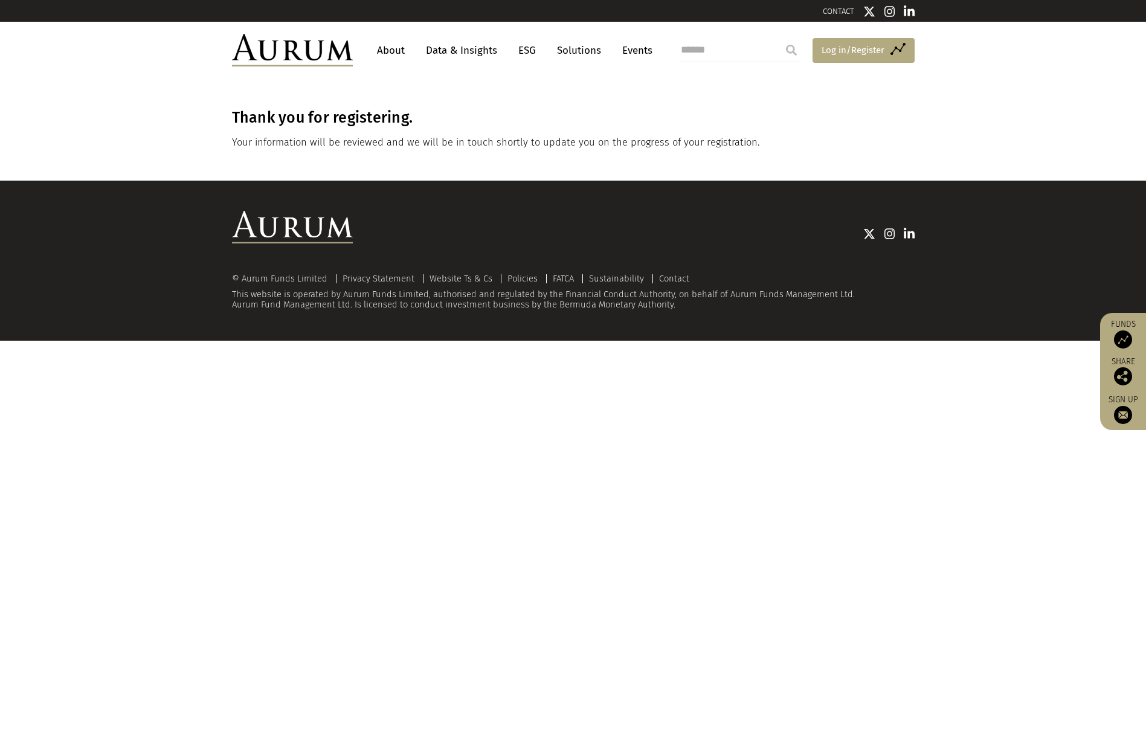
click at [828, 51] on span "Log in/Register" at bounding box center [852, 50] width 63 height 14
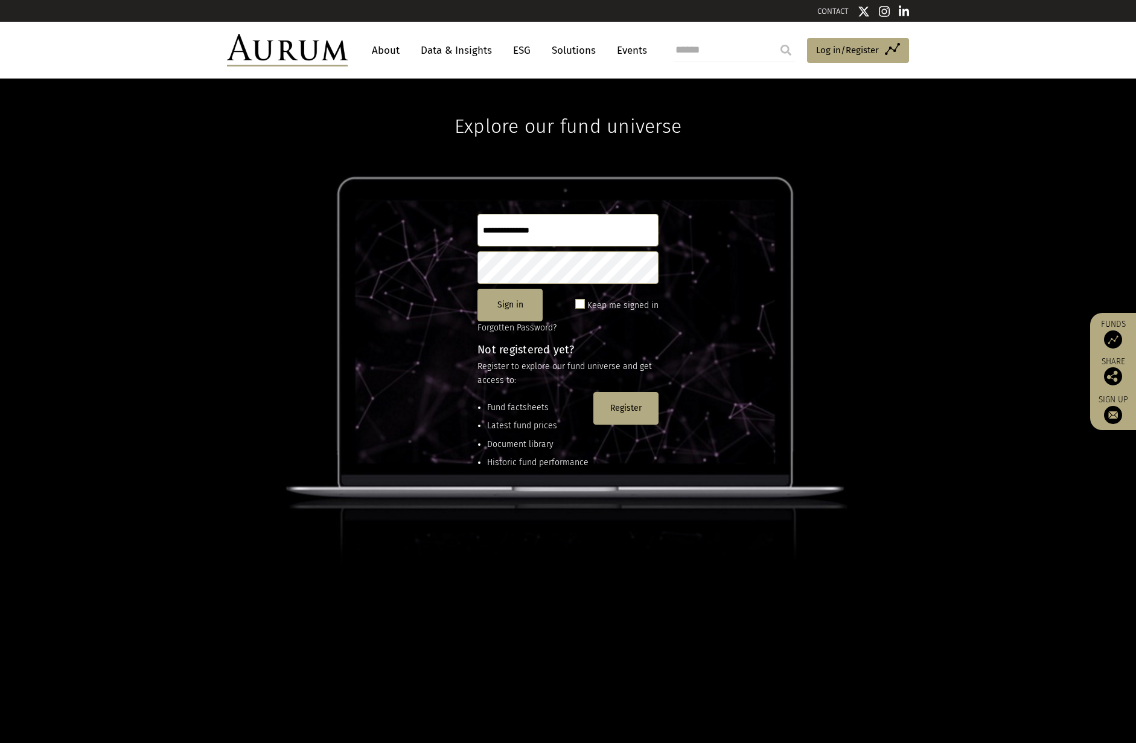
click at [542, 223] on input "text" at bounding box center [568, 230] width 181 height 33
click at [493, 243] on input "text" at bounding box center [568, 230] width 181 height 33
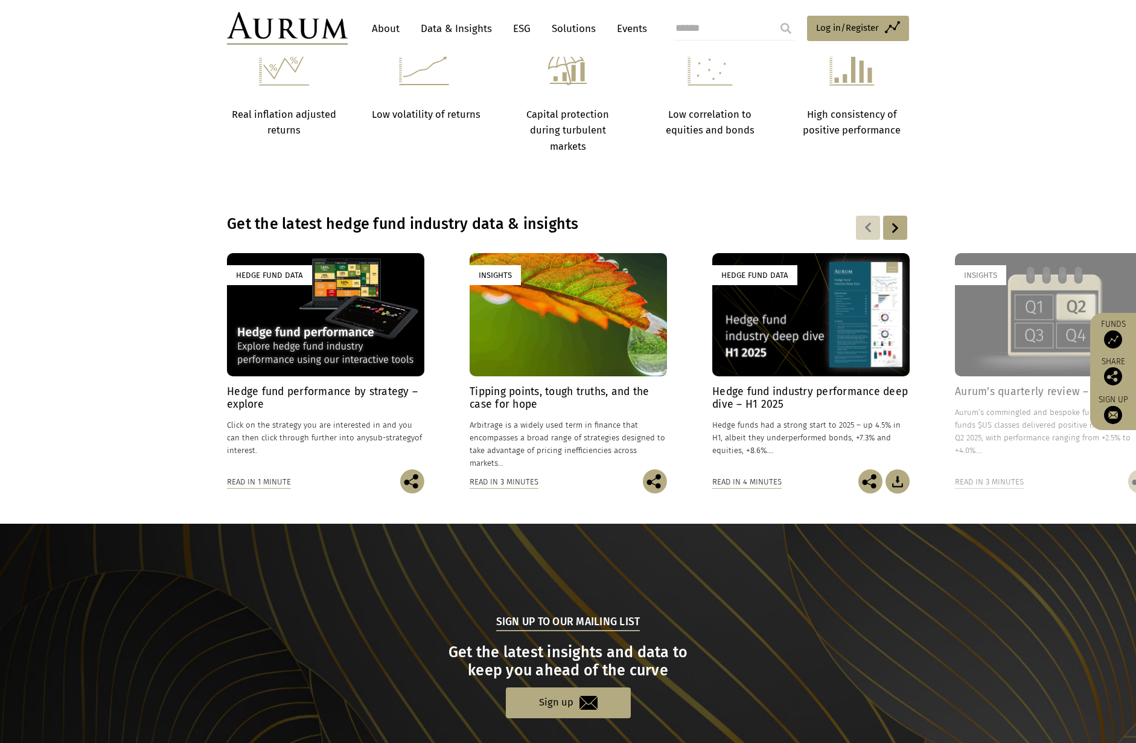
scroll to position [785, 0]
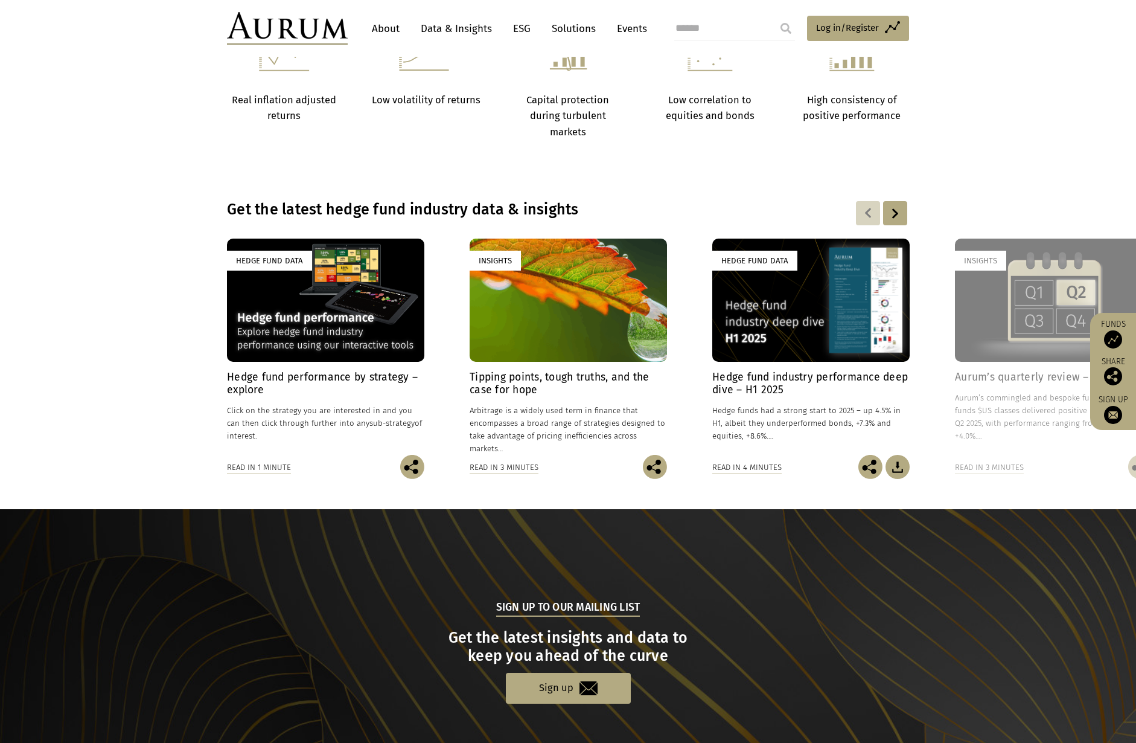
click at [890, 216] on div at bounding box center [895, 213] width 24 height 24
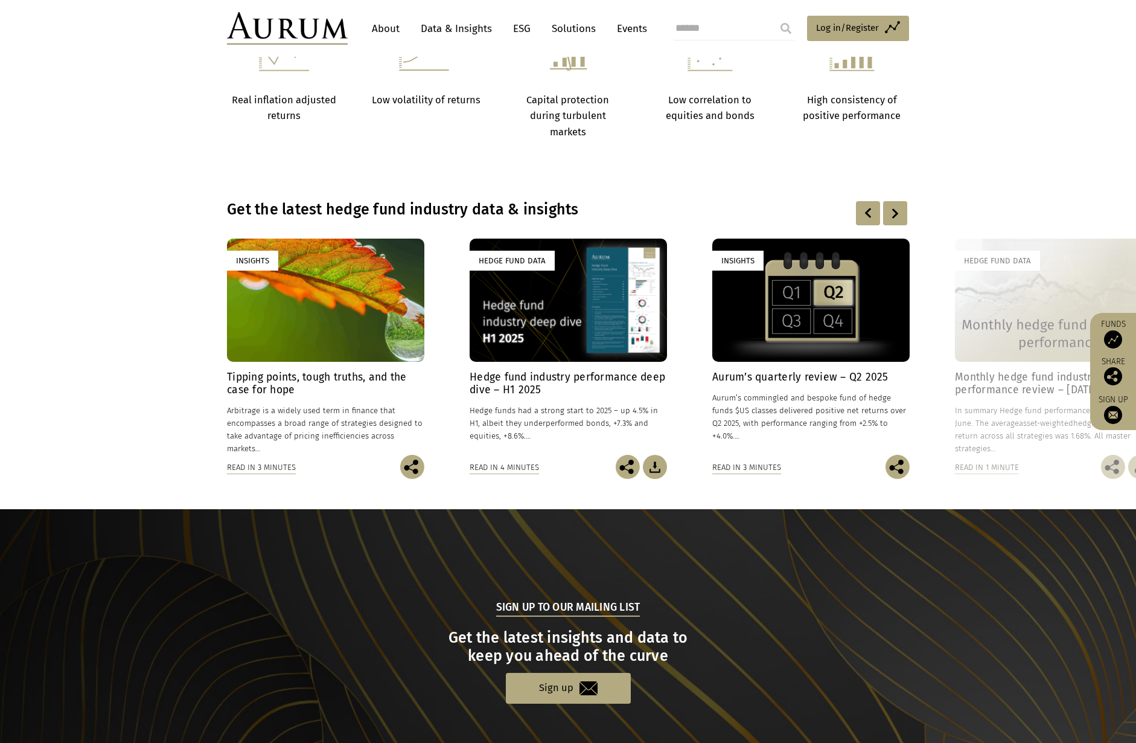
click at [890, 216] on div at bounding box center [895, 213] width 24 height 24
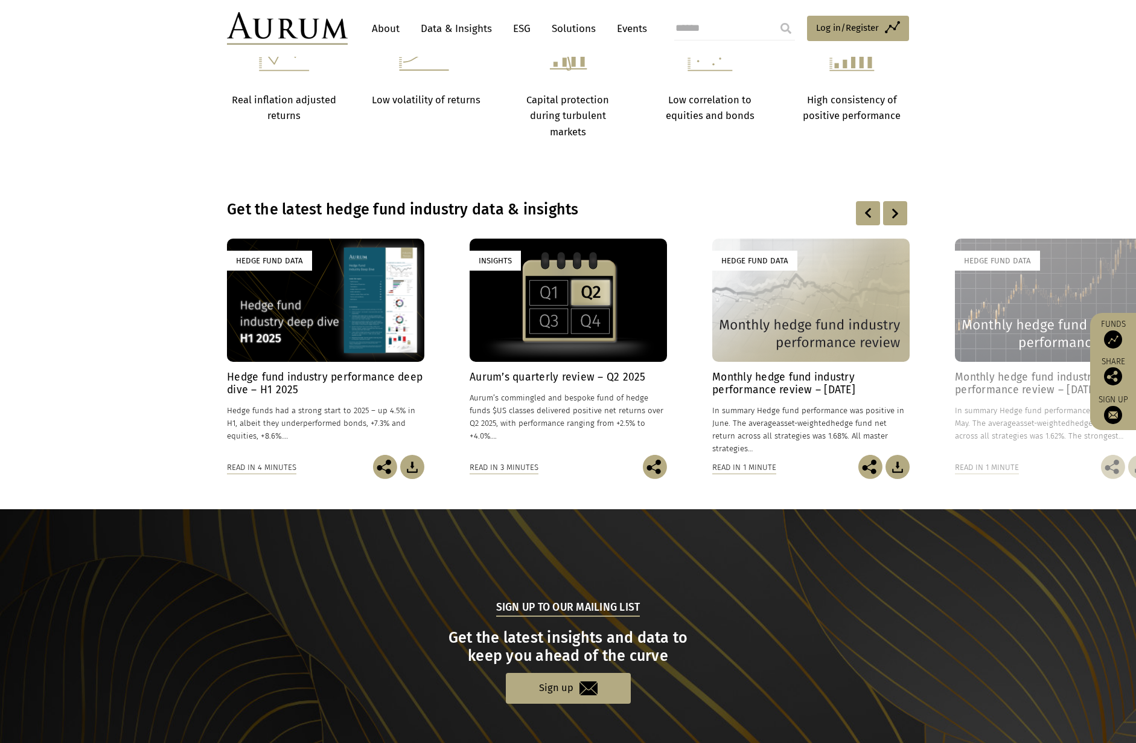
click at [795, 374] on h4 "Monthly hedge fund industry performance review – [DATE]" at bounding box center [811, 383] width 197 height 25
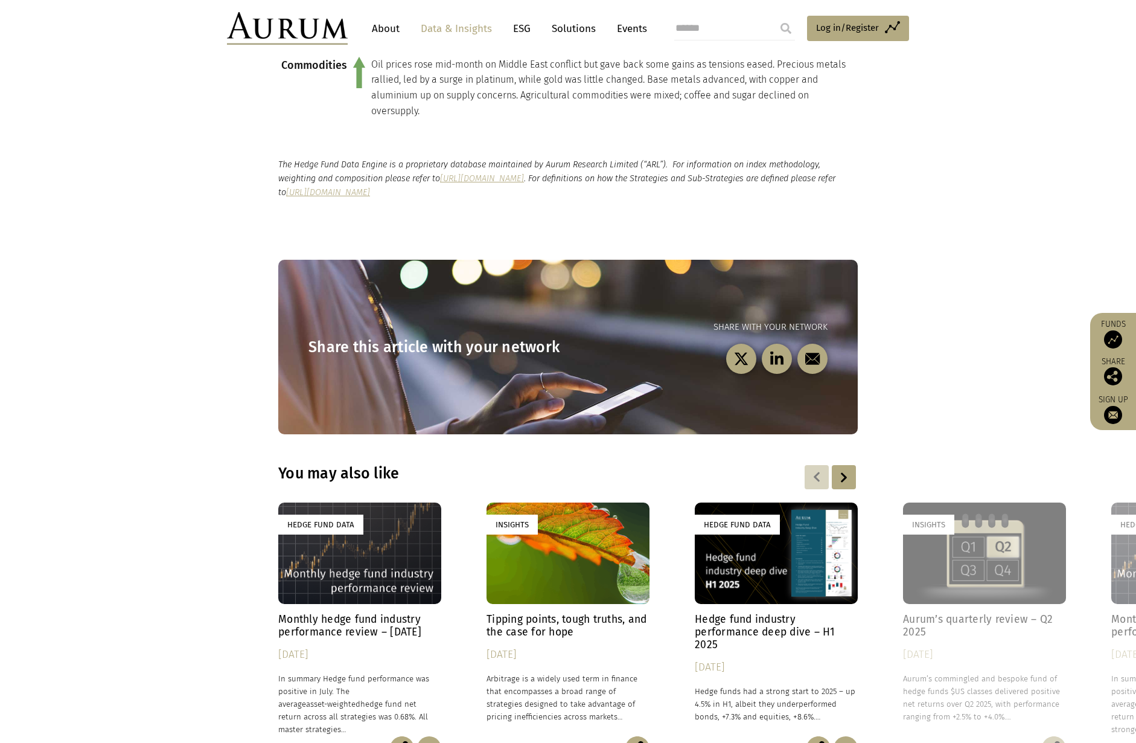
scroll to position [1389, 0]
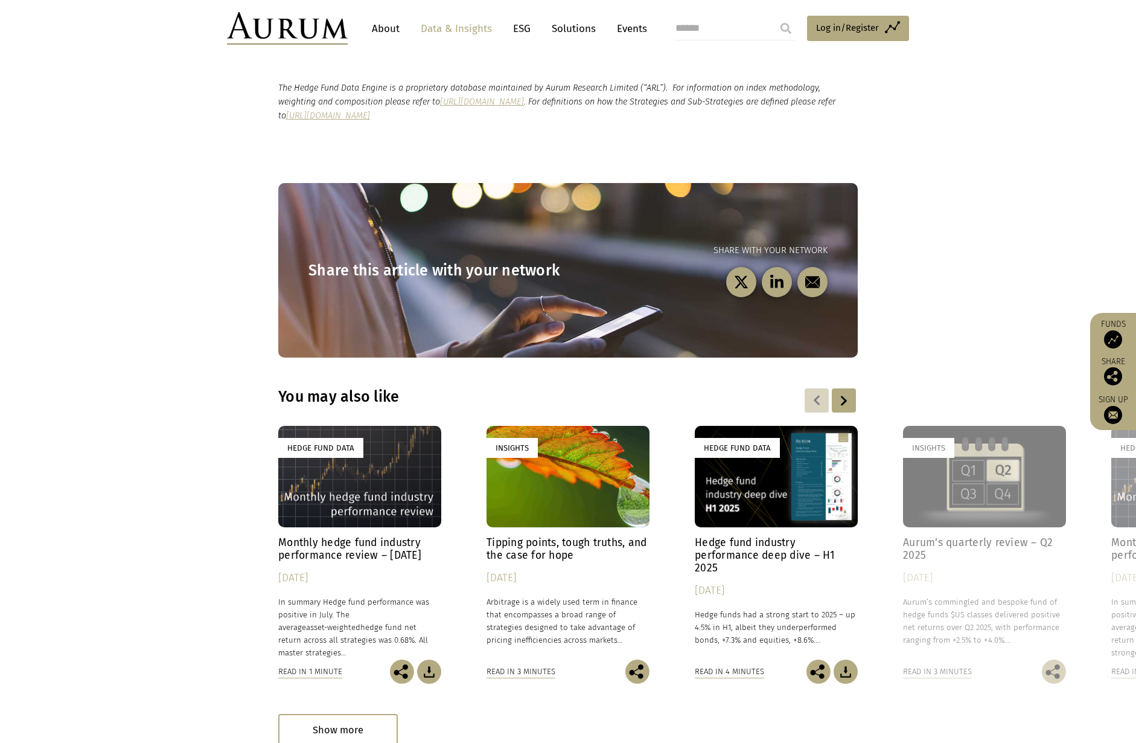
click at [743, 563] on h4 "Hedge fund industry performance deep dive – H1 2025" at bounding box center [776, 555] width 163 height 38
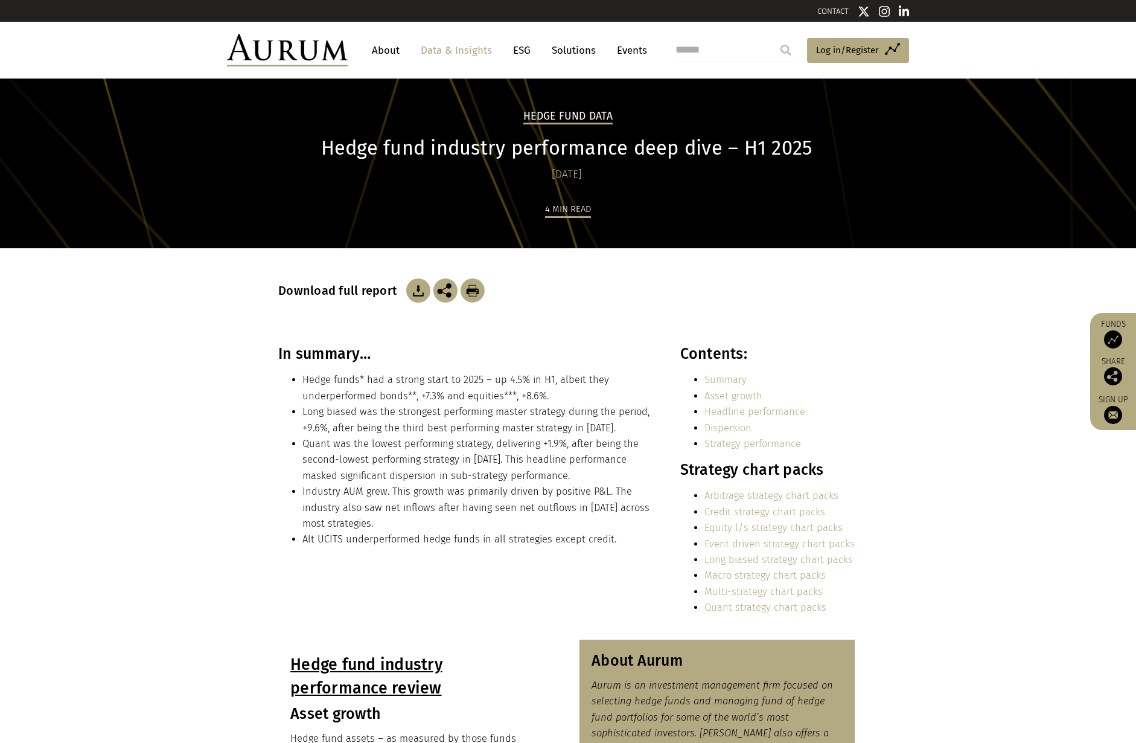
click at [755, 494] on link "Arbitrage strategy chart packs" at bounding box center [772, 495] width 134 height 11
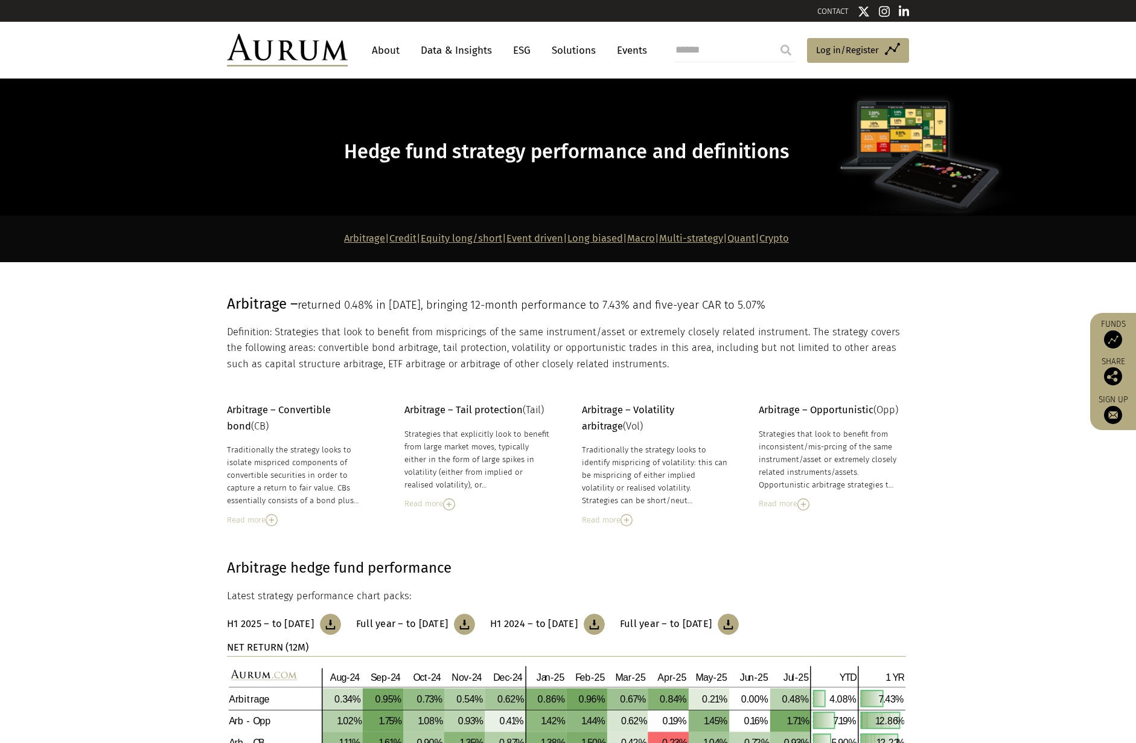
click at [789, 236] on link "Crypto" at bounding box center [775, 237] width 30 height 11
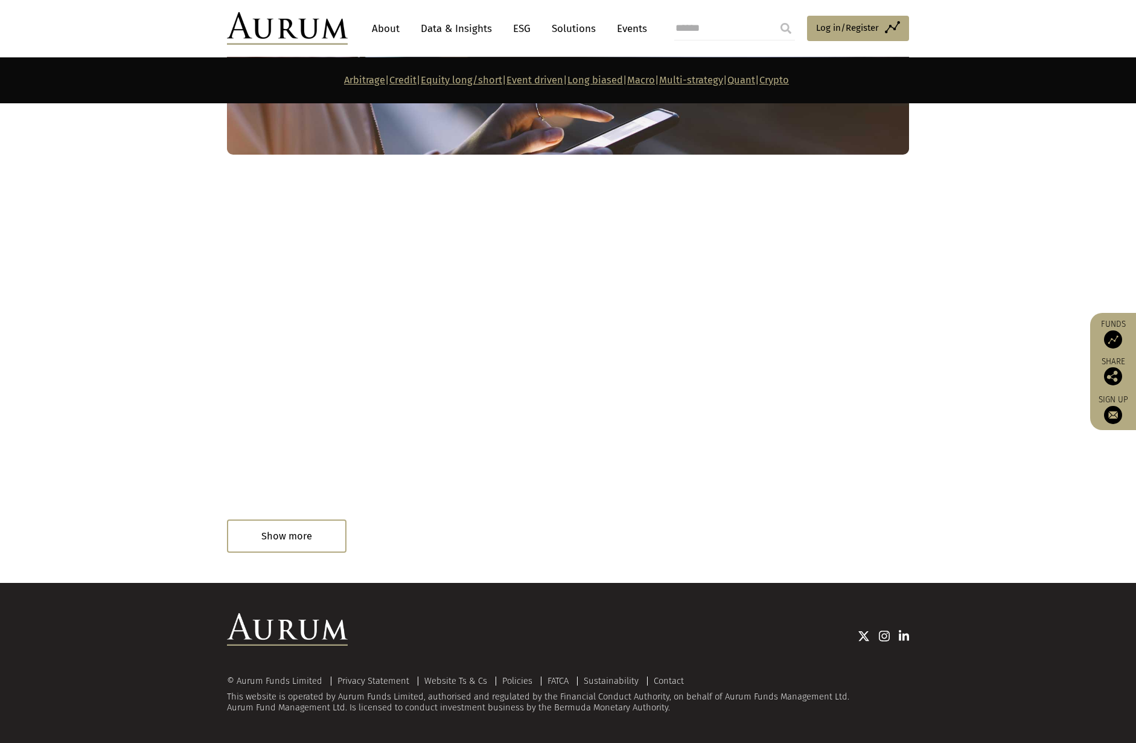
scroll to position [6584, 0]
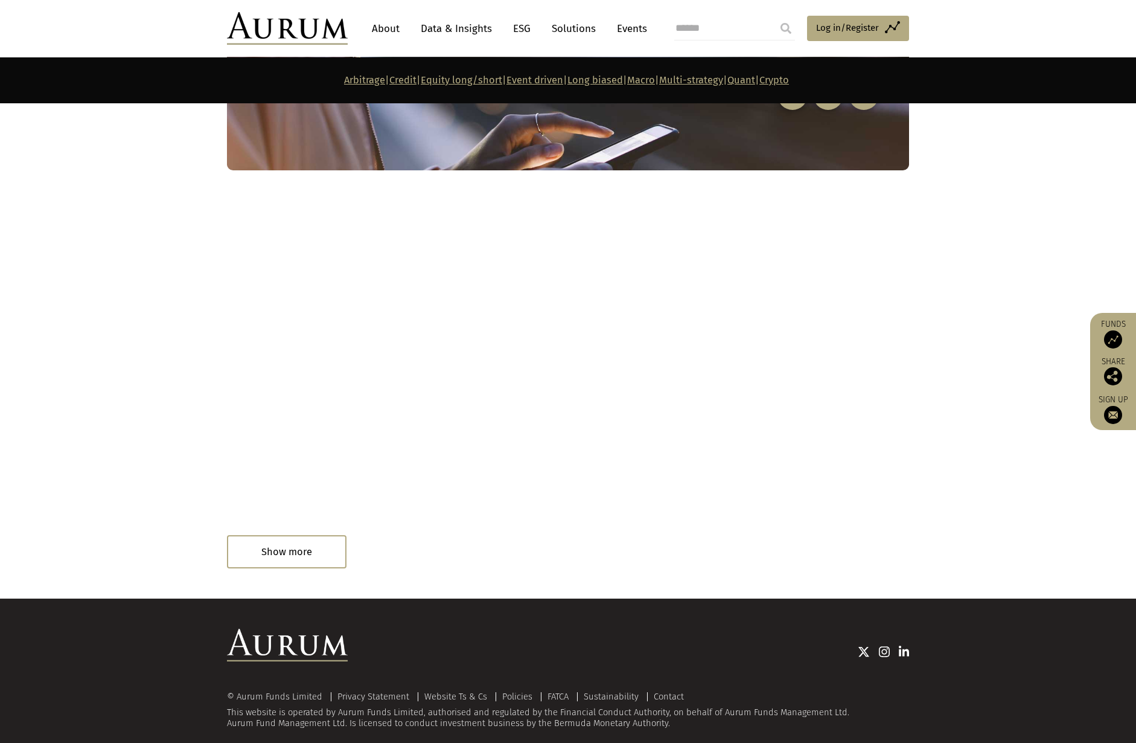
click at [309, 541] on div "Read in 1 minute" at bounding box center [276, 553] width 99 height 24
click at [267, 545] on div "Read in 1 minute" at bounding box center [276, 553] width 99 height 24
click at [281, 547] on div "Read in 1 minute" at bounding box center [259, 553] width 64 height 13
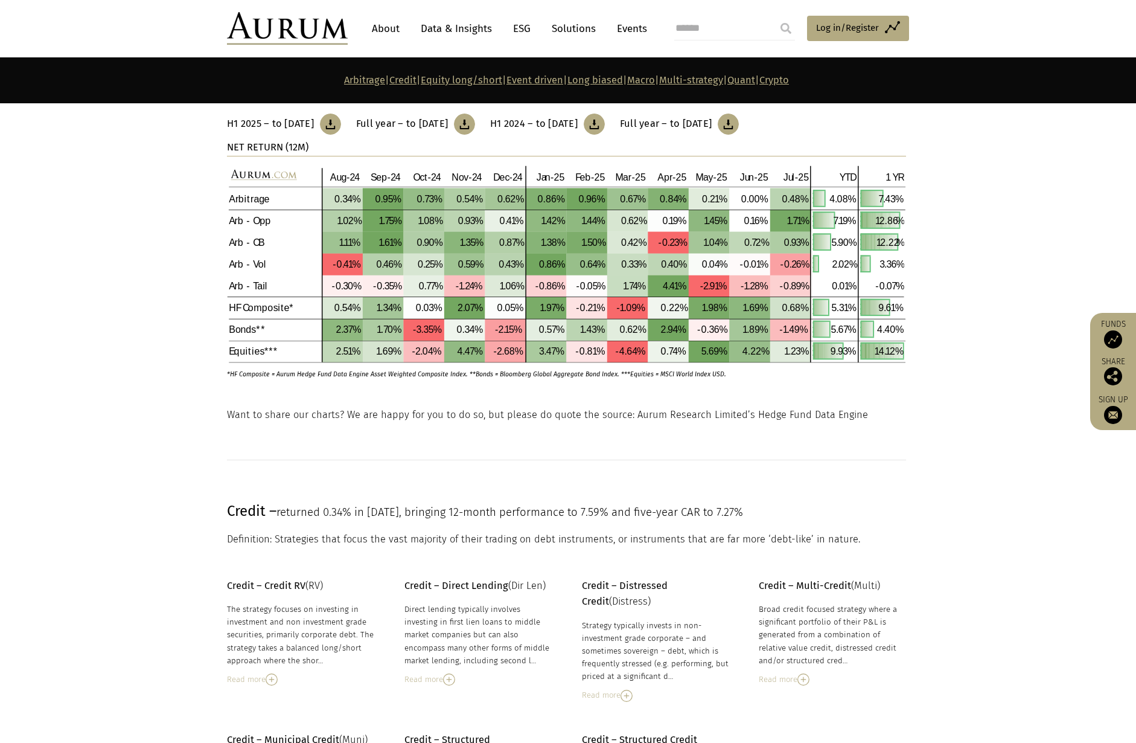
scroll to position [159, 0]
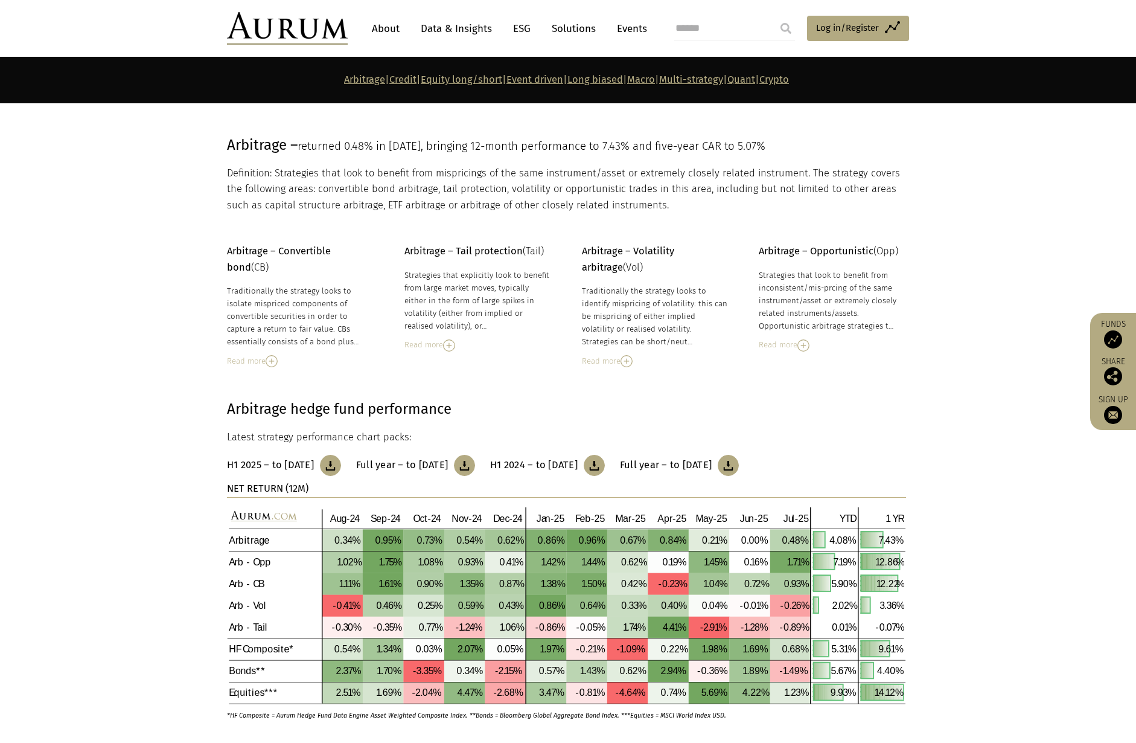
click at [789, 79] on strong "Arbitrage | Credit | Equity long/short | Event driven | Long biased | Macro | M…" at bounding box center [566, 79] width 445 height 11
click at [789, 82] on link "Crypto" at bounding box center [775, 79] width 30 height 11
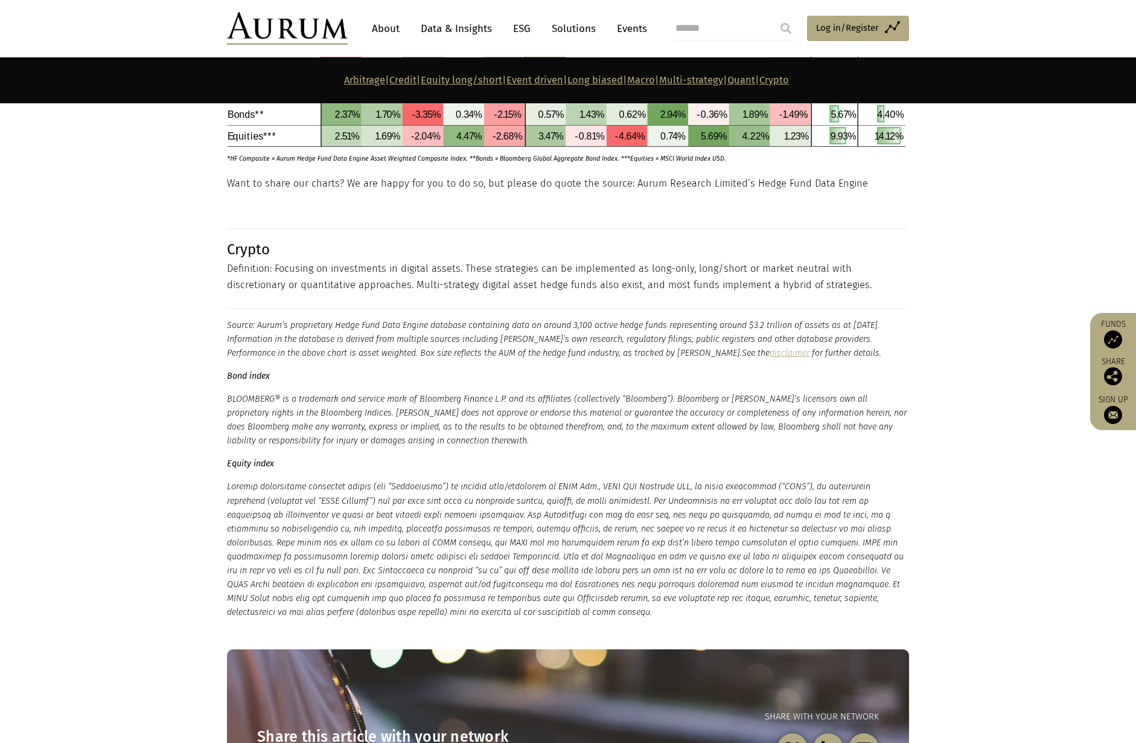
scroll to position [5929, 0]
